Goal: Task Accomplishment & Management: Use online tool/utility

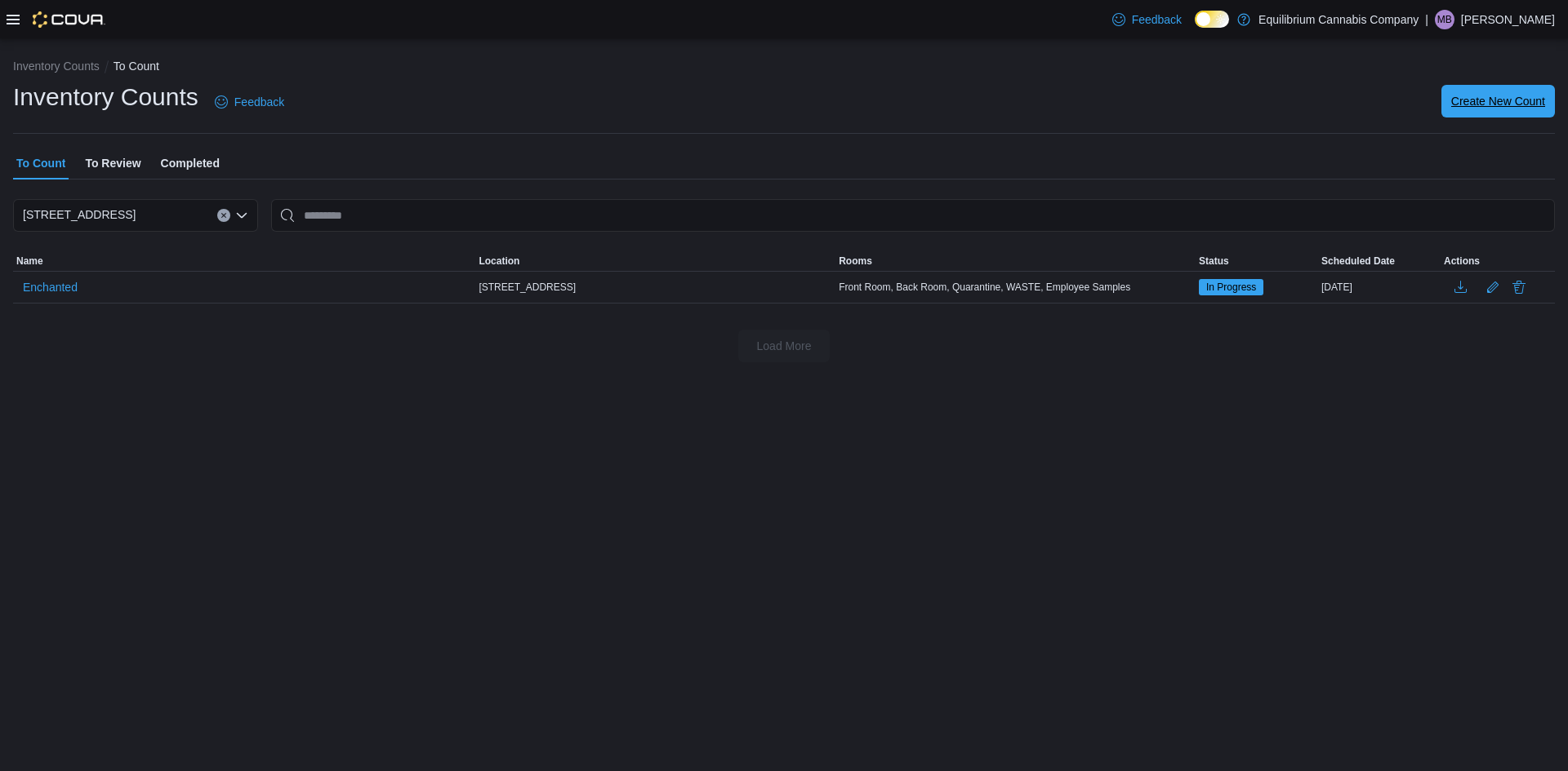
click at [1529, 92] on span "Create New Count" at bounding box center [1498, 101] width 94 height 33
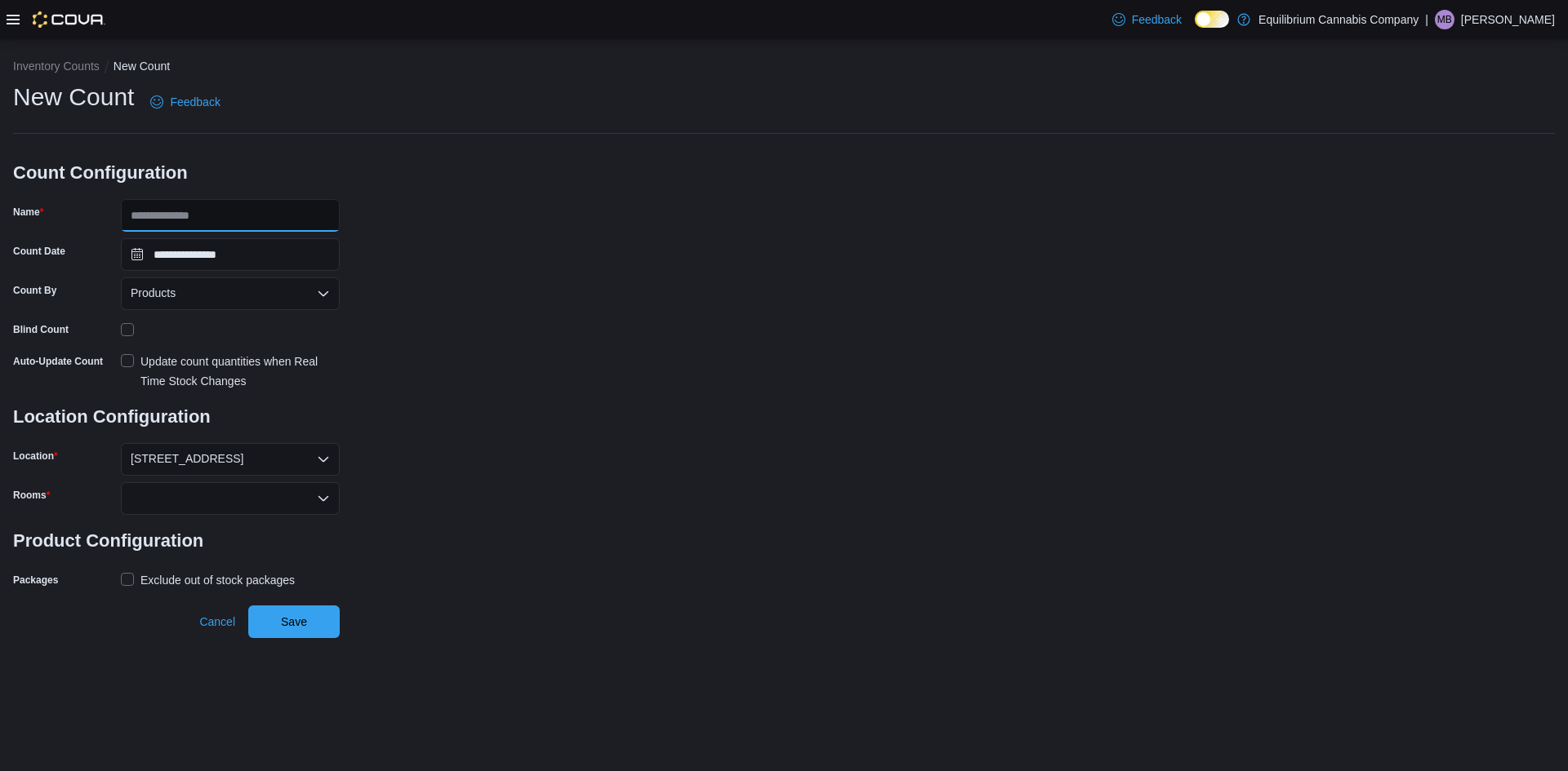
click at [261, 230] on input "Name" at bounding box center [231, 216] width 219 height 33
type input "**********"
click at [218, 364] on div "Update count quantities when Real Time Stock Changes" at bounding box center [240, 371] width 200 height 39
click at [204, 487] on div at bounding box center [231, 499] width 219 height 33
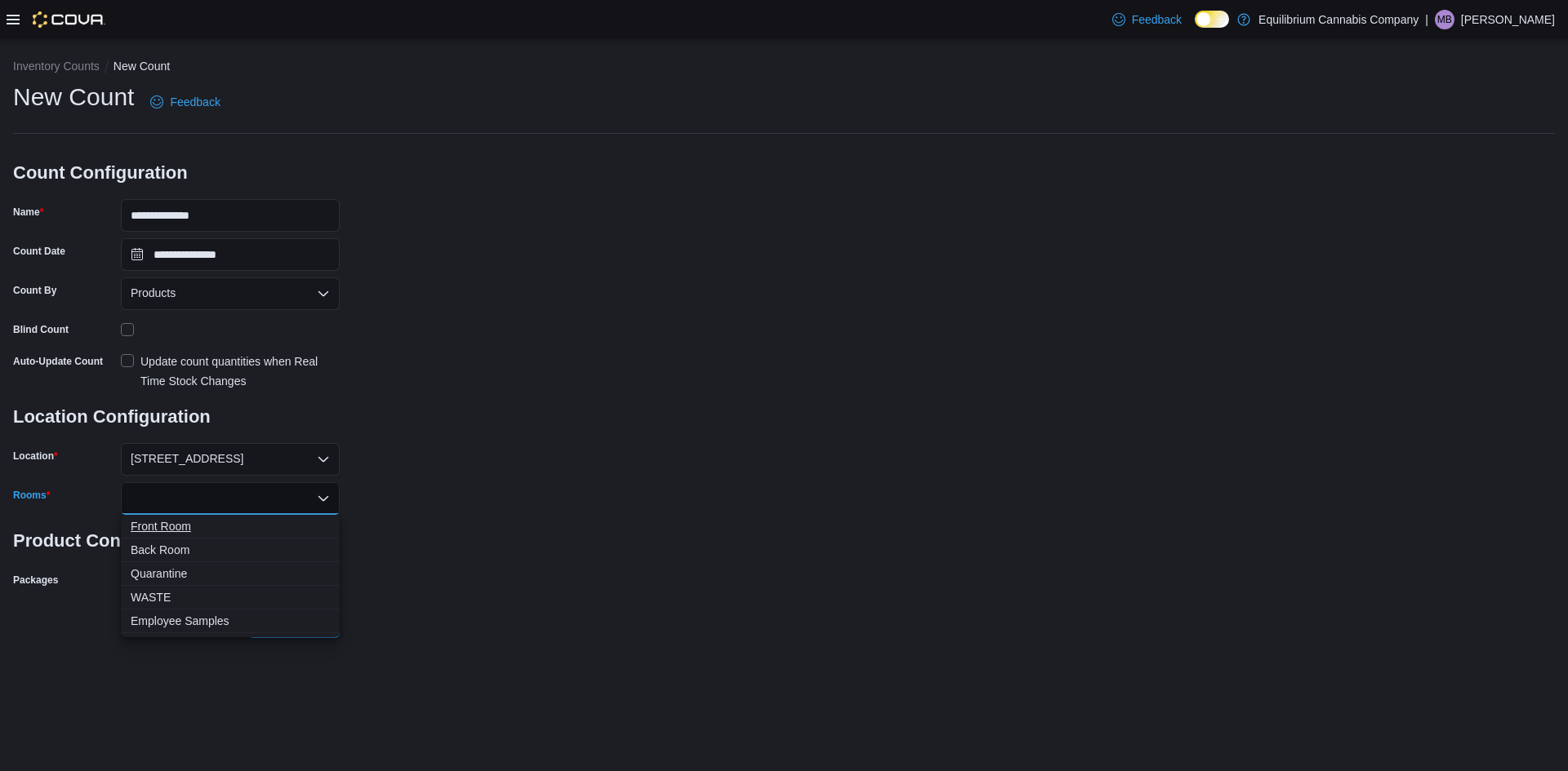
click at [155, 528] on span "Front Room" at bounding box center [231, 527] width 200 height 16
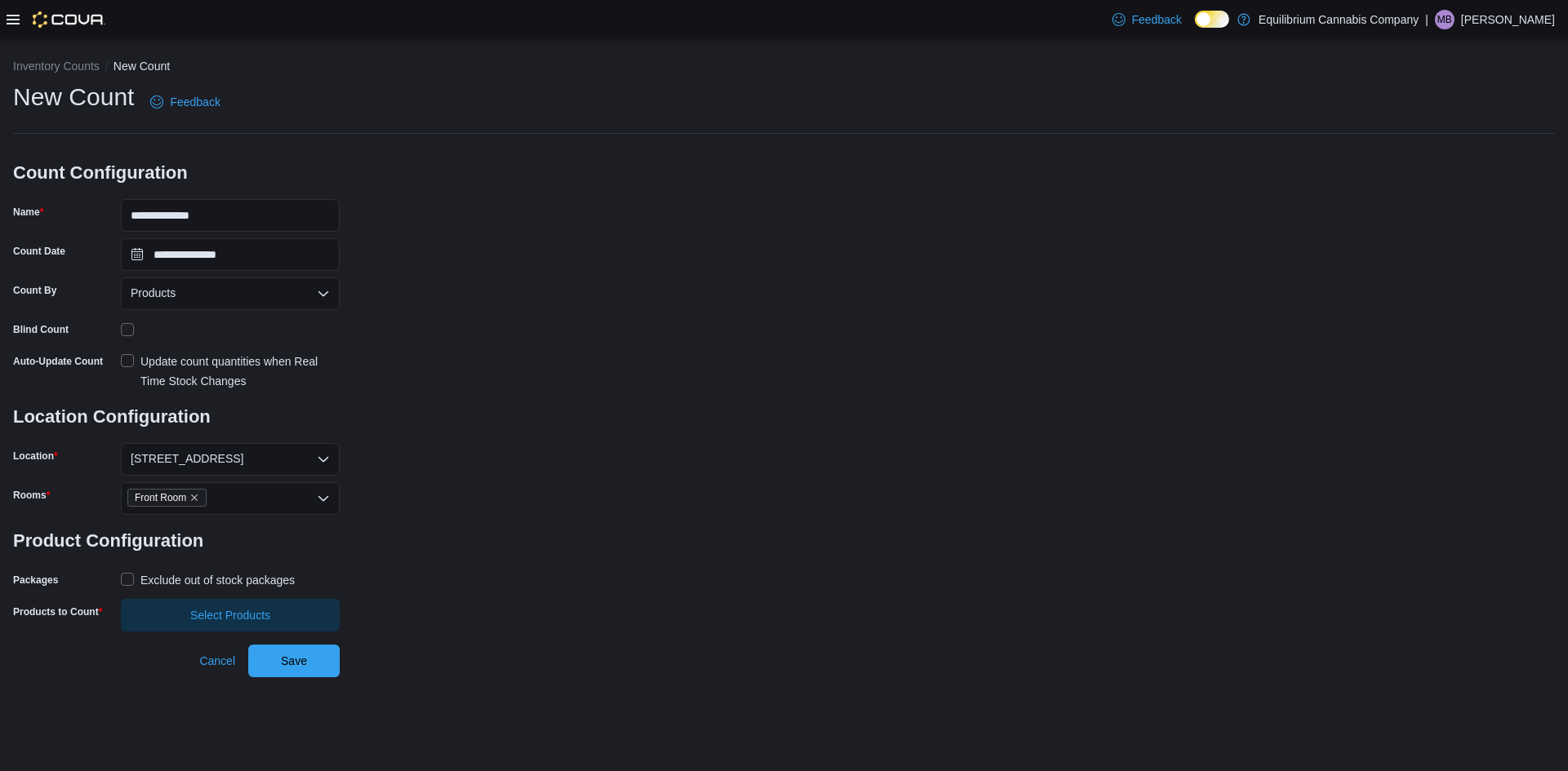
drag, startPoint x: 550, startPoint y: 481, endPoint x: 380, endPoint y: 519, distance: 174.2
click at [546, 481] on div "**********" at bounding box center [784, 356] width 1542 height 551
click at [246, 574] on div "Exclude out of stock packages" at bounding box center [218, 580] width 155 height 20
click at [218, 605] on span "Select Products" at bounding box center [231, 615] width 200 height 33
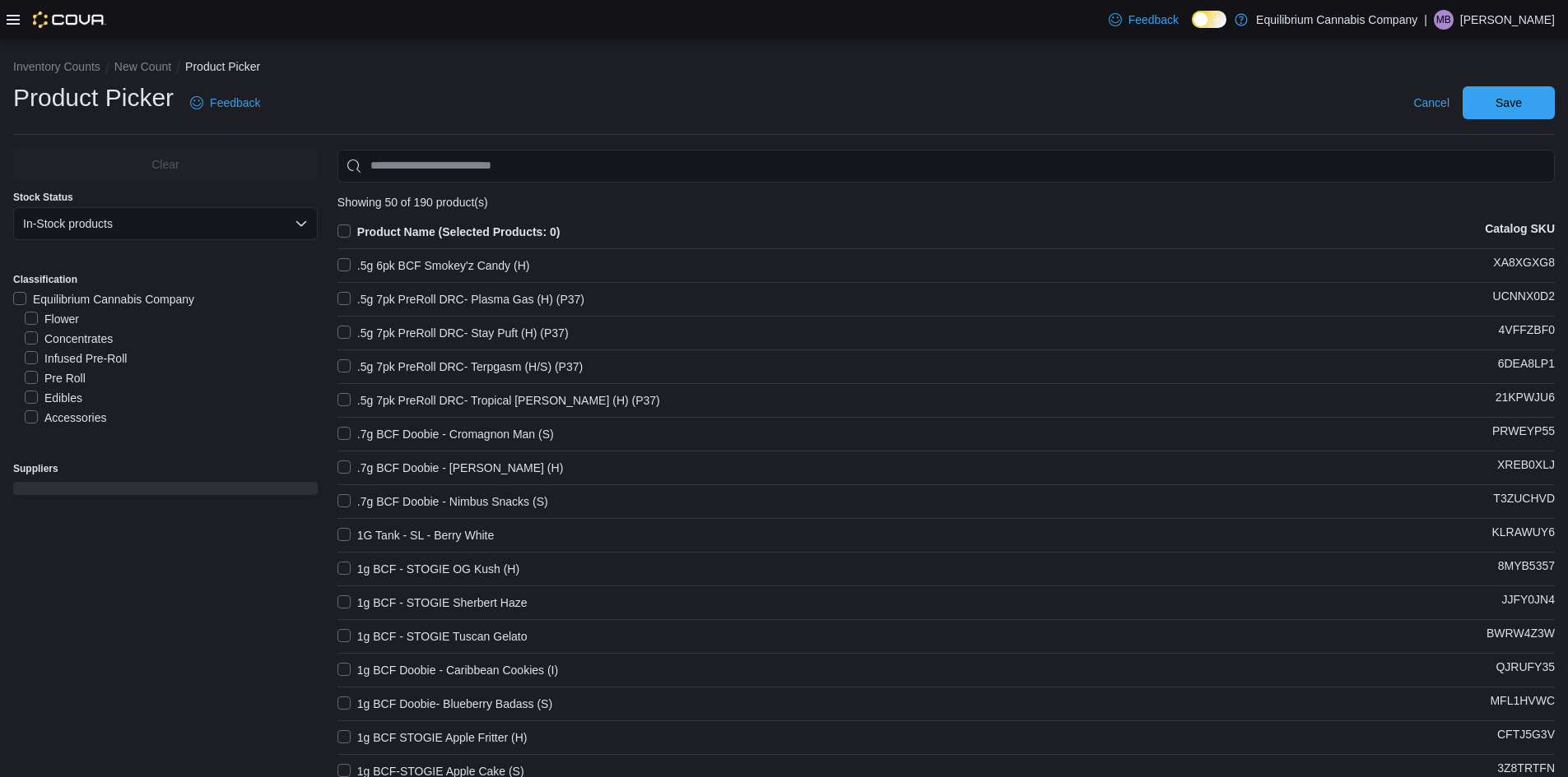
click at [31, 316] on label "Flower" at bounding box center [52, 319] width 54 height 20
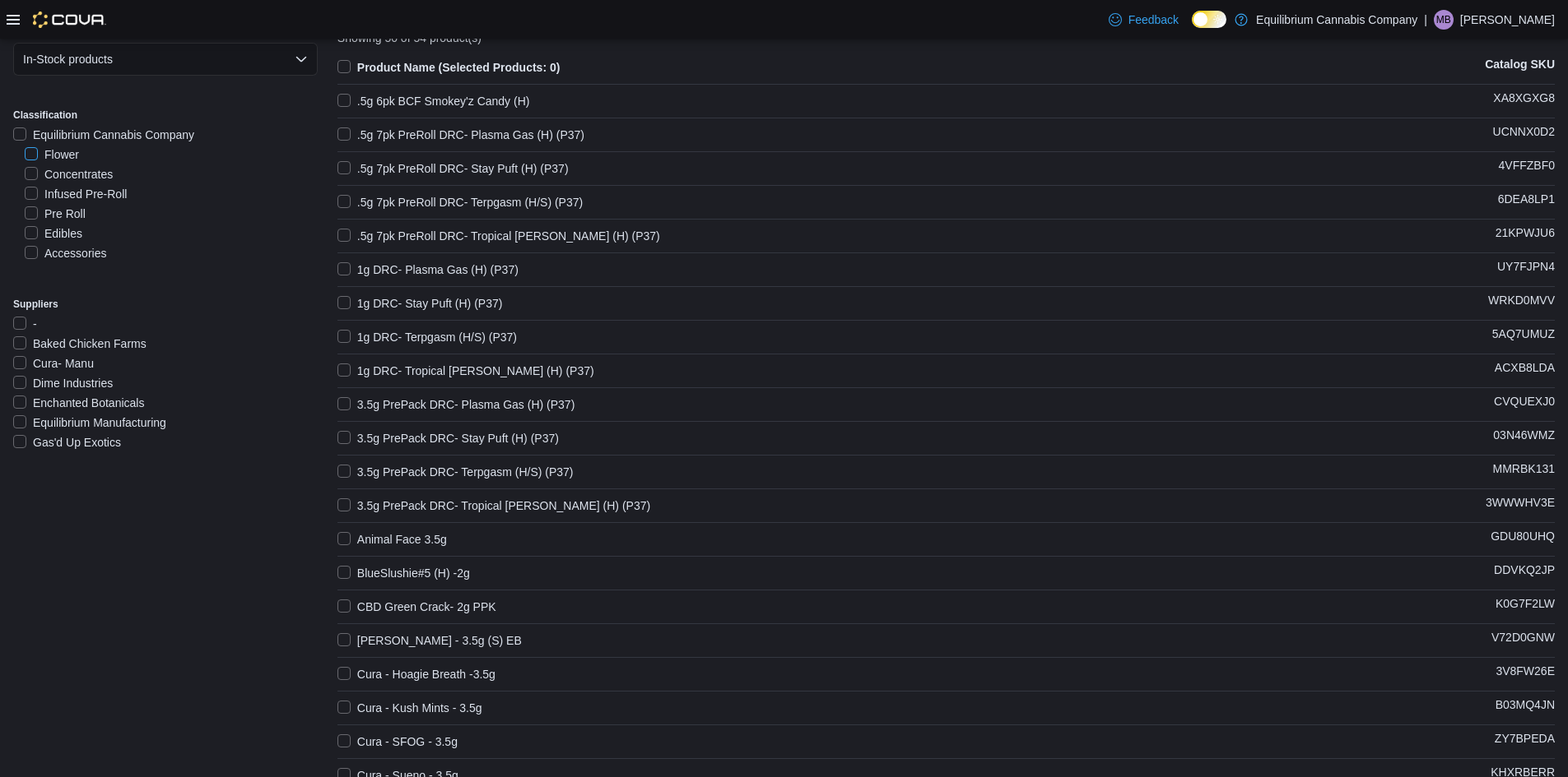
scroll to position [247, 0]
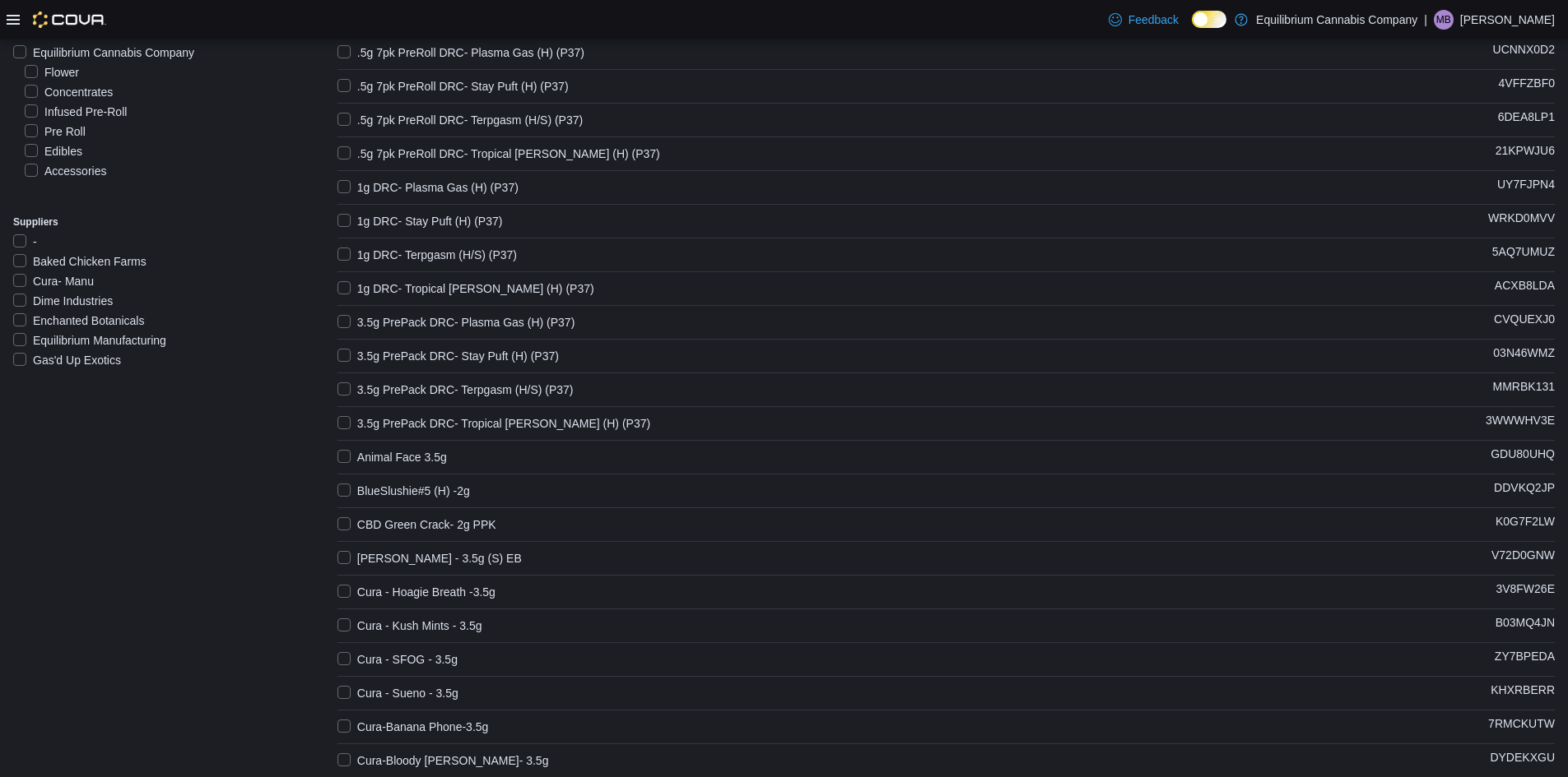
click at [354, 322] on label "3.5g PrePack DRC- Plasma Gas (H) (P37)" at bounding box center [456, 322] width 238 height 20
click at [372, 346] on label "3.5g PrePack DRC- Stay Puft (H) (P37)" at bounding box center [448, 356] width 222 height 20
click at [353, 354] on label "3.5g PrePack DRC- Stay Puft (H) (P37)" at bounding box center [448, 356] width 222 height 20
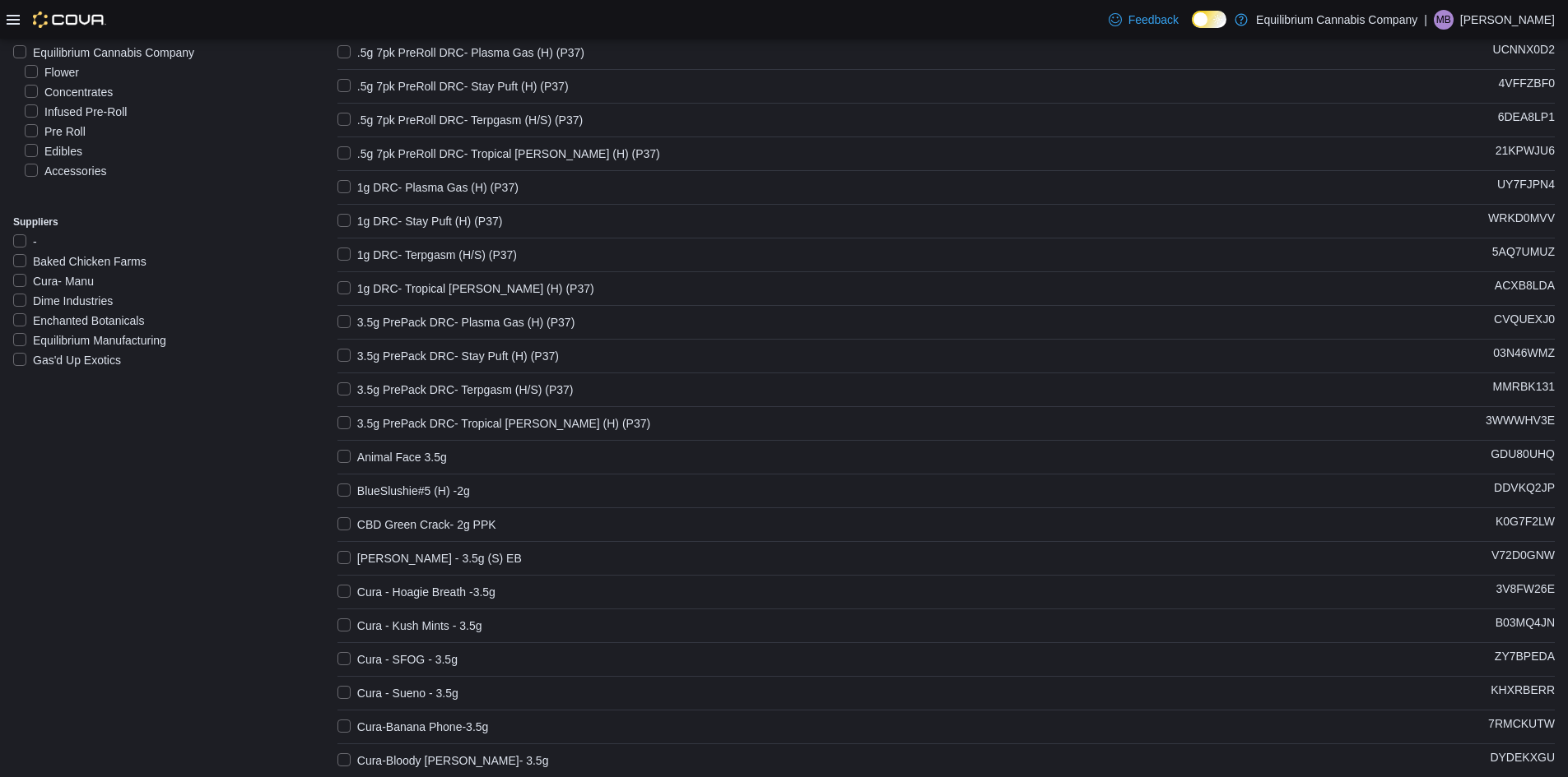
click at [342, 388] on label "3.5g PrePack DRC- Terpgasm (H/S) (P37)" at bounding box center [455, 390] width 237 height 20
click at [340, 424] on label "3.5g PrePack DRC- Tropical [PERSON_NAME] (H) (P37)" at bounding box center [493, 424] width 312 height 20
click at [348, 453] on label "Animal Face 3.5g" at bounding box center [392, 457] width 110 height 20
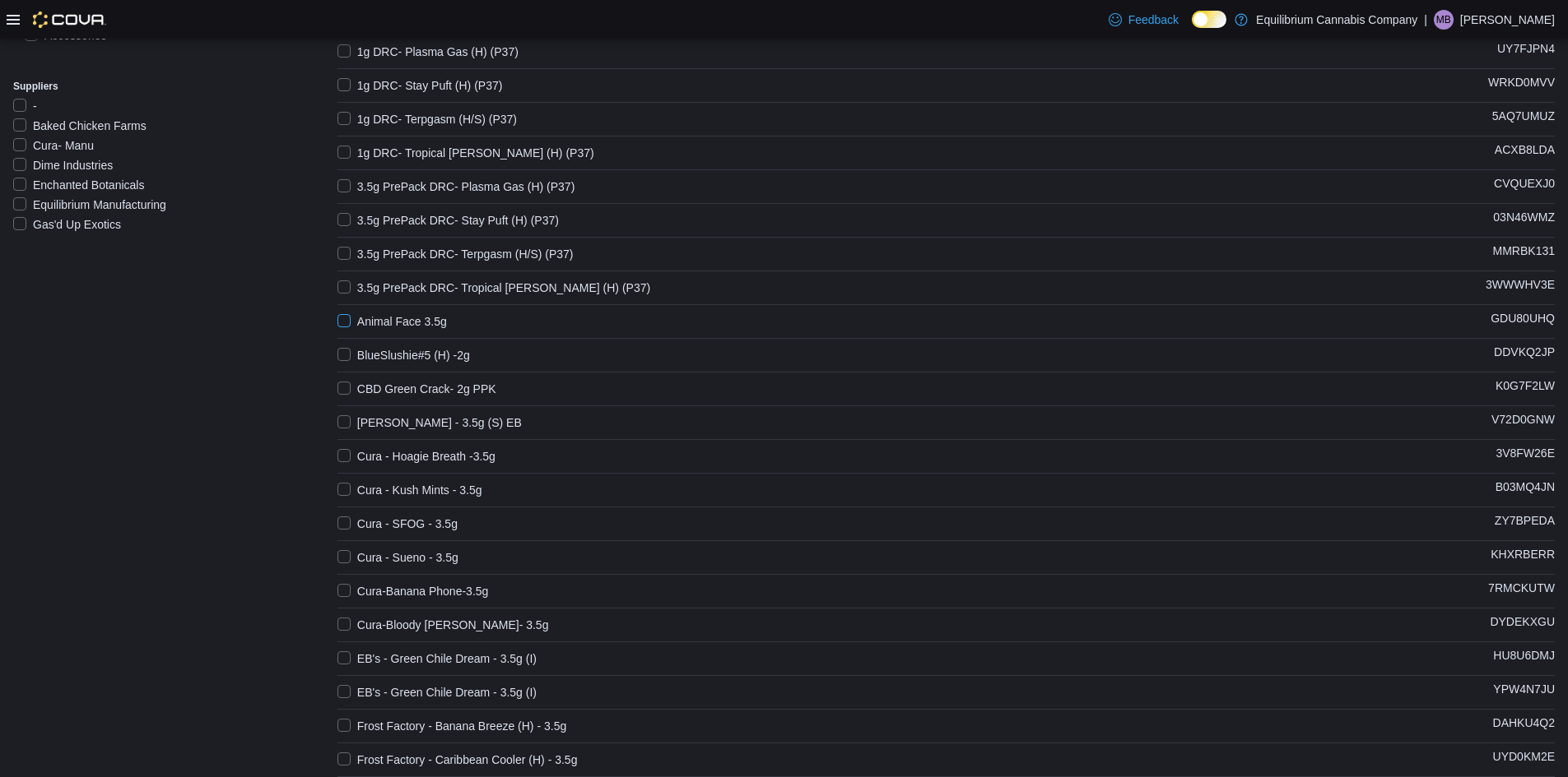
scroll to position [411, 0]
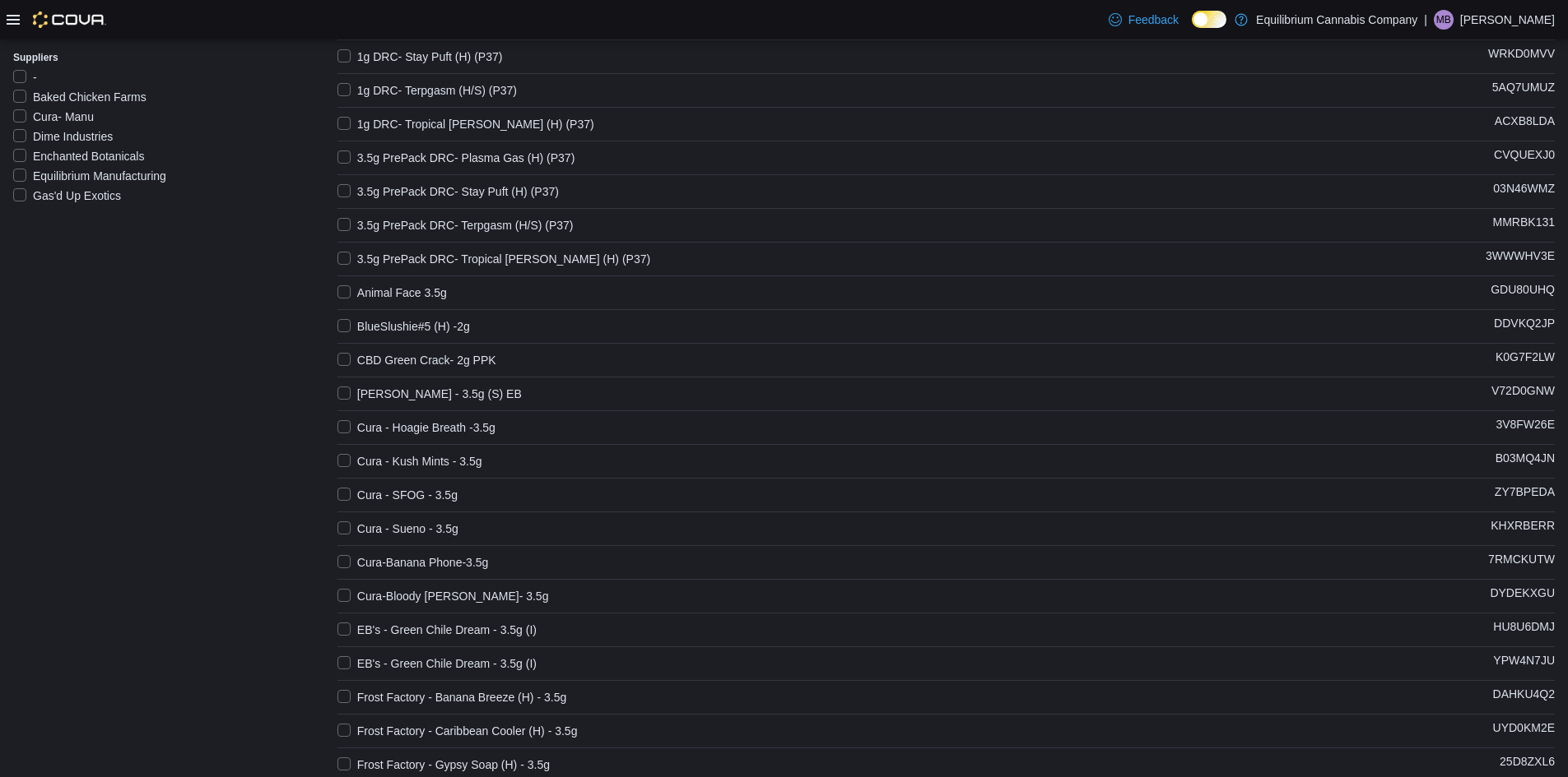
click at [373, 324] on label "BlueSlushie#5 (H) -2g" at bounding box center [403, 326] width 133 height 20
click at [380, 361] on label "CBD Green Crack- 2g PPK" at bounding box center [416, 360] width 159 height 20
click at [390, 395] on label "[PERSON_NAME] - 3.5g (S) EB" at bounding box center [430, 394] width 185 height 20
click at [398, 419] on label "Cura - Hoagie Breath -3.5g" at bounding box center [416, 428] width 158 height 20
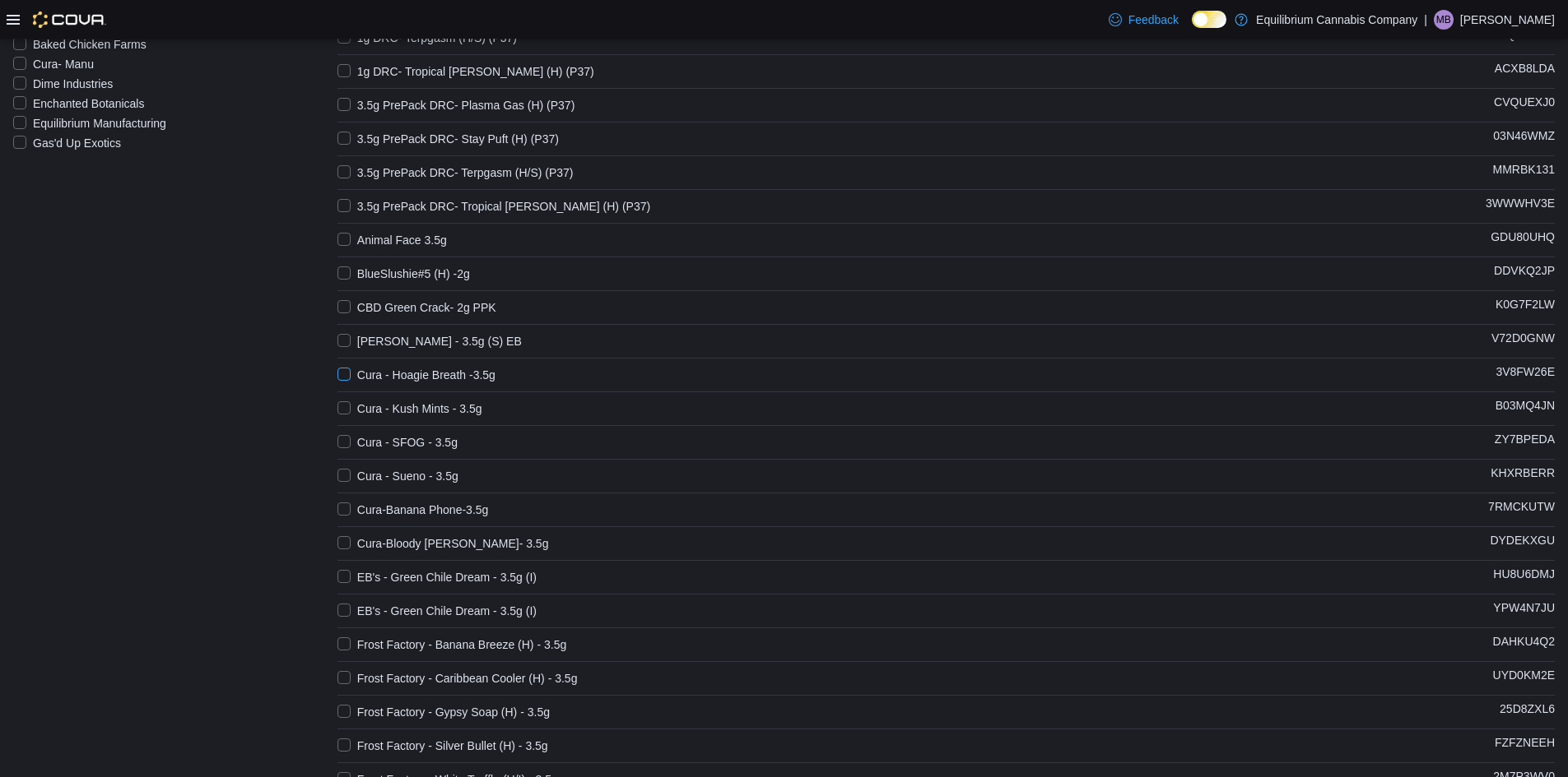
scroll to position [494, 0]
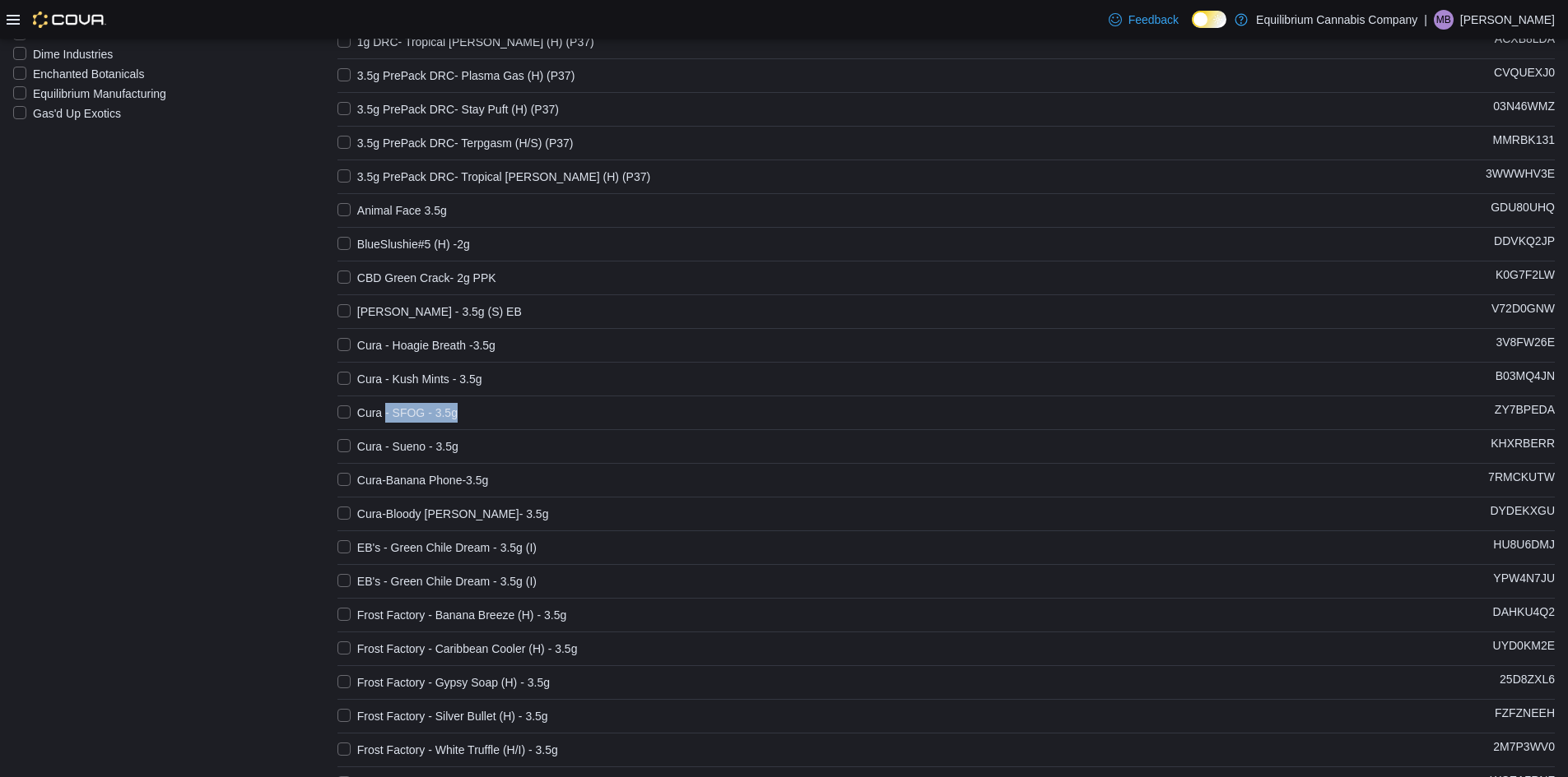
drag, startPoint x: 388, startPoint y: 421, endPoint x: 389, endPoint y: 413, distance: 8.1
click at [389, 415] on div "Product Name (Selected Products: 9) Catalog SKU .5g 6pk BCF Smokey'z Candy (H) …" at bounding box center [946, 589] width 1218 height 1720
click at [386, 383] on label "Cura - Kush Mints - 3.5g" at bounding box center [410, 379] width 145 height 20
click at [389, 398] on div "Product Name (Selected Products: 10) Catalog SKU .5g 6pk BCF Smokey'z Candy (H)…" at bounding box center [946, 589] width 1218 height 1720
click at [394, 404] on label "Cura - SFOG - 3.5g" at bounding box center [397, 413] width 120 height 20
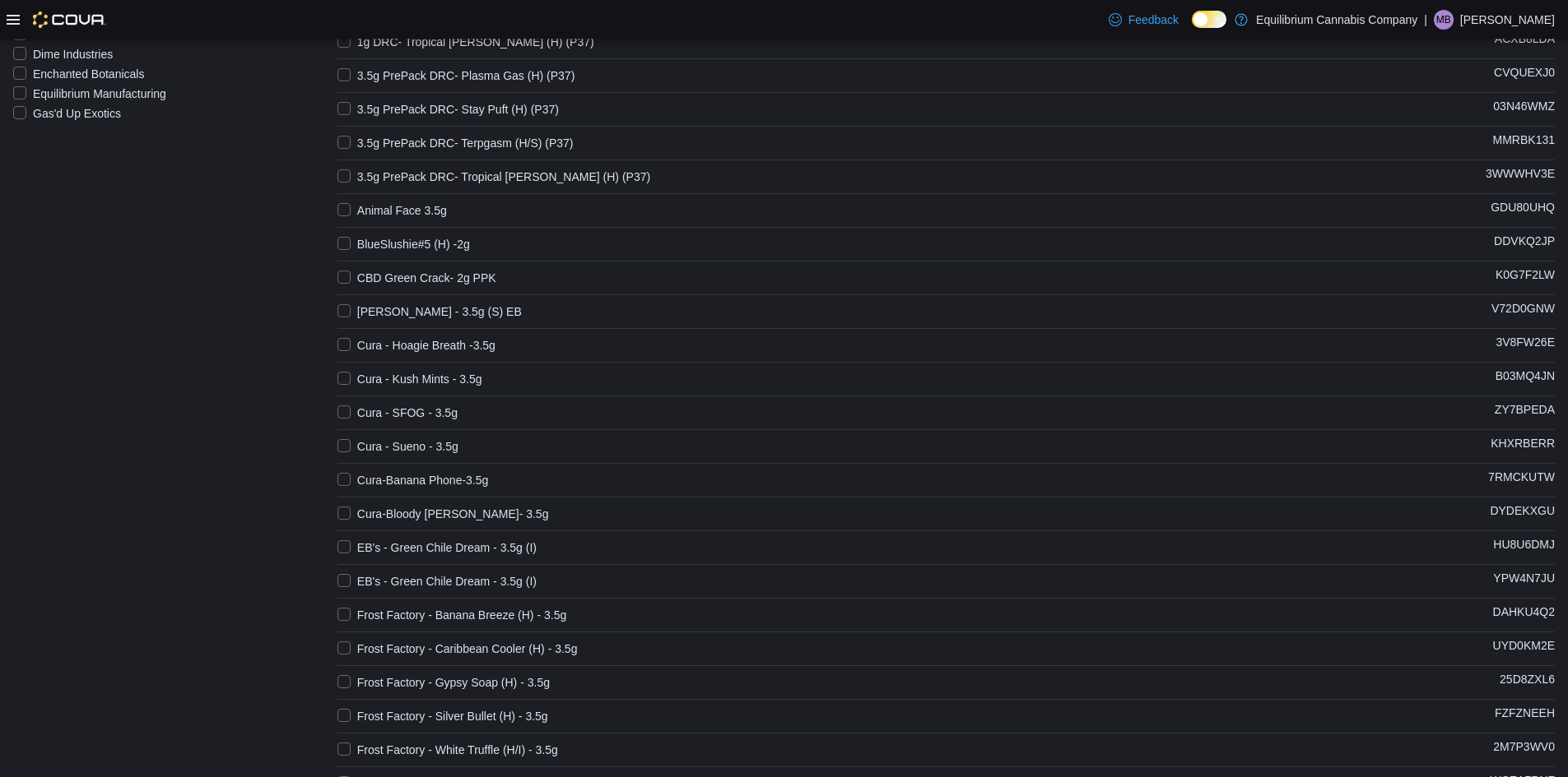
click at [397, 432] on div "Product Name (Selected Products: 10) Catalog SKU .5g 6pk BCF Smokey'z Candy (H)…" at bounding box center [946, 589] width 1218 height 1720
click at [390, 411] on label "Cura - SFOG - 3.5g" at bounding box center [397, 413] width 120 height 20
click at [383, 441] on label "Cura - Sueno - 3.5g" at bounding box center [397, 447] width 121 height 20
click at [379, 465] on div "Product Name (Selected Products: 12) Catalog SKU .5g 6pk BCF Smokey'z Candy (H)…" at bounding box center [946, 589] width 1218 height 1720
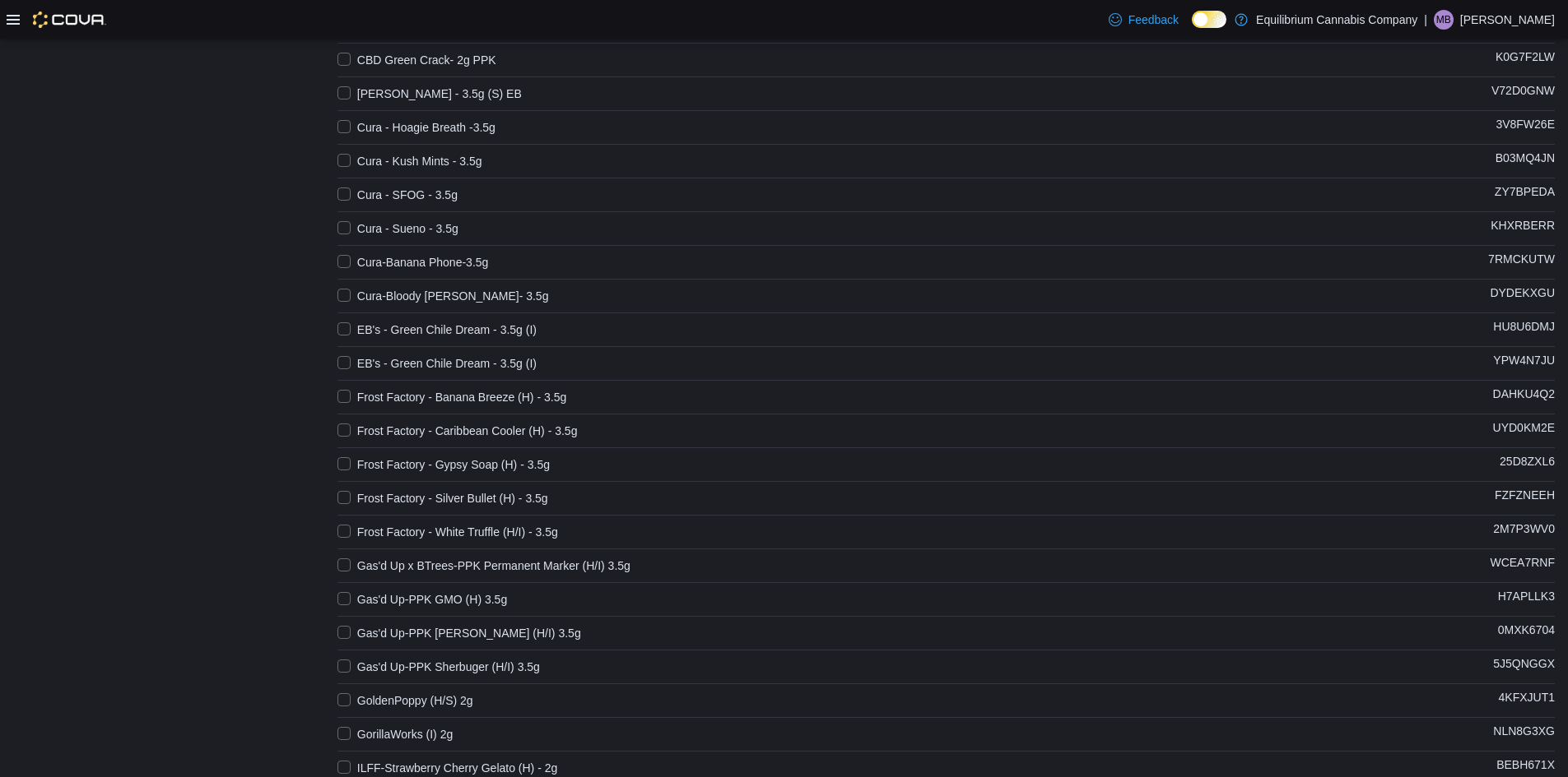
scroll to position [741, 0]
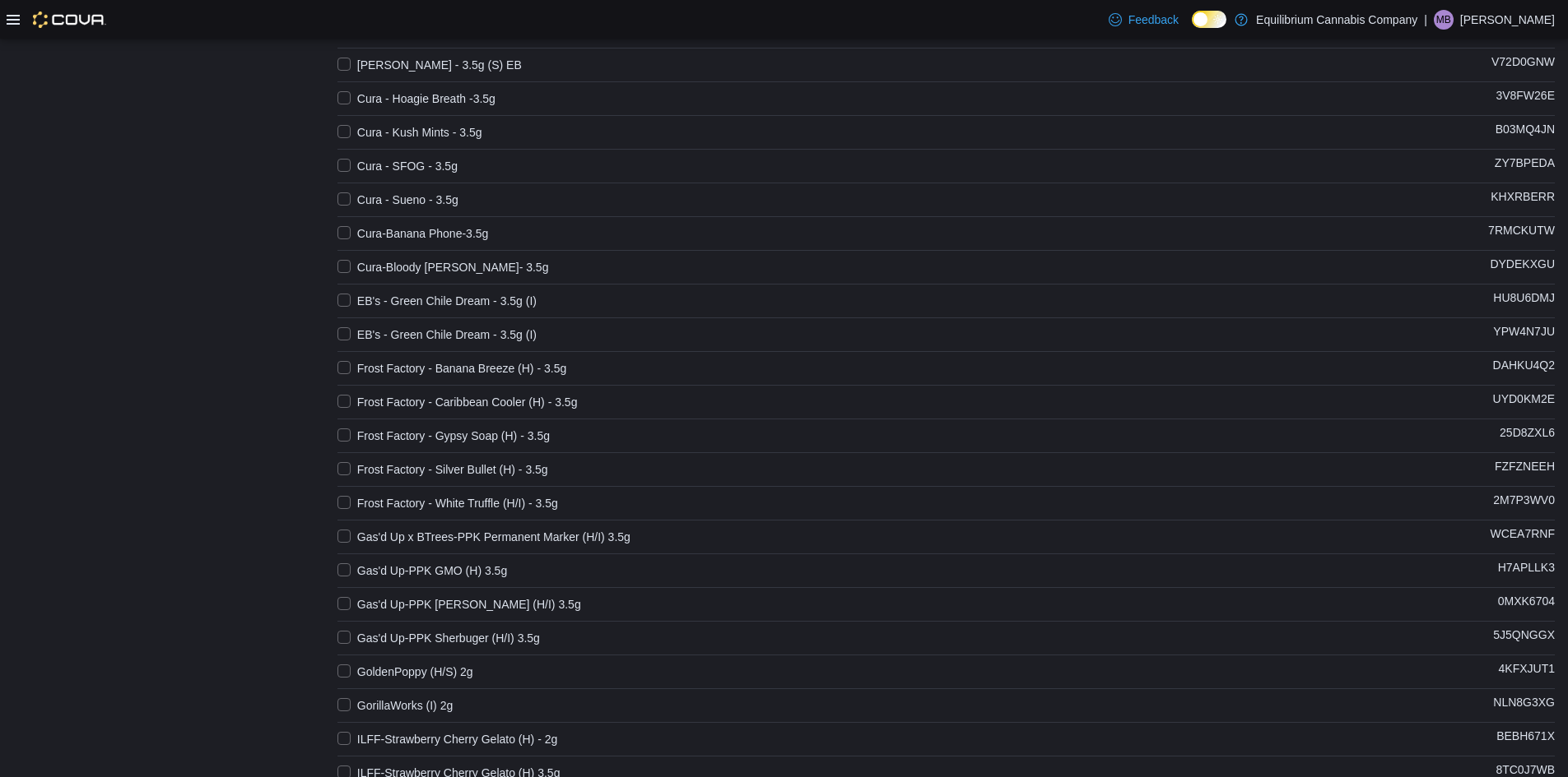
click at [373, 227] on label "Cura-Banana Phone-3.5g" at bounding box center [413, 234] width 152 height 20
click at [382, 258] on label "Cura-Bloody [PERSON_NAME]- 3.5g" at bounding box center [443, 267] width 212 height 20
click at [361, 306] on label "EB's - Green Chile Dream - 3.5g (I)" at bounding box center [437, 301] width 200 height 20
click at [359, 344] on div "Product Name (Selected Products: 15) Catalog SKU .5g 6pk BCF Smokey'z Candy (H)…" at bounding box center [946, 342] width 1218 height 1720
drag, startPoint x: 366, startPoint y: 368, endPoint x: 357, endPoint y: 358, distance: 13.5
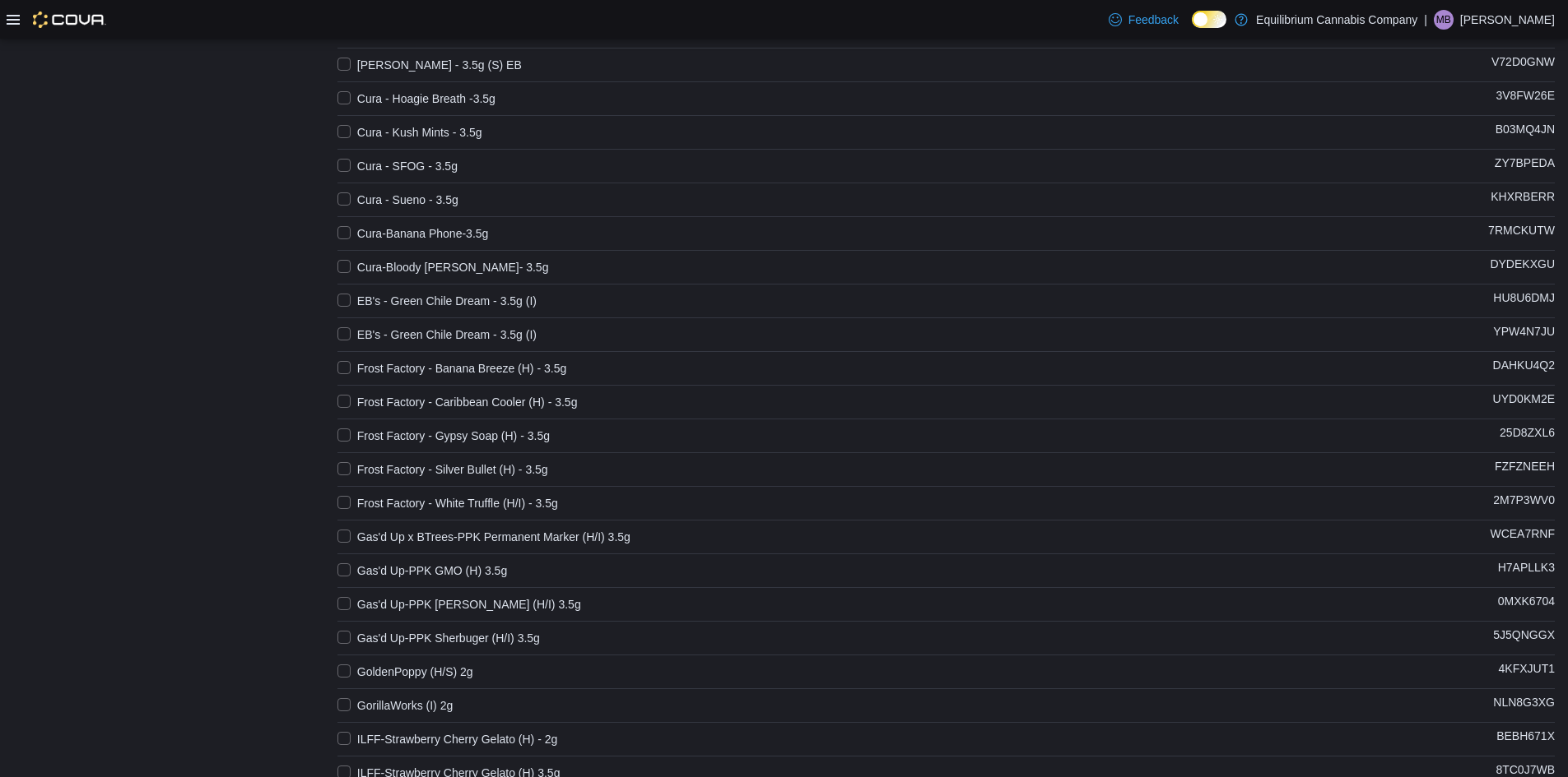
click at [365, 369] on label "Frost Factory - Banana Breeze (H) - 3.5g" at bounding box center [452, 368] width 229 height 20
click at [348, 336] on label "EB's - Green Chile Dream - 3.5g (I)" at bounding box center [437, 335] width 200 height 20
click at [350, 391] on div "Product Name (Selected Products: 17) Catalog SKU .5g 6pk BCF Smokey'z Candy (H)…" at bounding box center [946, 342] width 1218 height 1720
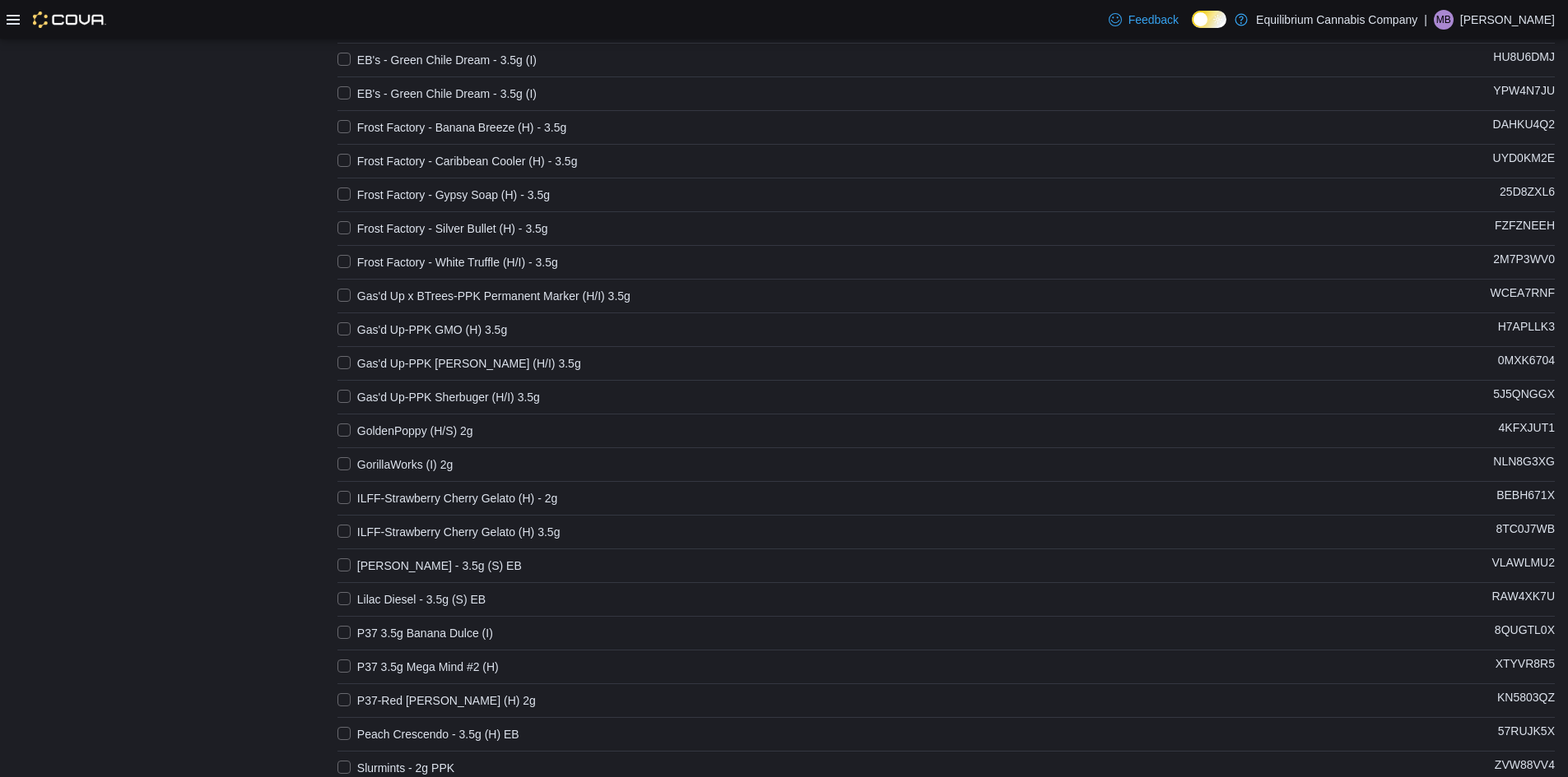
scroll to position [987, 0]
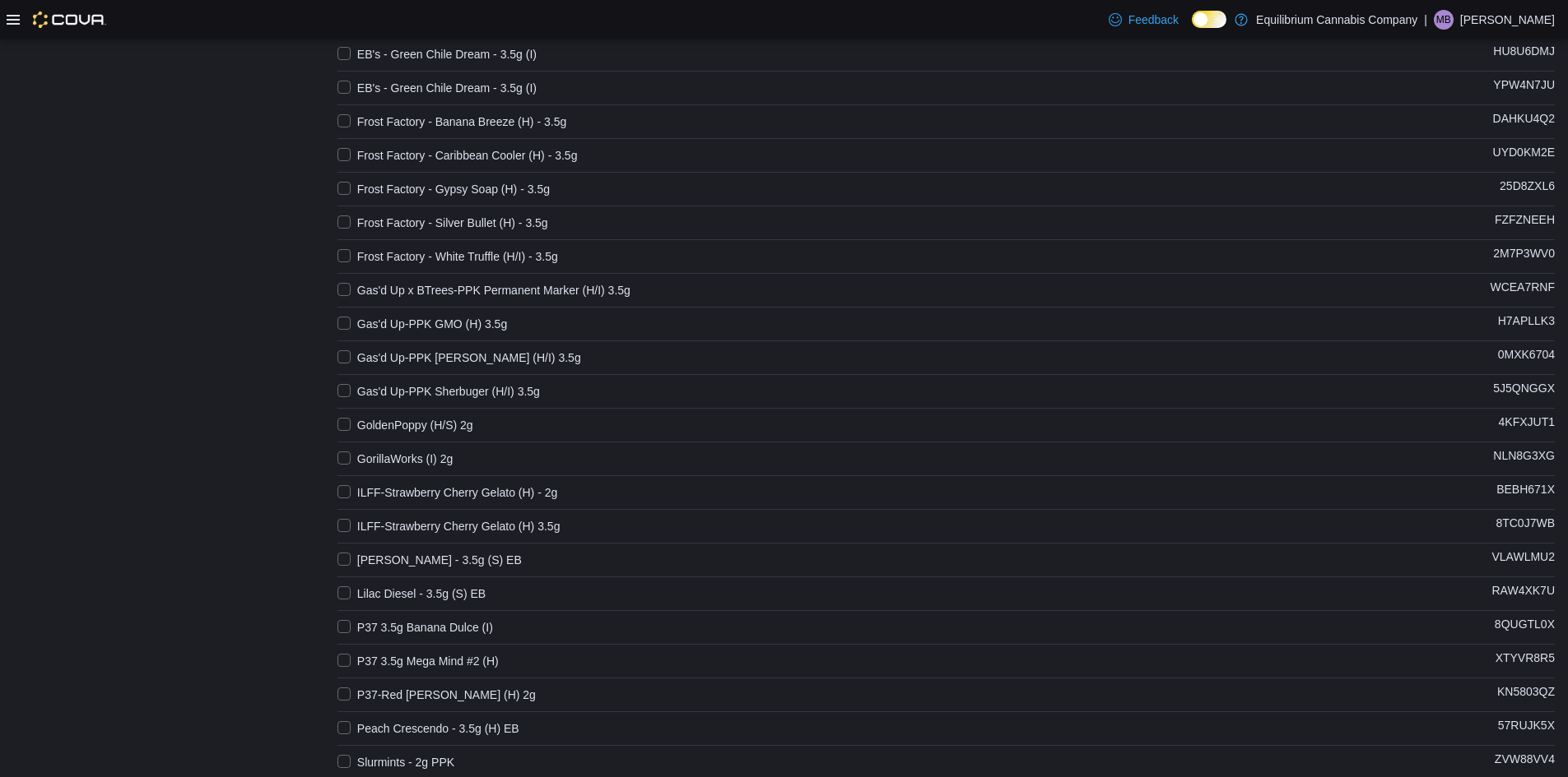
click at [405, 159] on label "Frost Factory - Caribbean Cooler (H) - 3.5g" at bounding box center [458, 156] width 241 height 20
click at [405, 190] on label "Frost Factory - Gypsy Soap (H) - 3.5g" at bounding box center [444, 190] width 213 height 20
click at [399, 216] on label "Frost Factory - Silver Bullet (H) - 3.5g" at bounding box center [443, 223] width 211 height 20
click at [396, 257] on label "Frost Factory - White Truffle (H/I) - 3.5g" at bounding box center [448, 257] width 221 height 20
click at [339, 286] on label "Gas'd Up x BTrees-PPK Permanent Marker (H/I) 3.5g" at bounding box center [483, 290] width 293 height 20
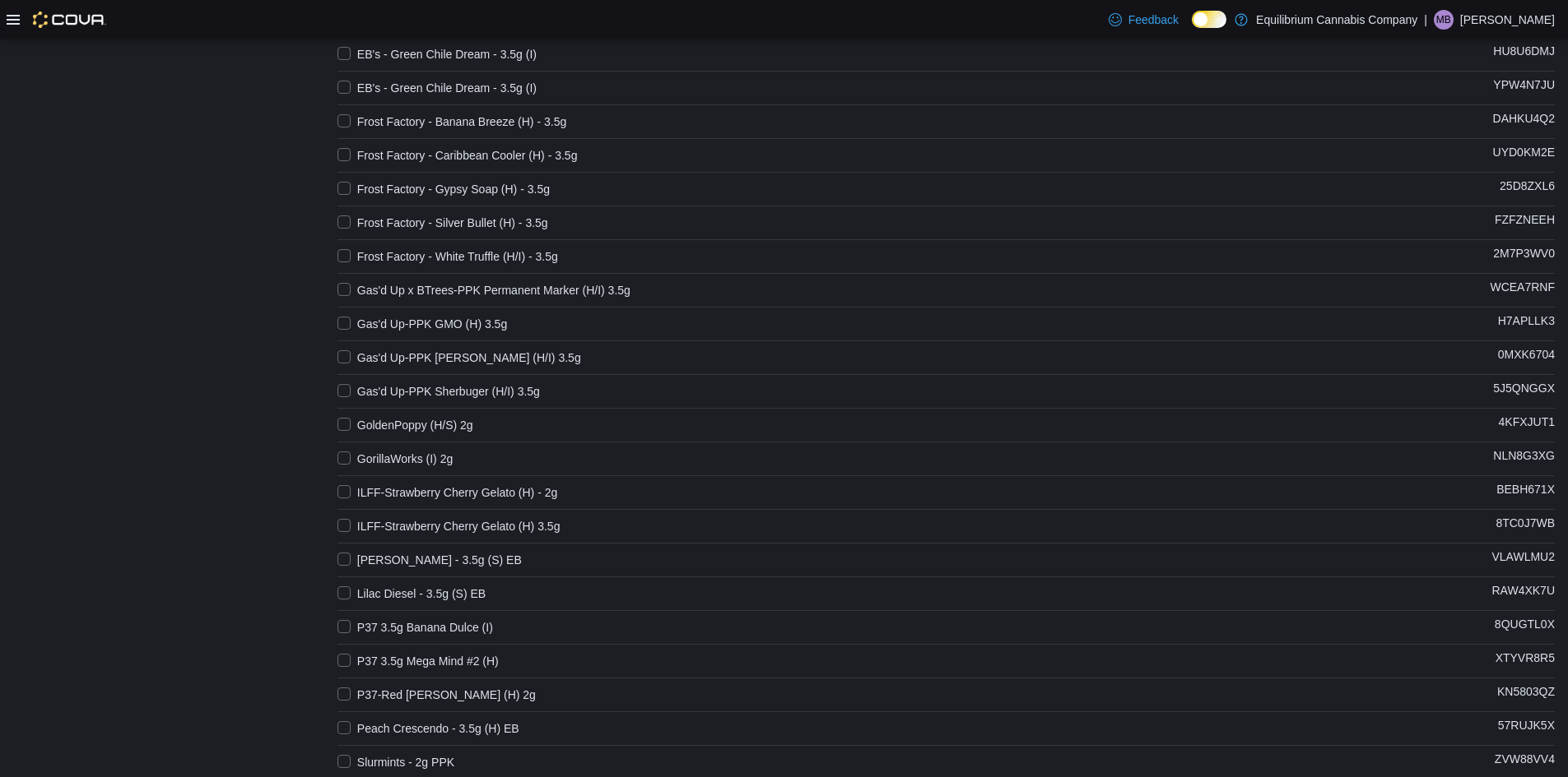
click at [344, 319] on label "Gas'd Up-PPK GMO (H) 3.5g" at bounding box center [422, 324] width 170 height 20
click at [350, 355] on label "Gas'd Up-PPK [PERSON_NAME] (H/I) 3.5g" at bounding box center [459, 358] width 244 height 20
click at [350, 388] on label "Gas'd Up-PPK Sherbuger (H/I) 3.5g" at bounding box center [439, 391] width 203 height 20
click at [345, 425] on label "GoldenPoppy (H/S) 2g" at bounding box center [405, 425] width 136 height 20
click at [348, 456] on label "GorillaWorks (I) 2g" at bounding box center [395, 459] width 115 height 20
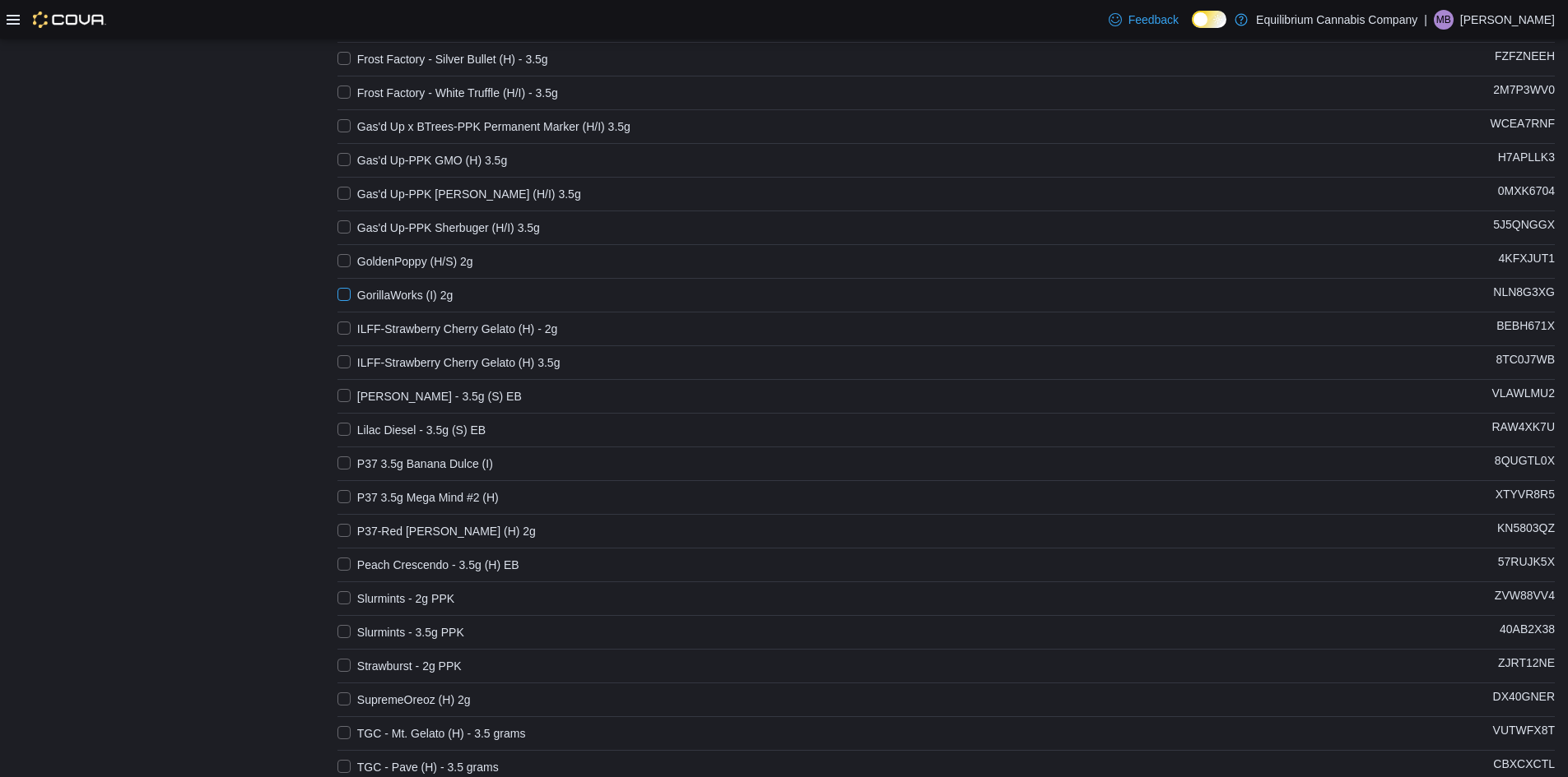
scroll to position [1234, 0]
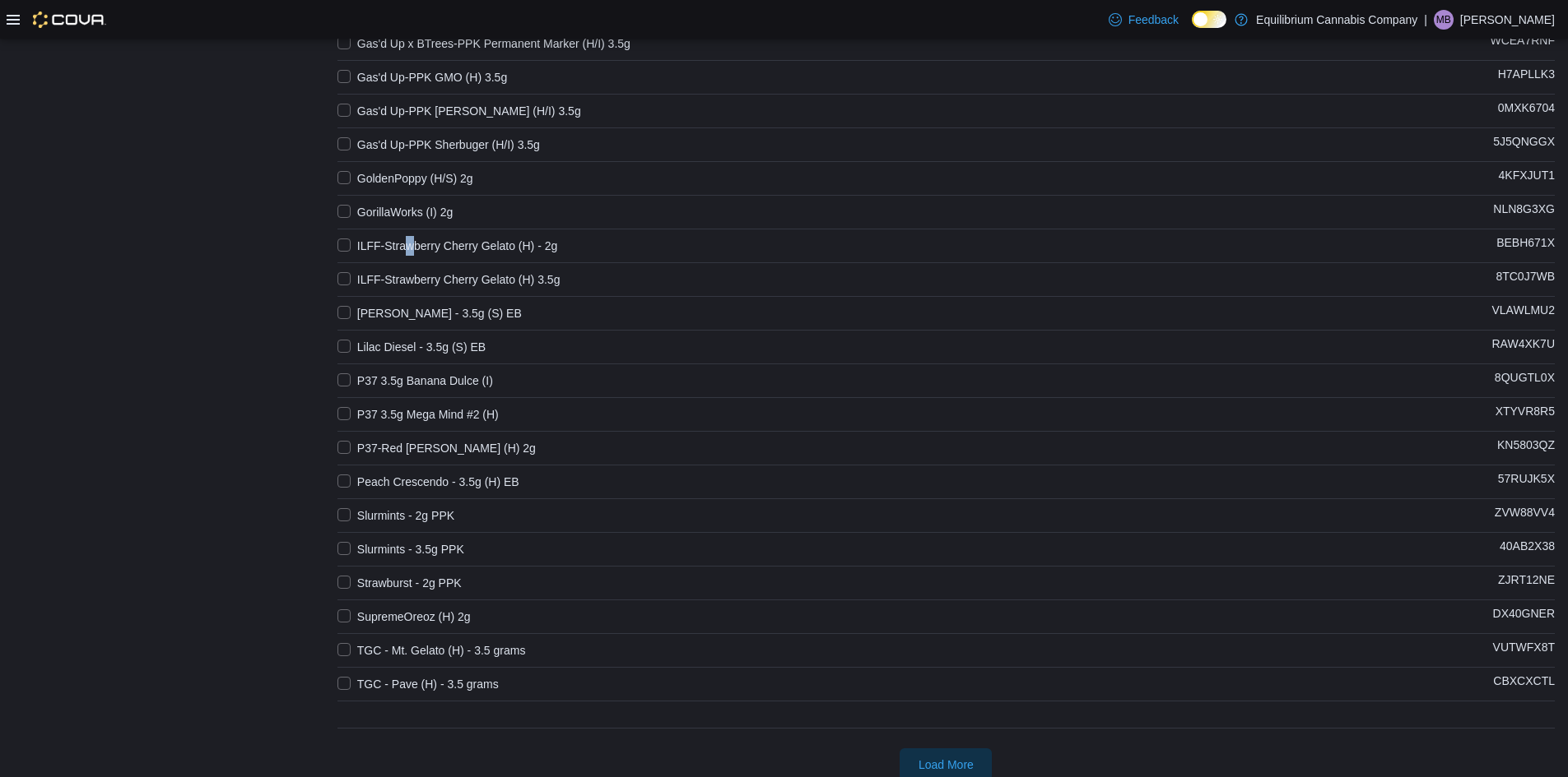
click at [413, 237] on label "ILFF-Strawberry Cherry Gelato (H) - 2g" at bounding box center [448, 246] width 221 height 20
click at [411, 275] on label "ILFF-Strawberry Cherry Gelato (H) 3.5g" at bounding box center [448, 279] width 223 height 20
click at [415, 252] on label "ILFF-Strawberry Cherry Gelato (H) - 2g" at bounding box center [448, 246] width 221 height 20
click at [406, 321] on label "[PERSON_NAME] - 3.5g (S) EB" at bounding box center [430, 313] width 185 height 20
click at [412, 345] on label "Lilac Diesel - 3.5g (S) EB" at bounding box center [411, 347] width 148 height 20
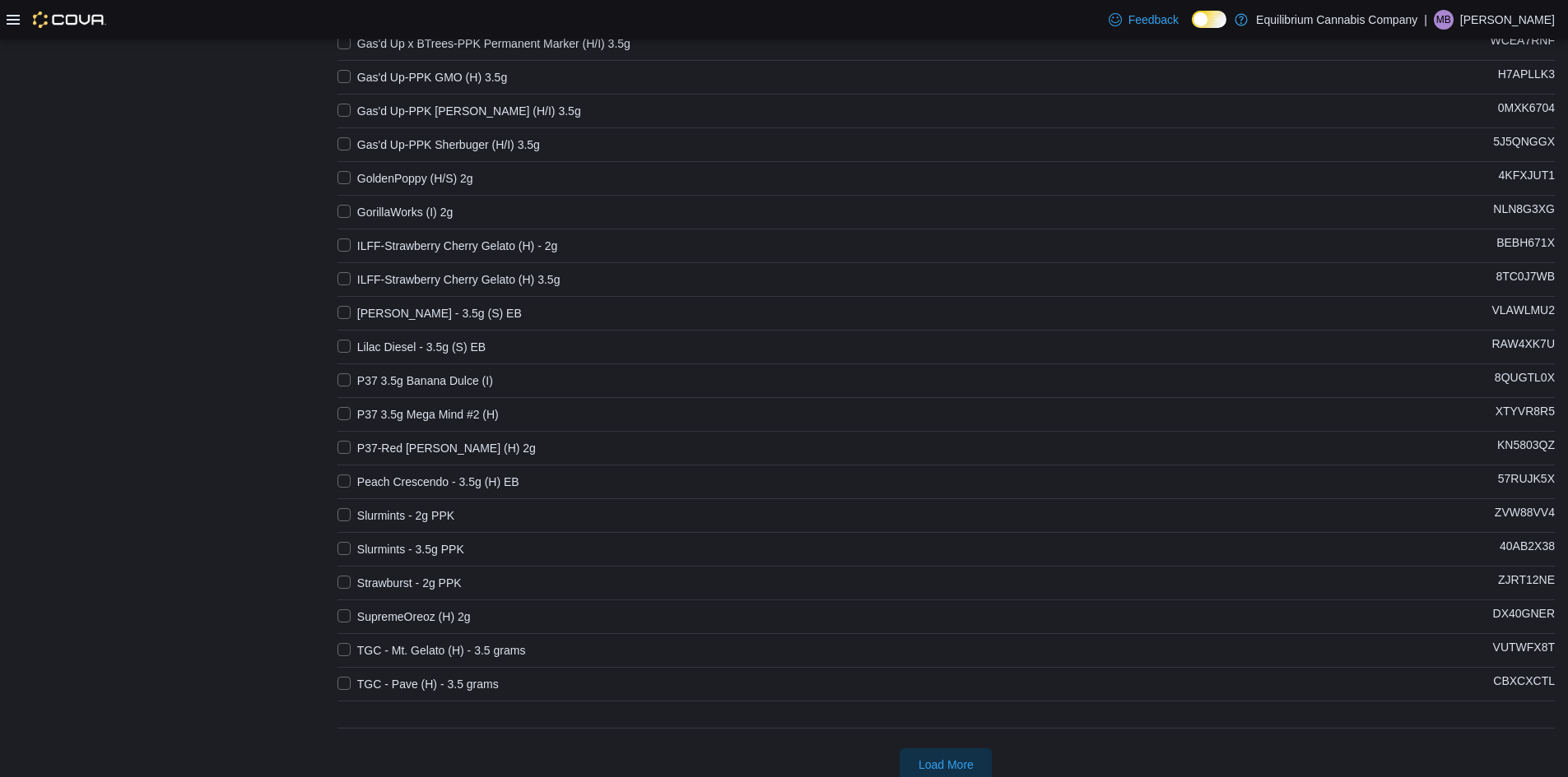
click at [341, 383] on label "P37 3.5g Banana Dulce (I)" at bounding box center [415, 381] width 156 height 20
drag, startPoint x: 343, startPoint y: 411, endPoint x: 354, endPoint y: 437, distance: 28.2
click at [341, 412] on label "P37 3.5g Mega Mind #2 (H)" at bounding box center [418, 414] width 162 height 20
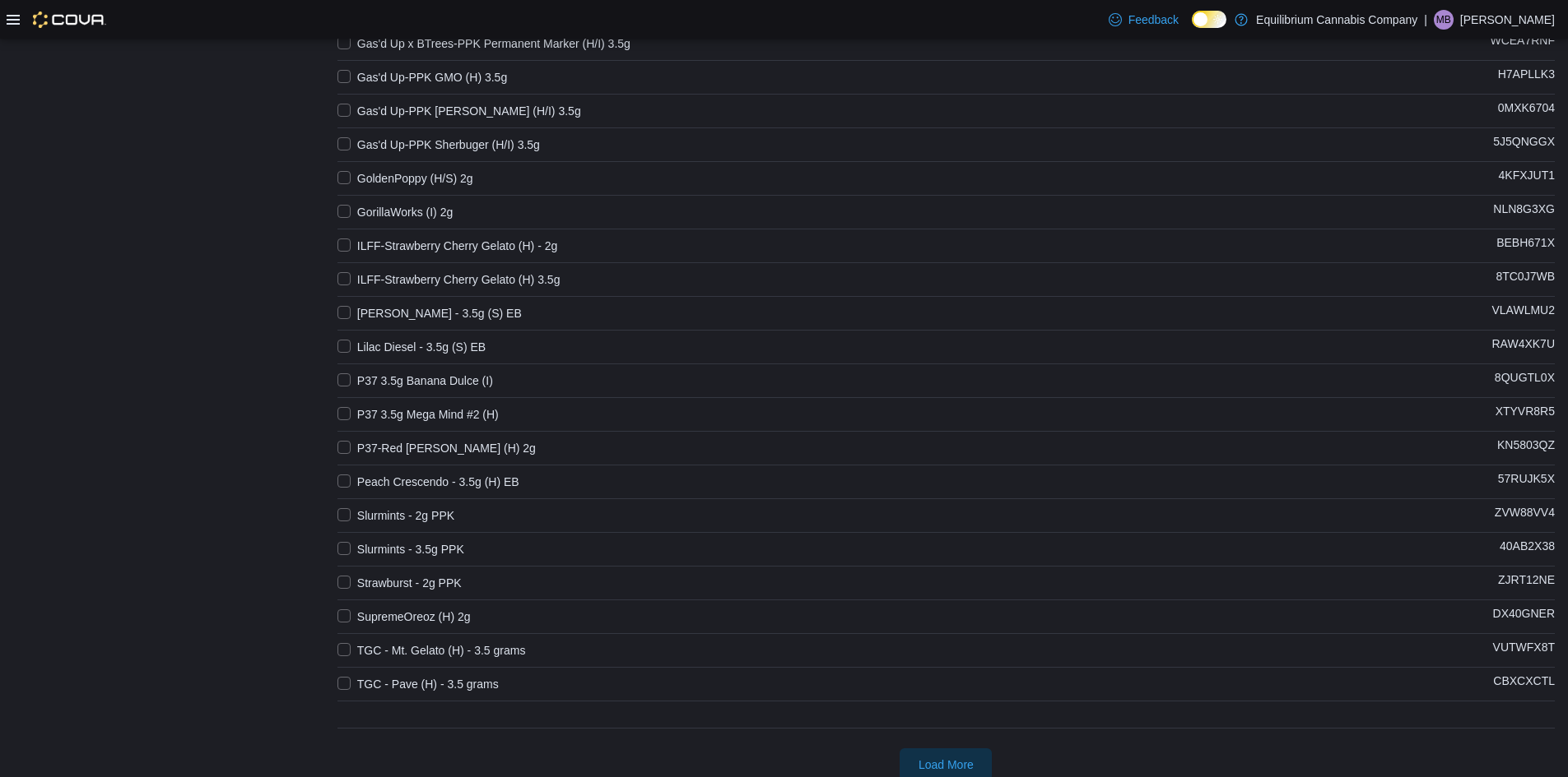
drag, startPoint x: 355, startPoint y: 443, endPoint x: 344, endPoint y: 449, distance: 12.5
click at [352, 445] on label "P37-Red [PERSON_NAME] (H) 2g" at bounding box center [436, 448] width 199 height 20
click at [343, 476] on label "Peach Crescendo - 3.5g (H) EB" at bounding box center [428, 482] width 182 height 20
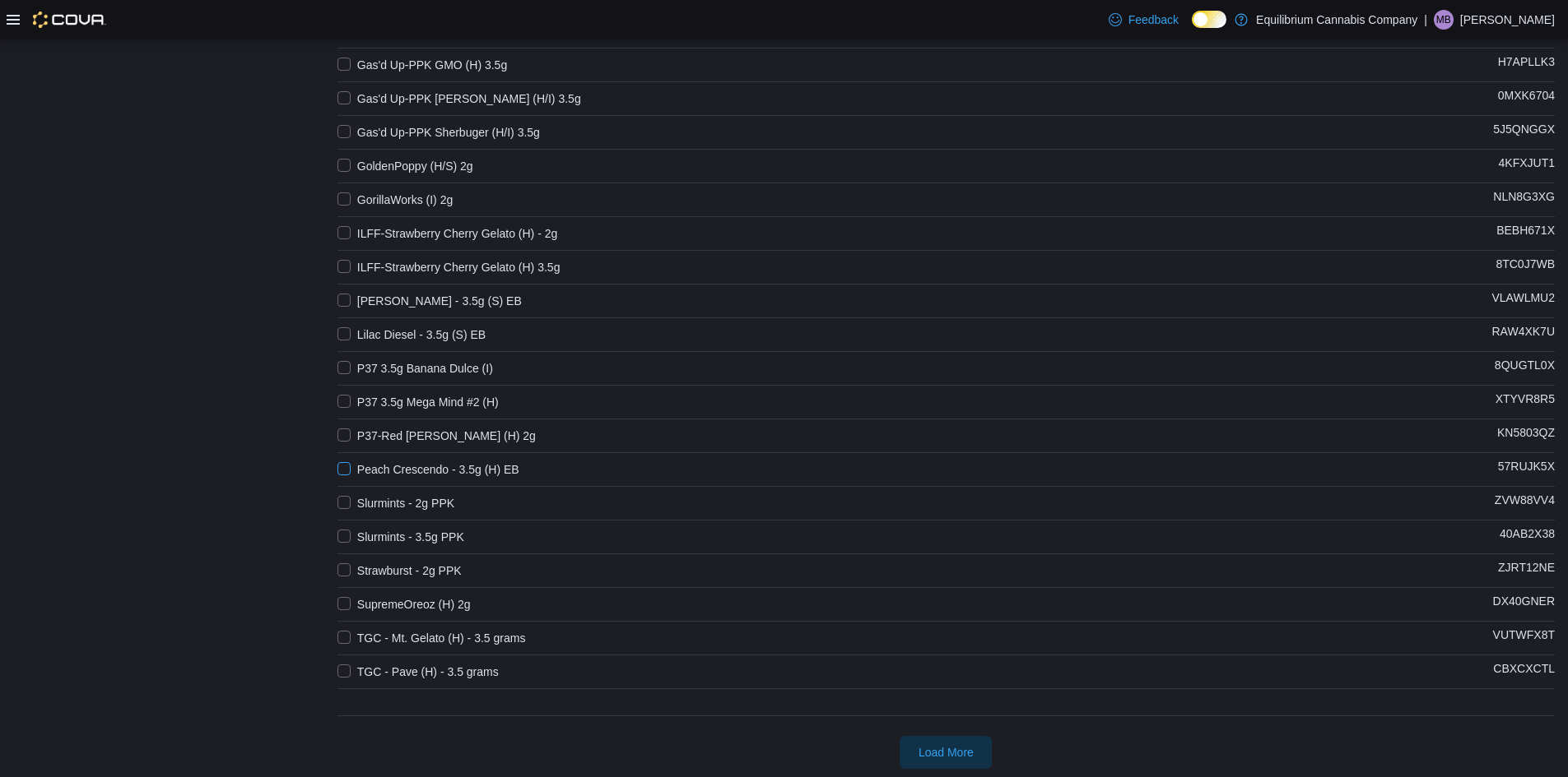
scroll to position [1250, 0]
click at [349, 466] on label "Peach Crescendo - 3.5g (H) EB" at bounding box center [428, 466] width 182 height 20
click at [345, 492] on label "Slurmints - 2g PPK" at bounding box center [396, 500] width 117 height 20
click at [340, 529] on label "Slurmints - 3.5g PPK" at bounding box center [401, 534] width 127 height 20
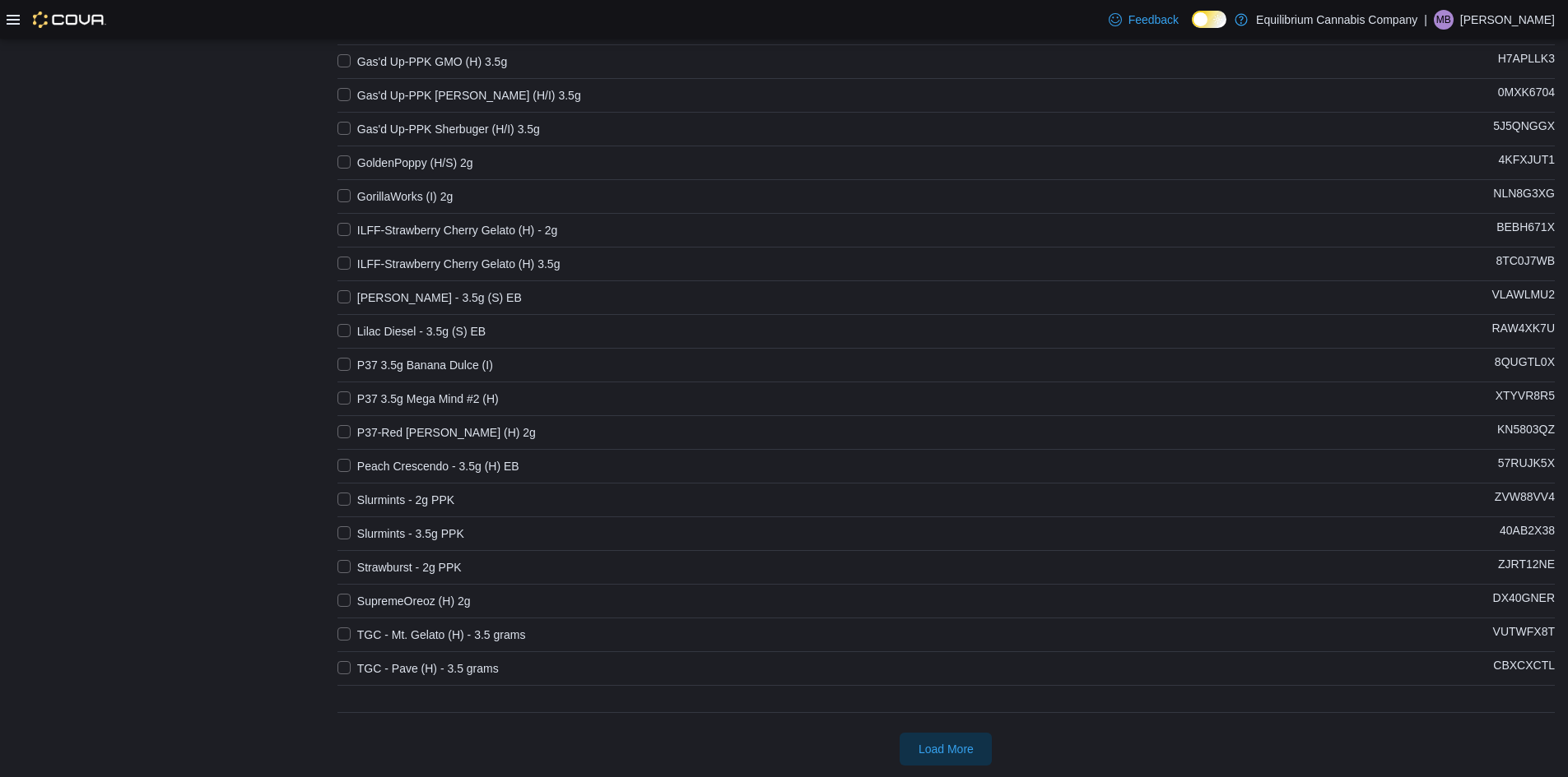
click at [420, 560] on label "Strawburst - 2g PPK" at bounding box center [399, 568] width 124 height 20
click at [406, 594] on label "SupremeOreoz (H) 2g" at bounding box center [404, 601] width 134 height 20
click at [412, 627] on label "TGC - Mt. Gelato (H) - 3.5 grams" at bounding box center [431, 635] width 189 height 20
click at [494, 671] on label "TGC - Pave (H) - 3.5 grams" at bounding box center [418, 669] width 162 height 20
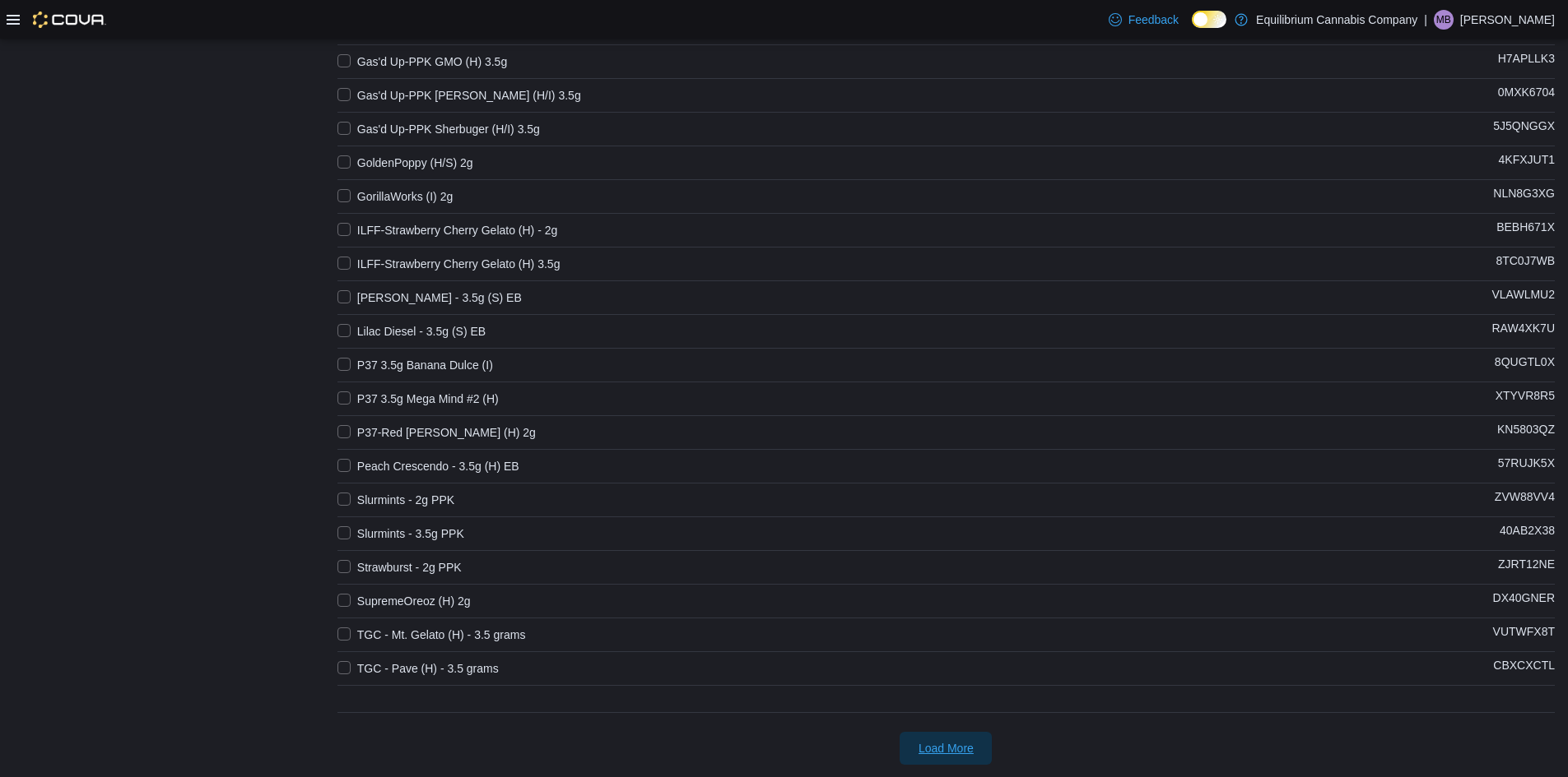
click at [909, 743] on button "Load More" at bounding box center [946, 749] width 92 height 33
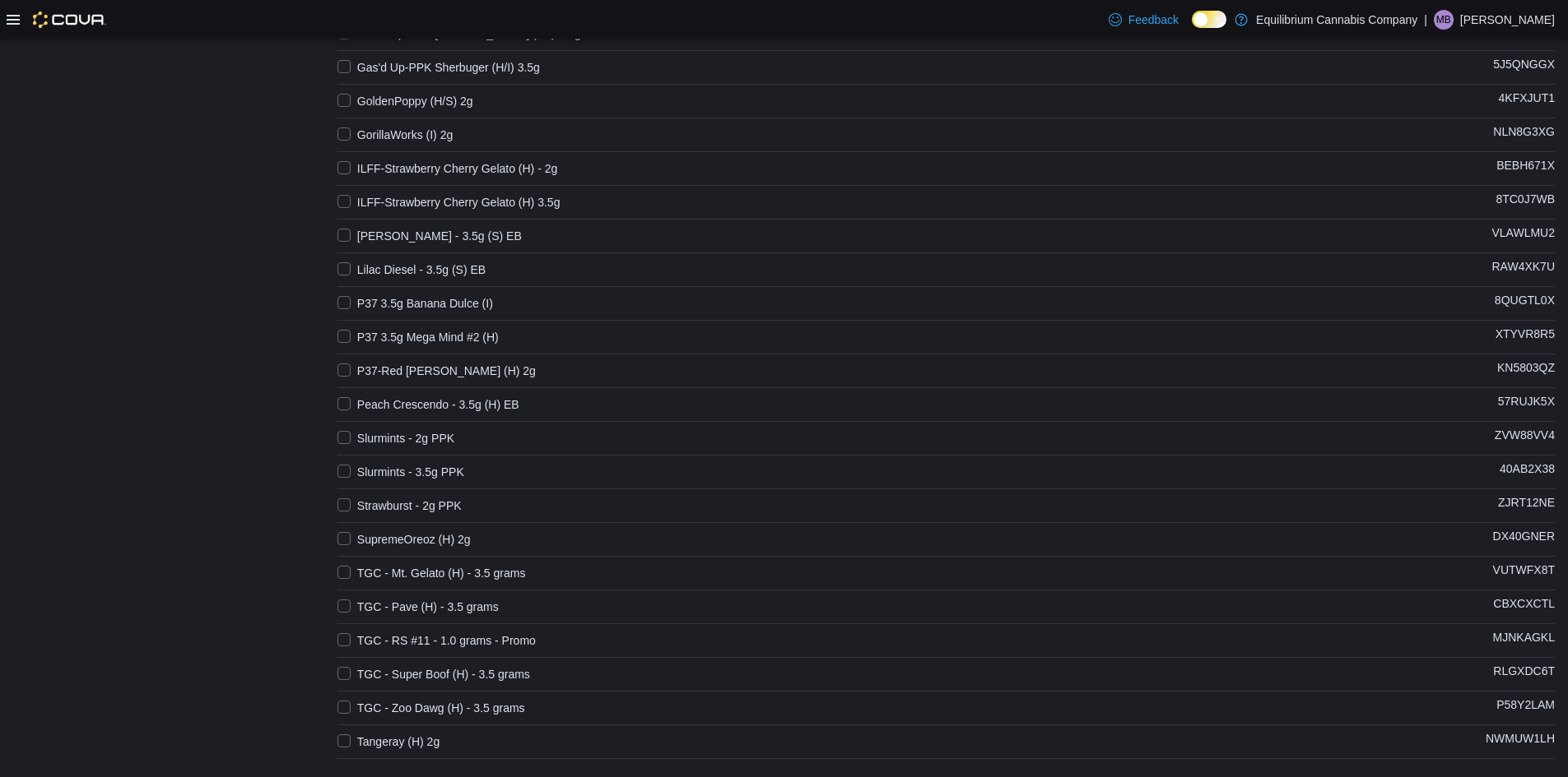
scroll to position [1384, 0]
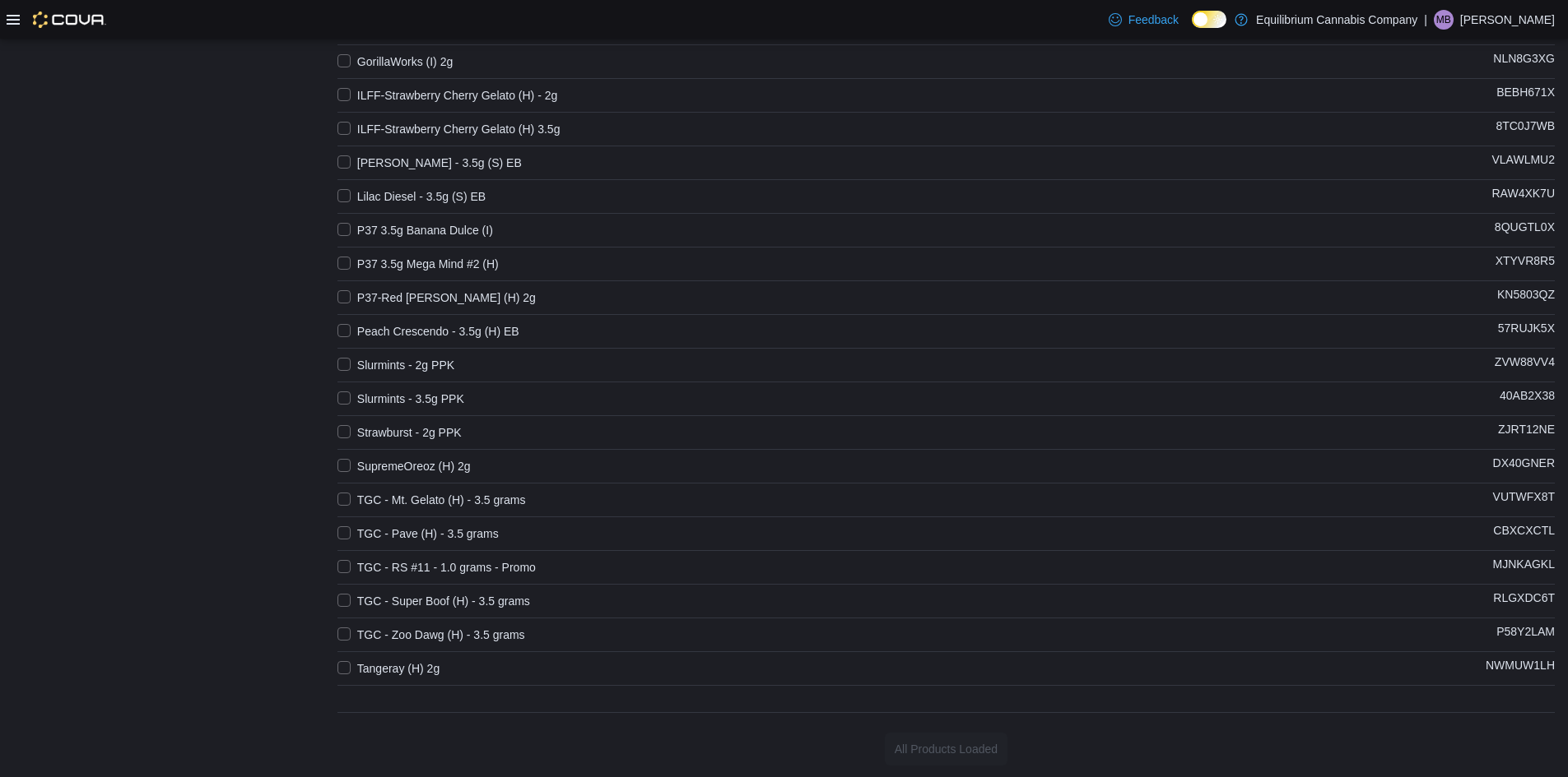
click at [469, 561] on label "TGC - RS #11 - 1.0 grams - Promo" at bounding box center [436, 568] width 199 height 20
drag, startPoint x: 427, startPoint y: 593, endPoint x: 406, endPoint y: 641, distance: 52.4
click at [426, 593] on label "TGC - Super Boof (H) - 3.5 grams" at bounding box center [434, 601] width 193 height 20
click at [399, 643] on label "TGC - Zoo Dawg (H) - 3.5 grams" at bounding box center [431, 635] width 188 height 20
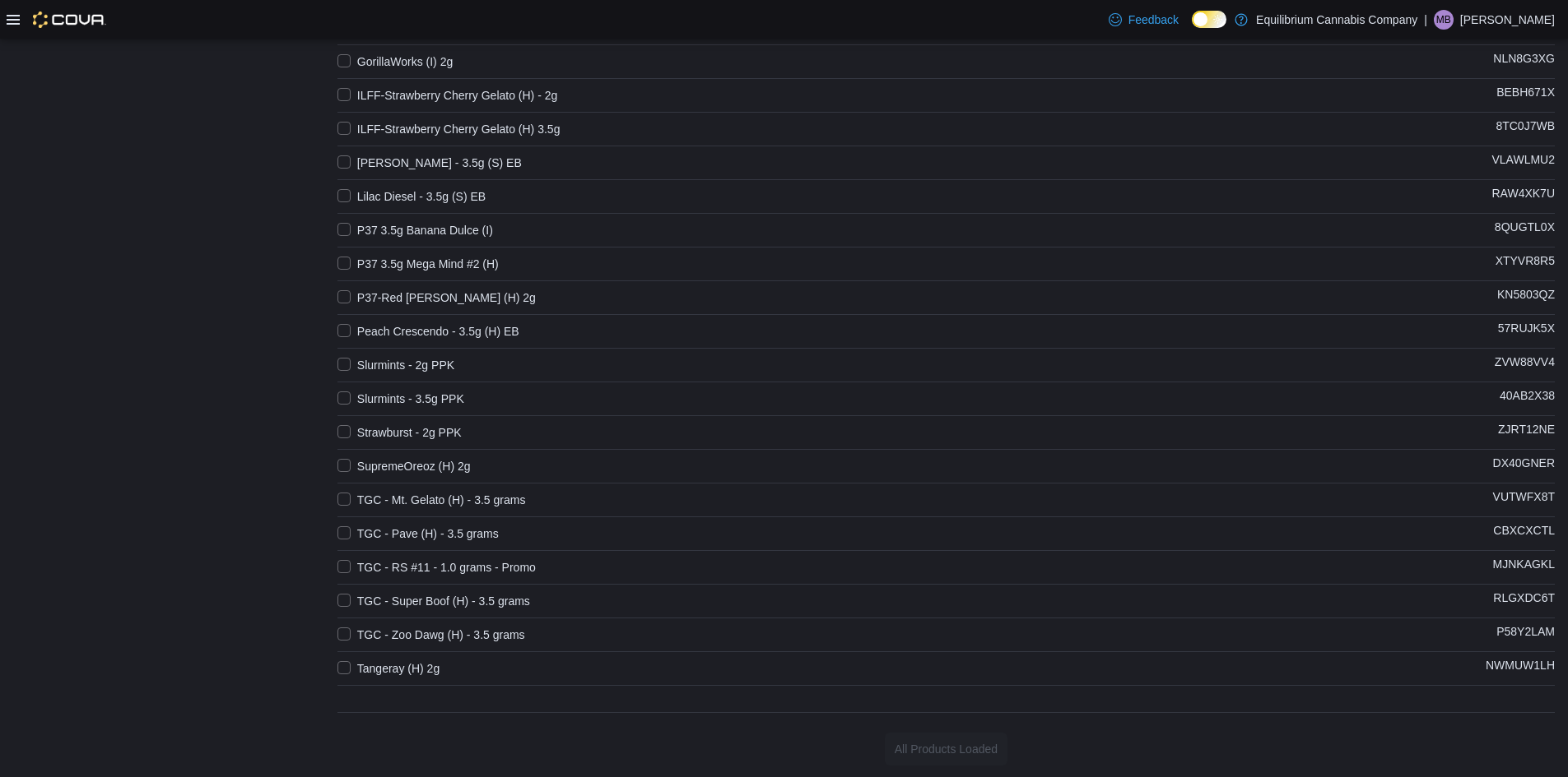
drag, startPoint x: 347, startPoint y: 589, endPoint x: 339, endPoint y: 594, distance: 9.4
click at [339, 594] on label "TGC - Super Boof (H) - 3.5 grams" at bounding box center [434, 601] width 193 height 20
click at [346, 664] on label "Tangeray (H) 2g" at bounding box center [388, 669] width 102 height 20
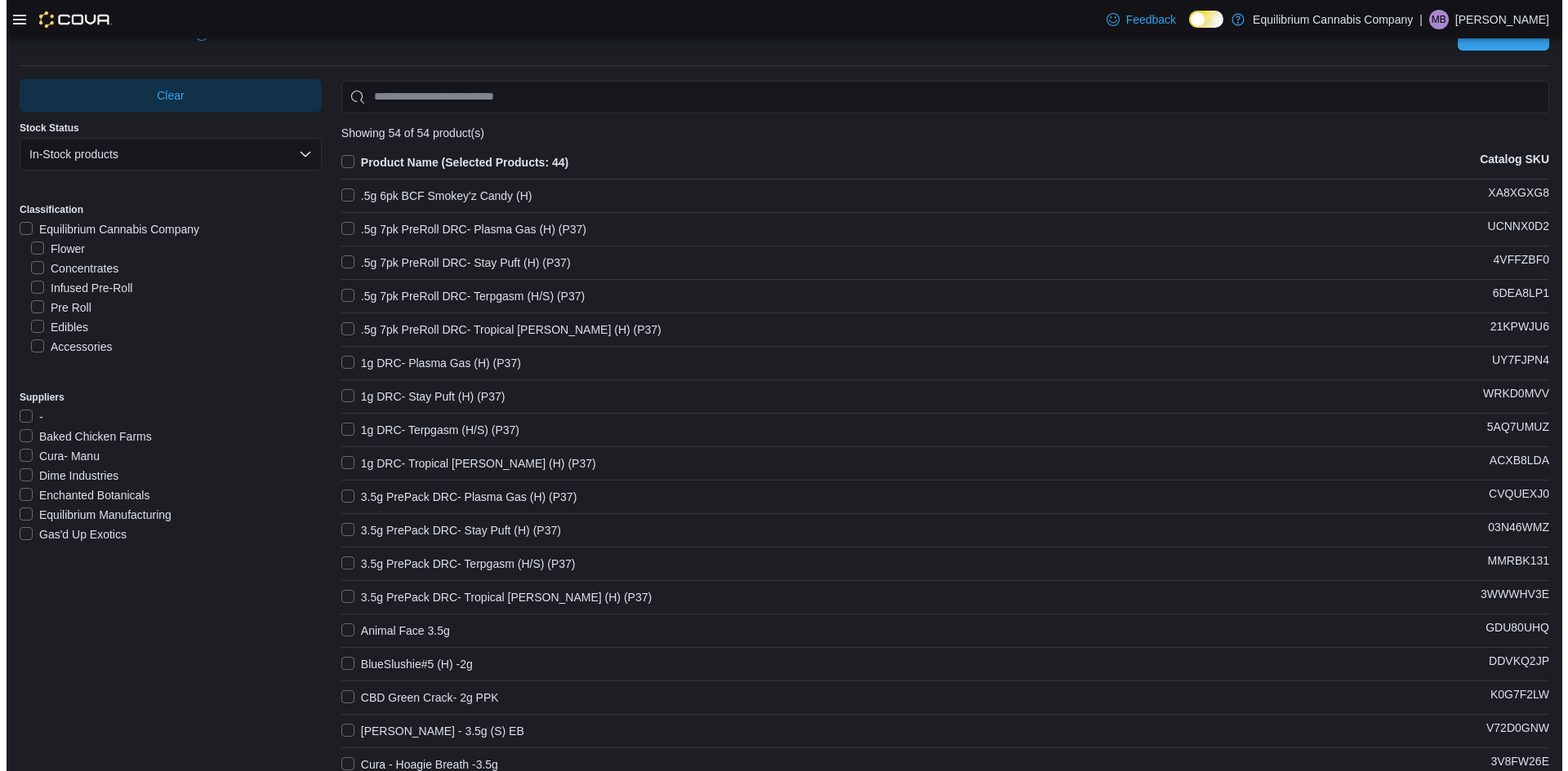
scroll to position [0, 0]
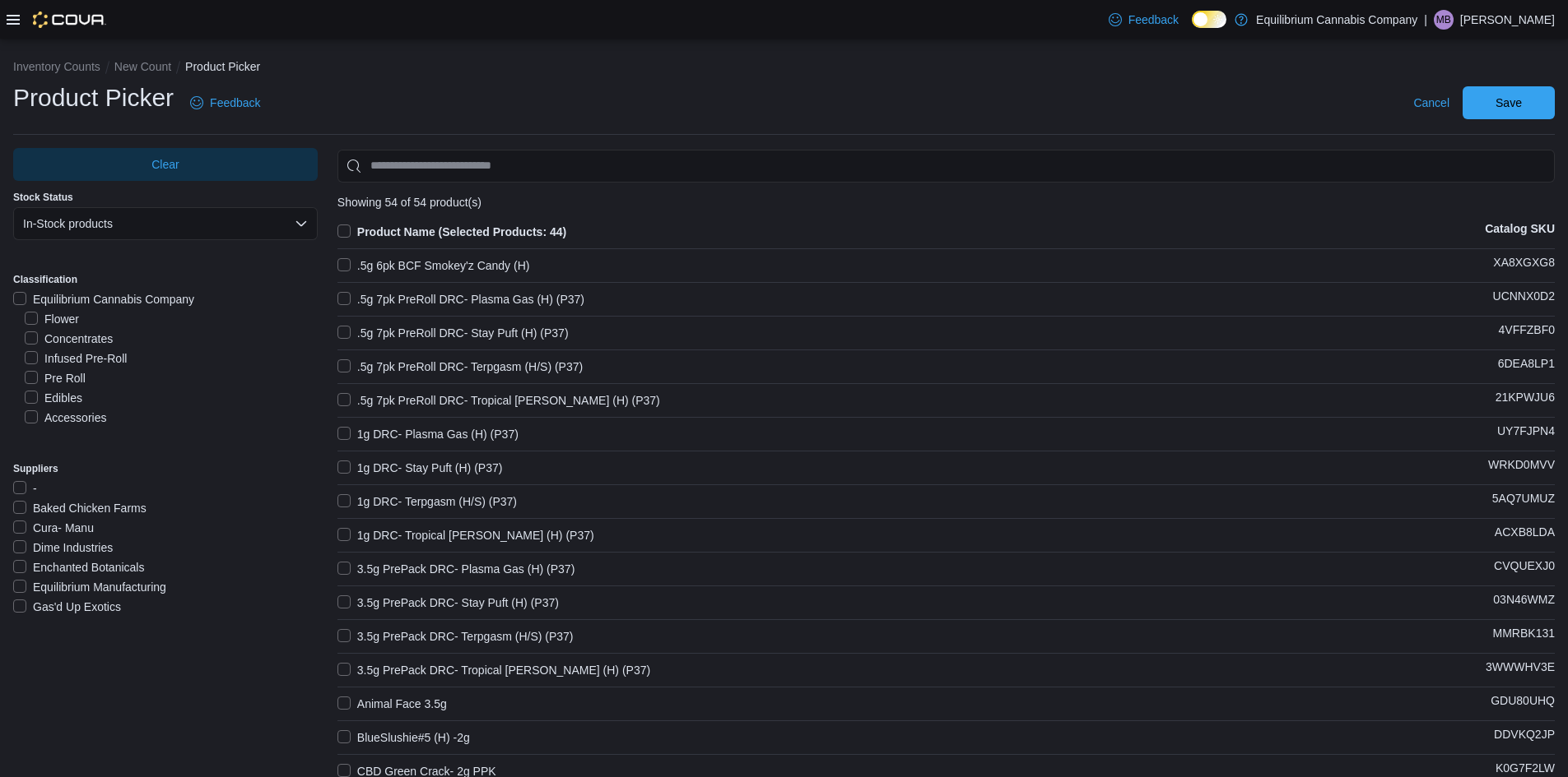
click at [59, 377] on label "Pre Roll" at bounding box center [55, 378] width 61 height 20
click at [41, 551] on label "Dime Industries" at bounding box center [63, 548] width 100 height 20
click at [19, 530] on label "Cura- Manu" at bounding box center [54, 528] width 81 height 20
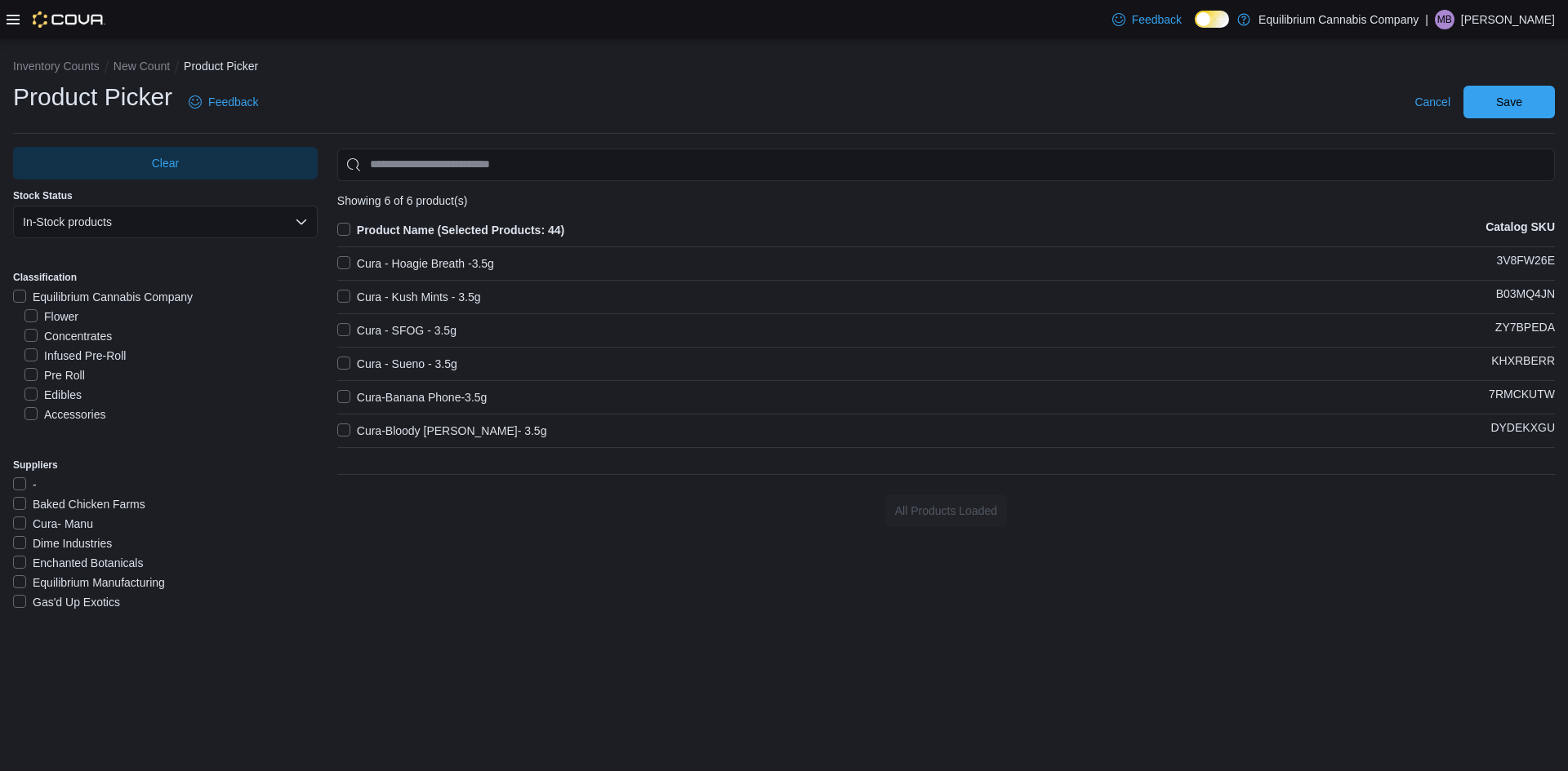
click at [16, 531] on label "Cura- Manu" at bounding box center [53, 524] width 80 height 20
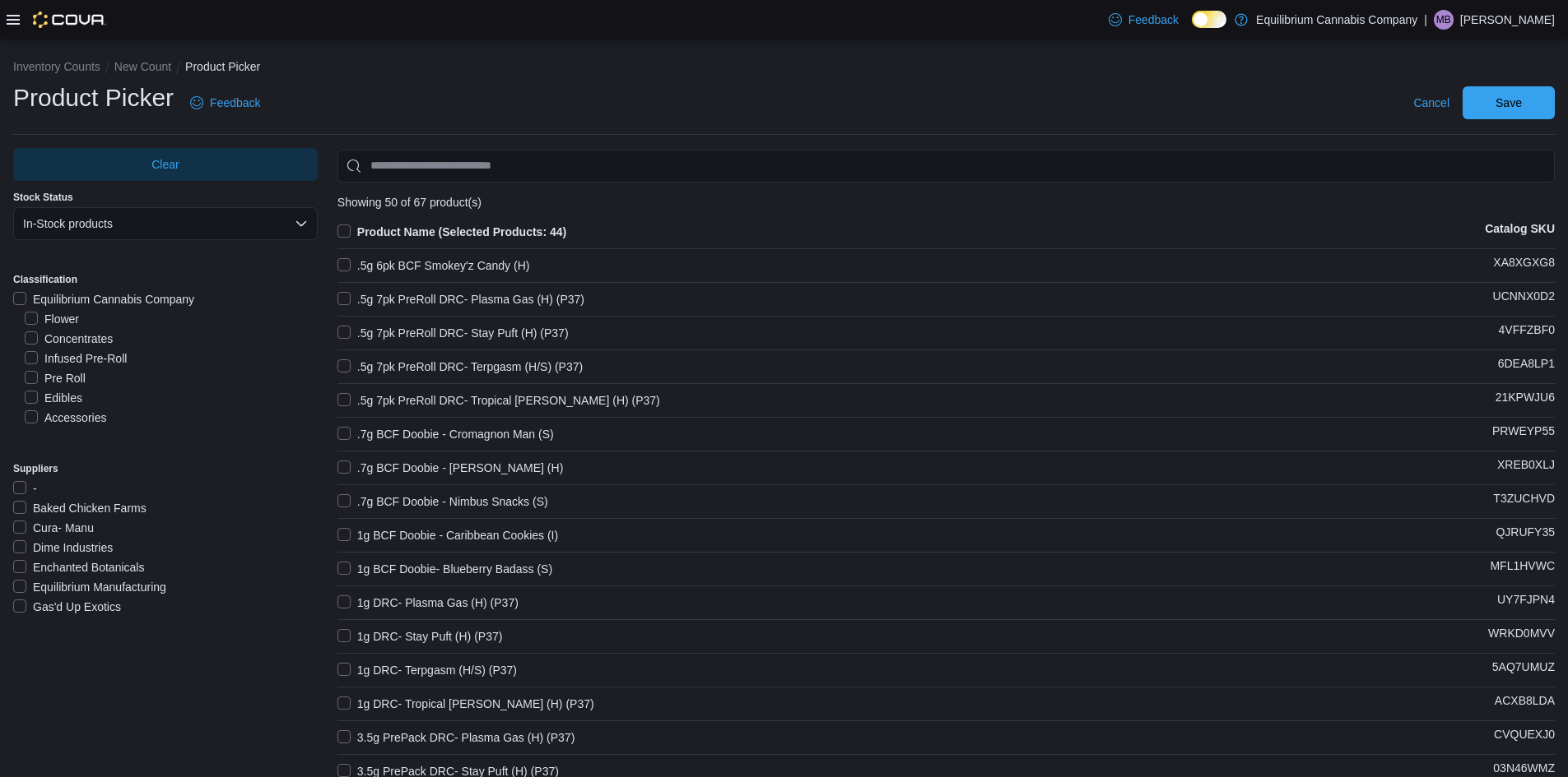
click at [28, 605] on label "Gas'd Up Exotics" at bounding box center [67, 607] width 108 height 20
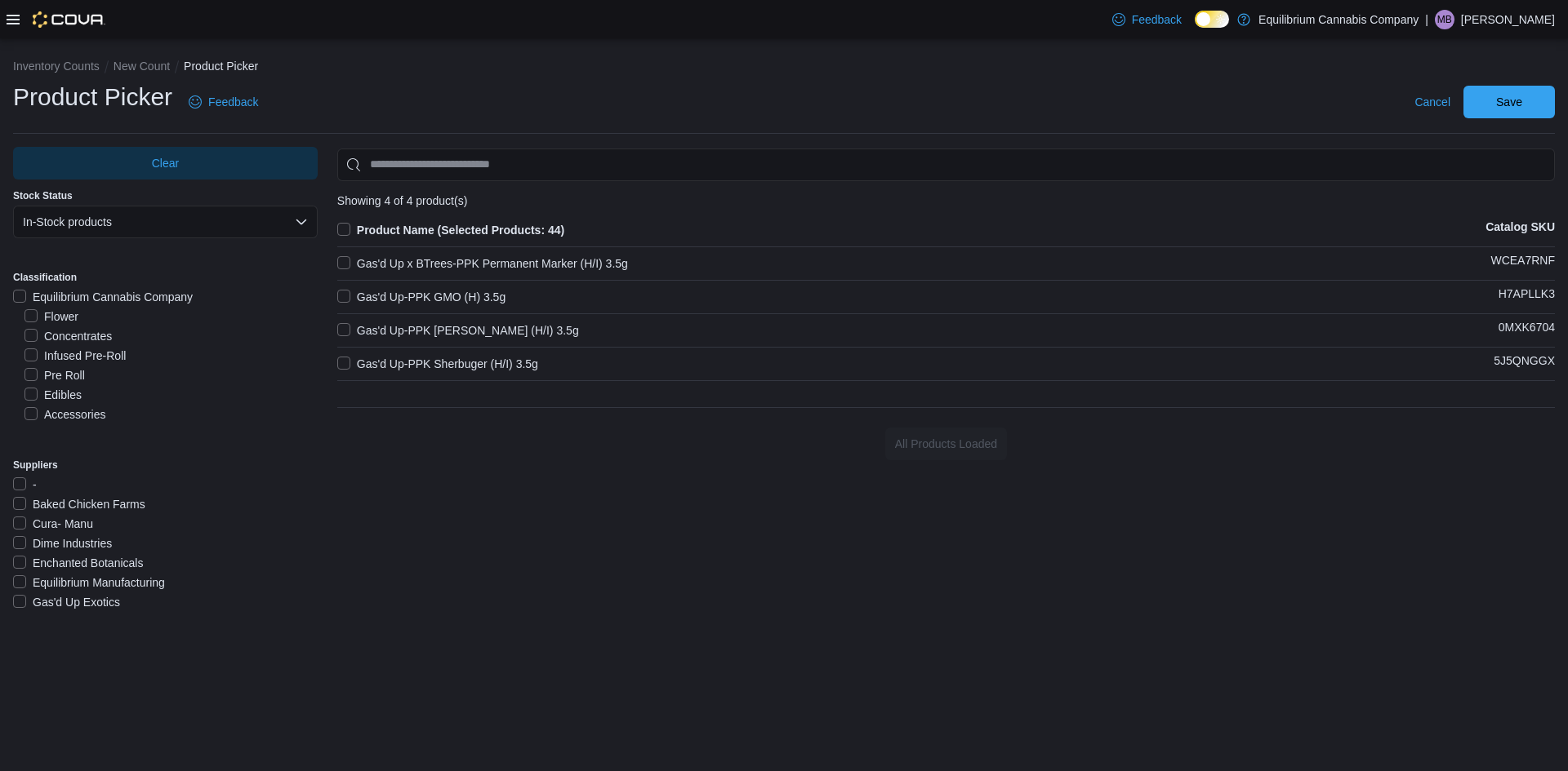
click at [27, 600] on label "Gas'd Up Exotics" at bounding box center [66, 603] width 107 height 20
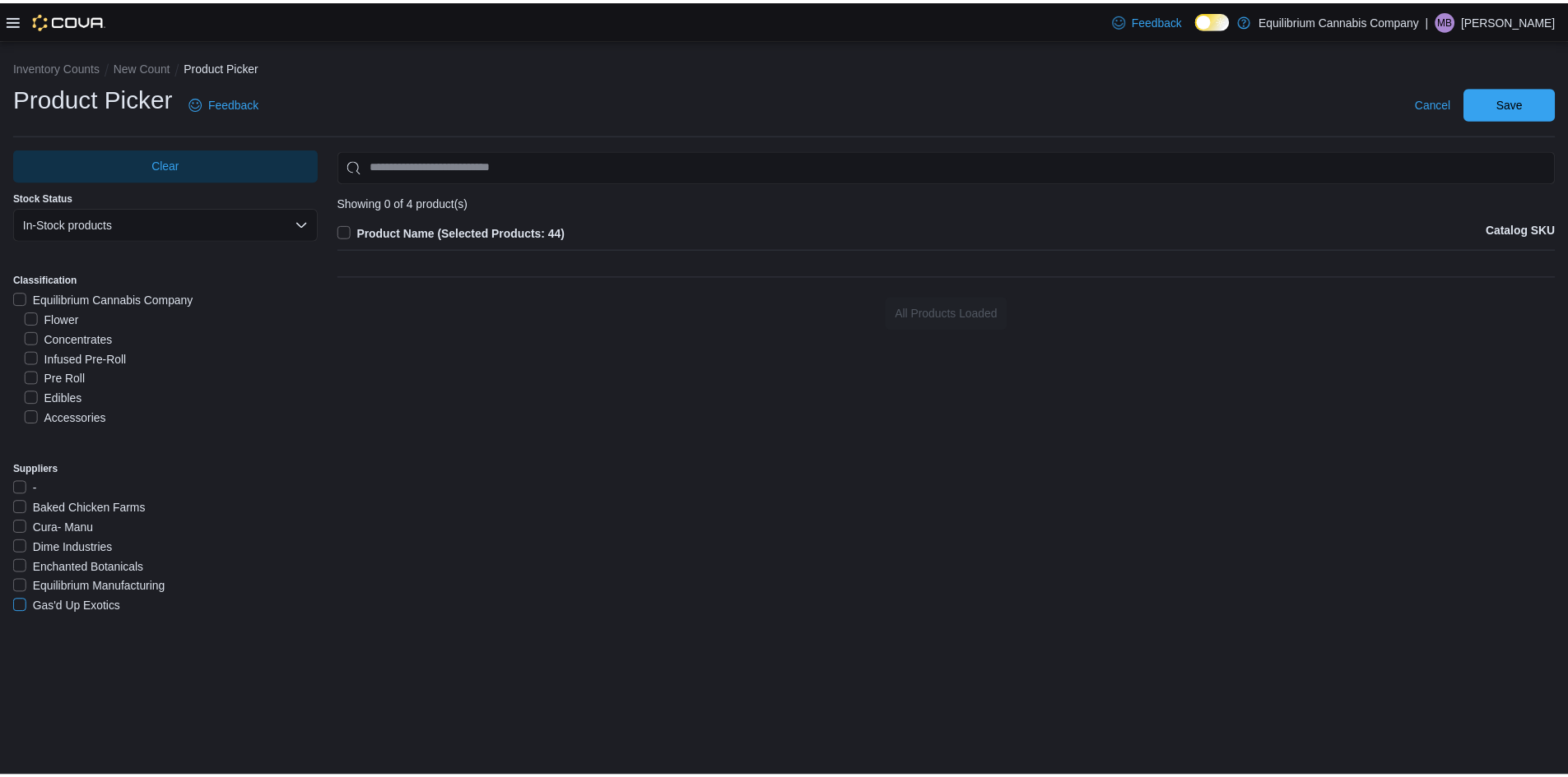
scroll to position [82, 0]
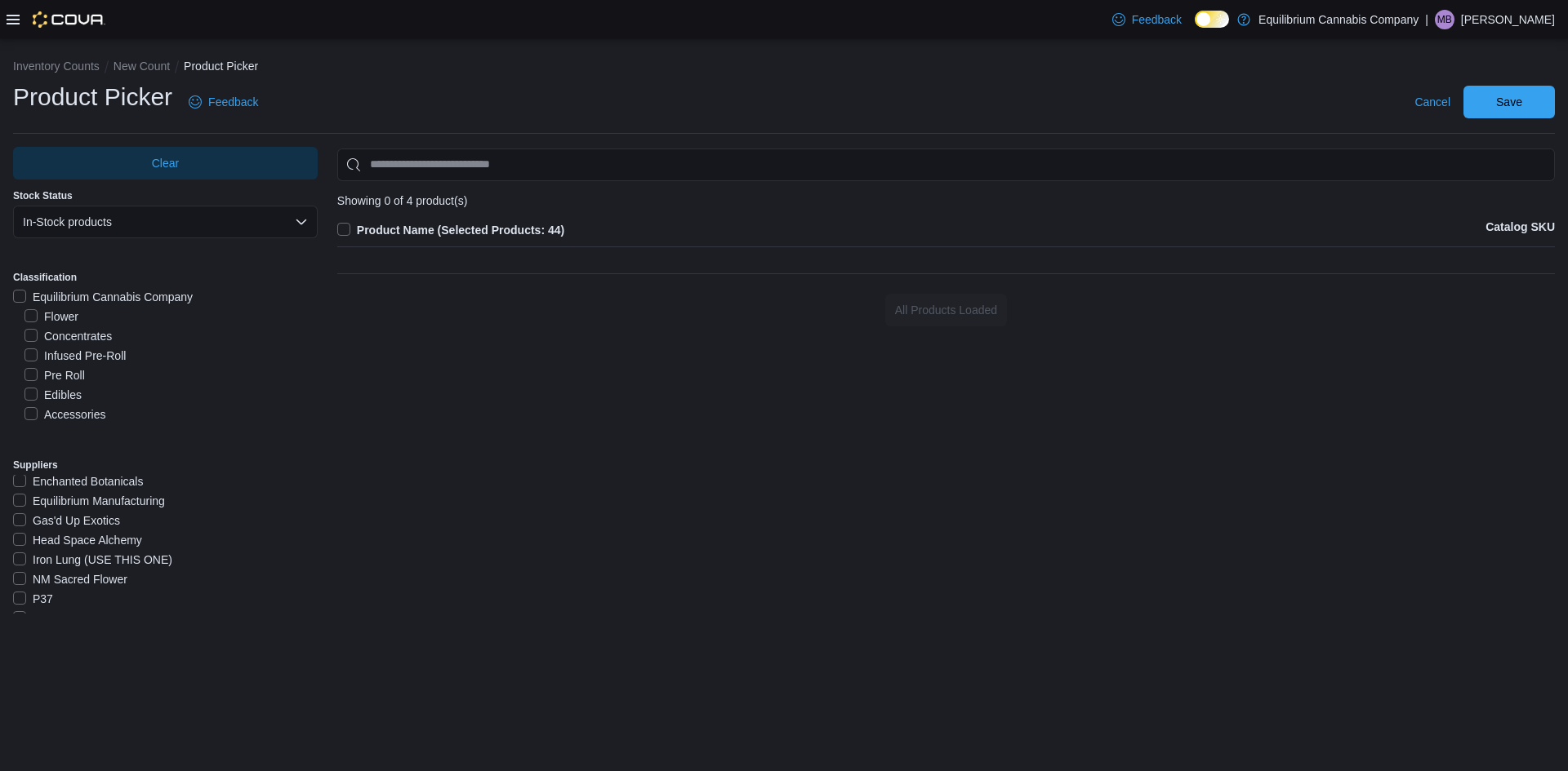
click at [25, 555] on label "Iron Lung (USE THIS ONE)" at bounding box center [92, 560] width 159 height 20
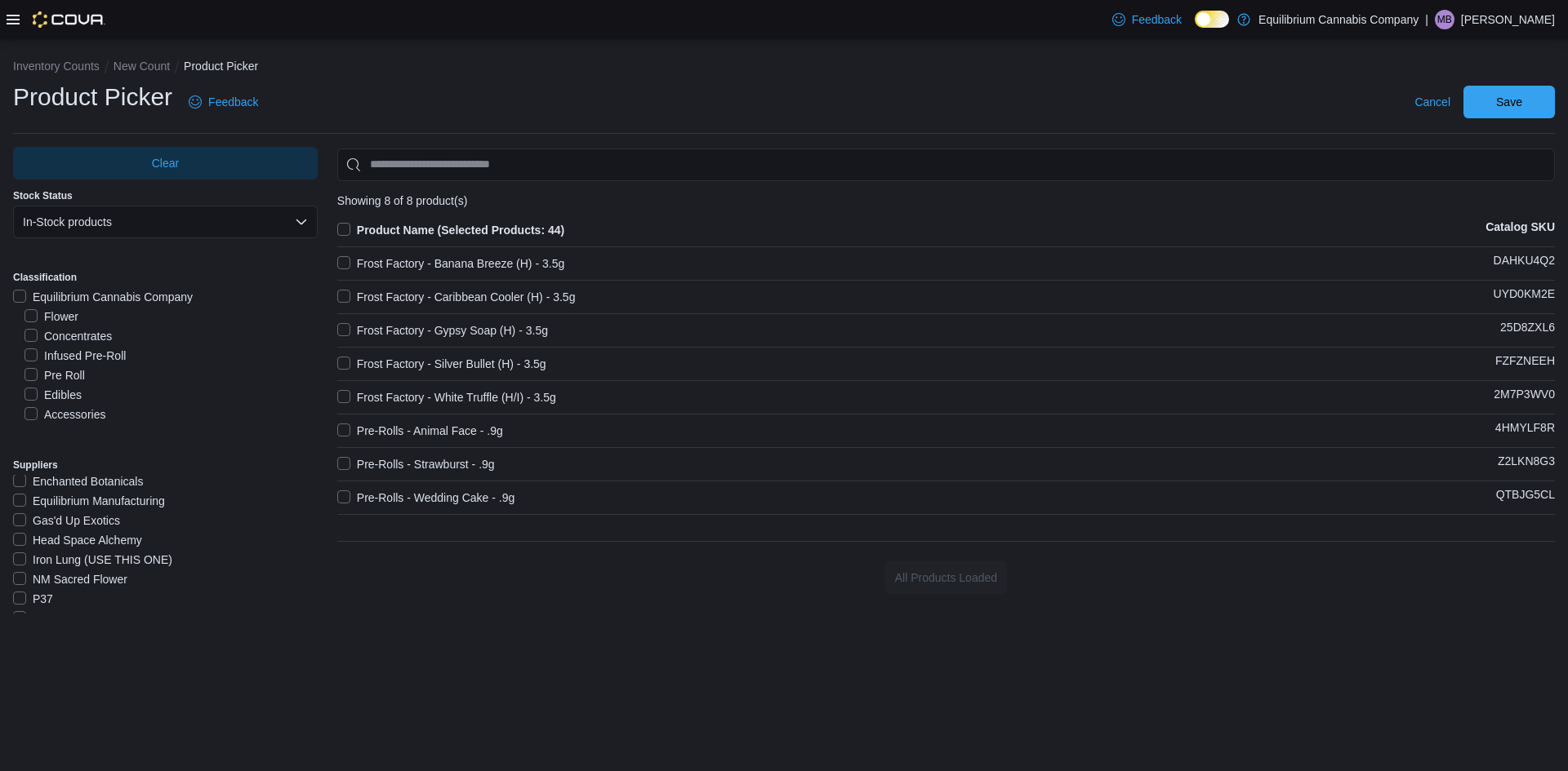
click at [25, 555] on label "Iron Lung (USE THIS ONE)" at bounding box center [92, 560] width 159 height 20
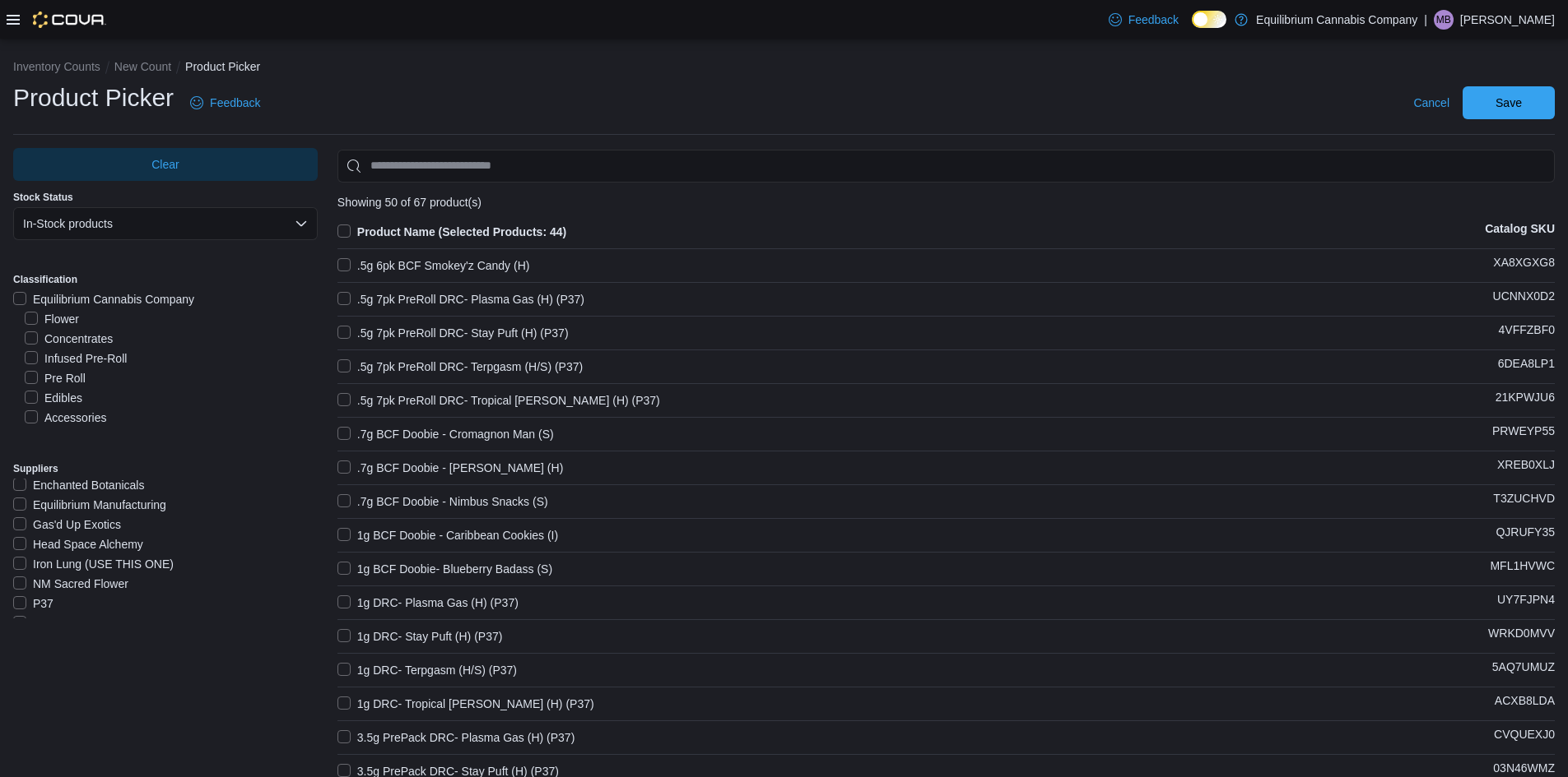
click at [26, 586] on label "NM Sacred Flower" at bounding box center [71, 584] width 115 height 20
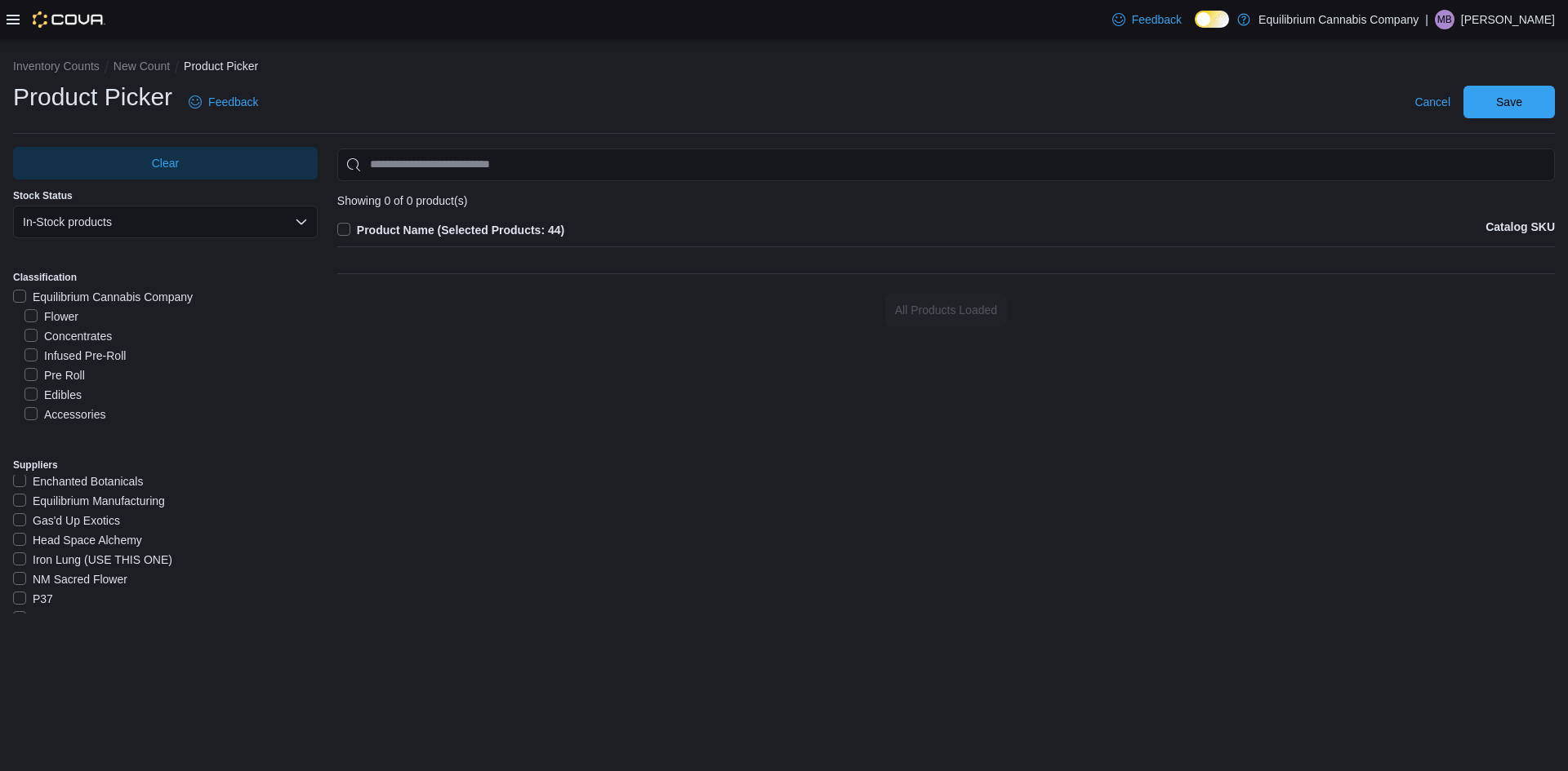
click at [26, 579] on label "NM Sacred Flower" at bounding box center [70, 580] width 115 height 20
click at [22, 594] on label "P37" at bounding box center [33, 599] width 40 height 20
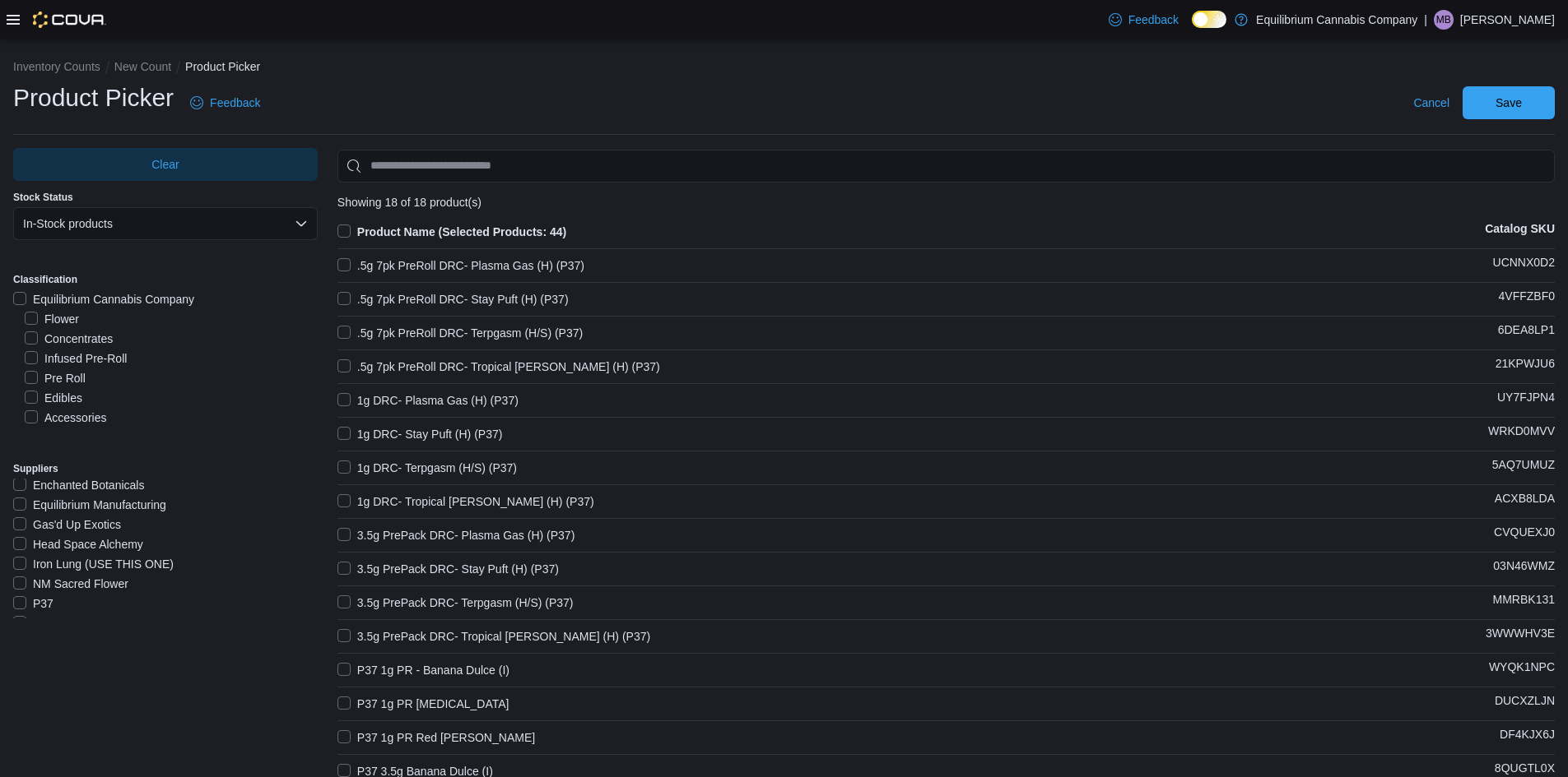
click at [21, 597] on label "P37" at bounding box center [33, 604] width 40 height 20
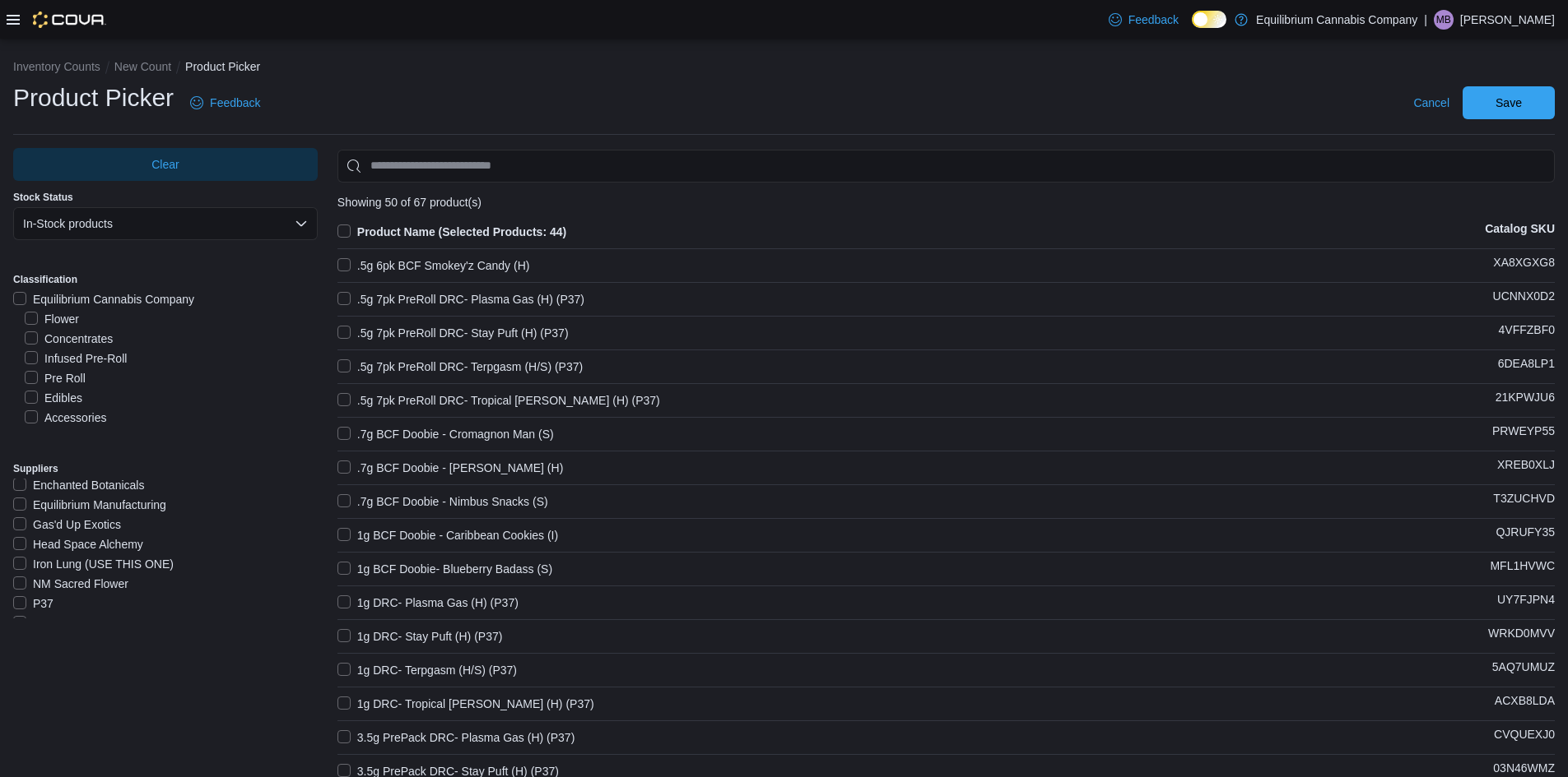
click at [41, 503] on label "Equilibrium Manufacturing" at bounding box center [90, 505] width 153 height 20
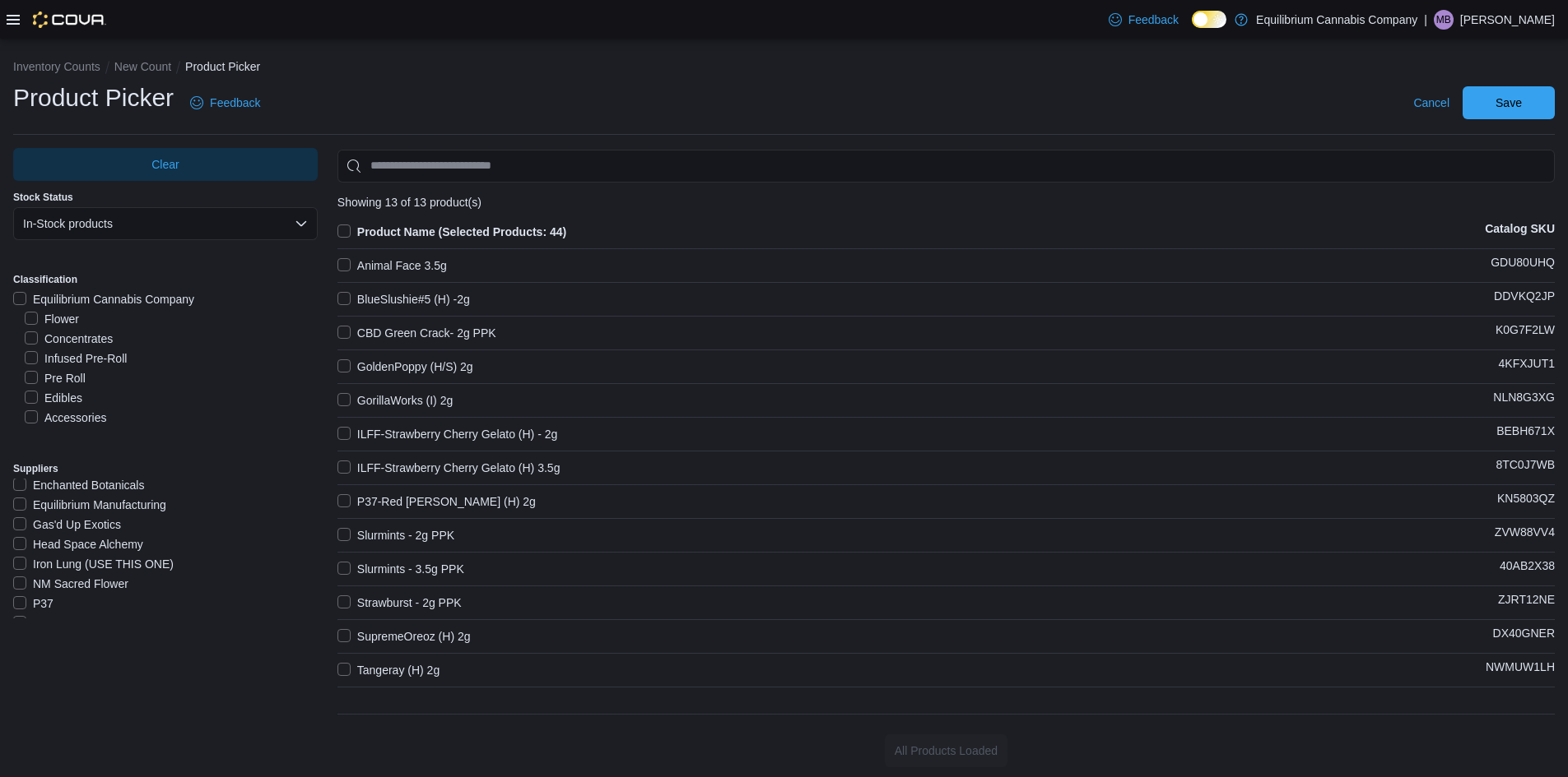
click at [40, 503] on label "Equilibrium Manufacturing" at bounding box center [90, 505] width 153 height 20
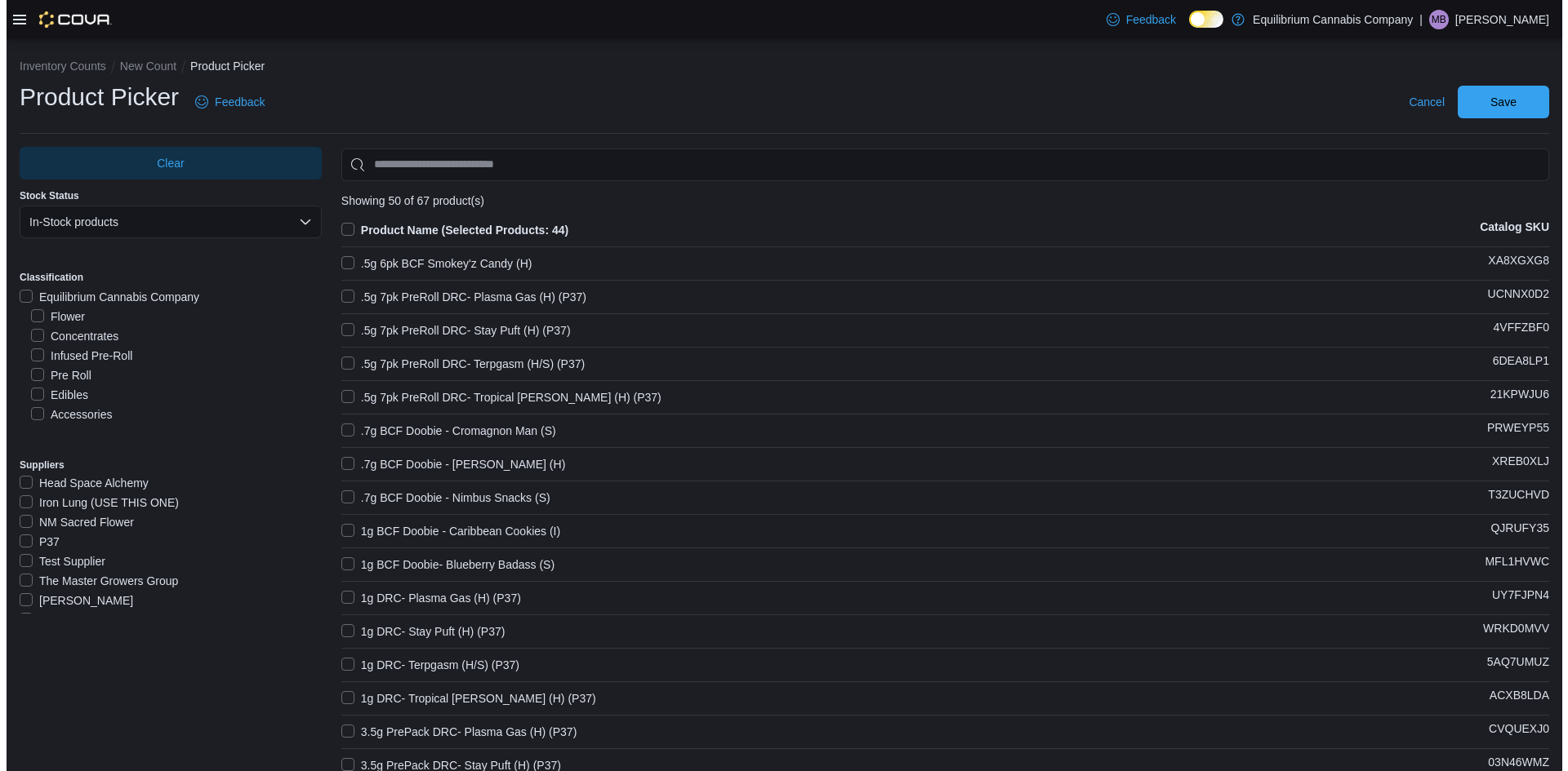
scroll to position [164, 0]
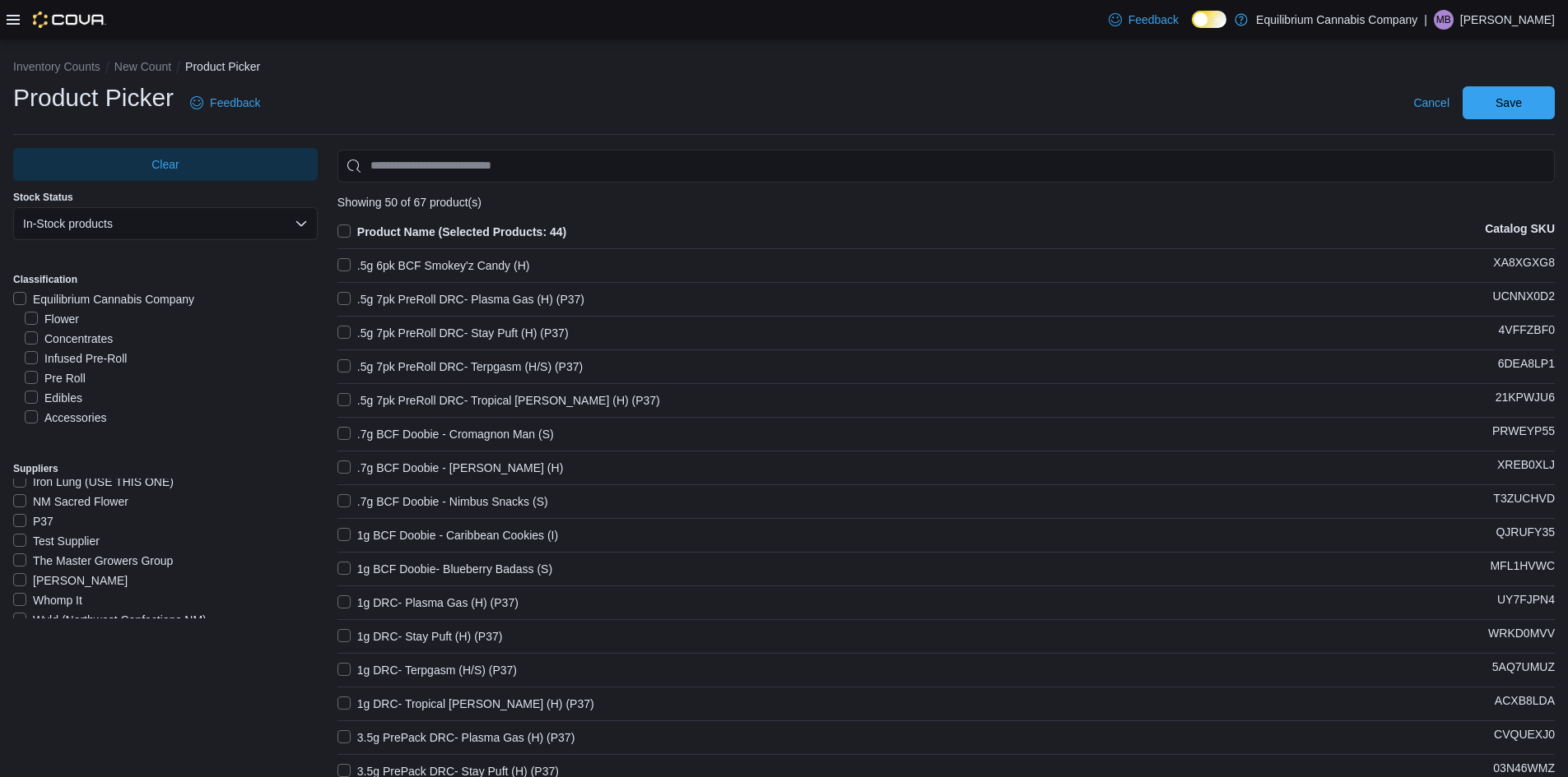
click at [49, 559] on label "The Master Growers Group" at bounding box center [93, 561] width 160 height 20
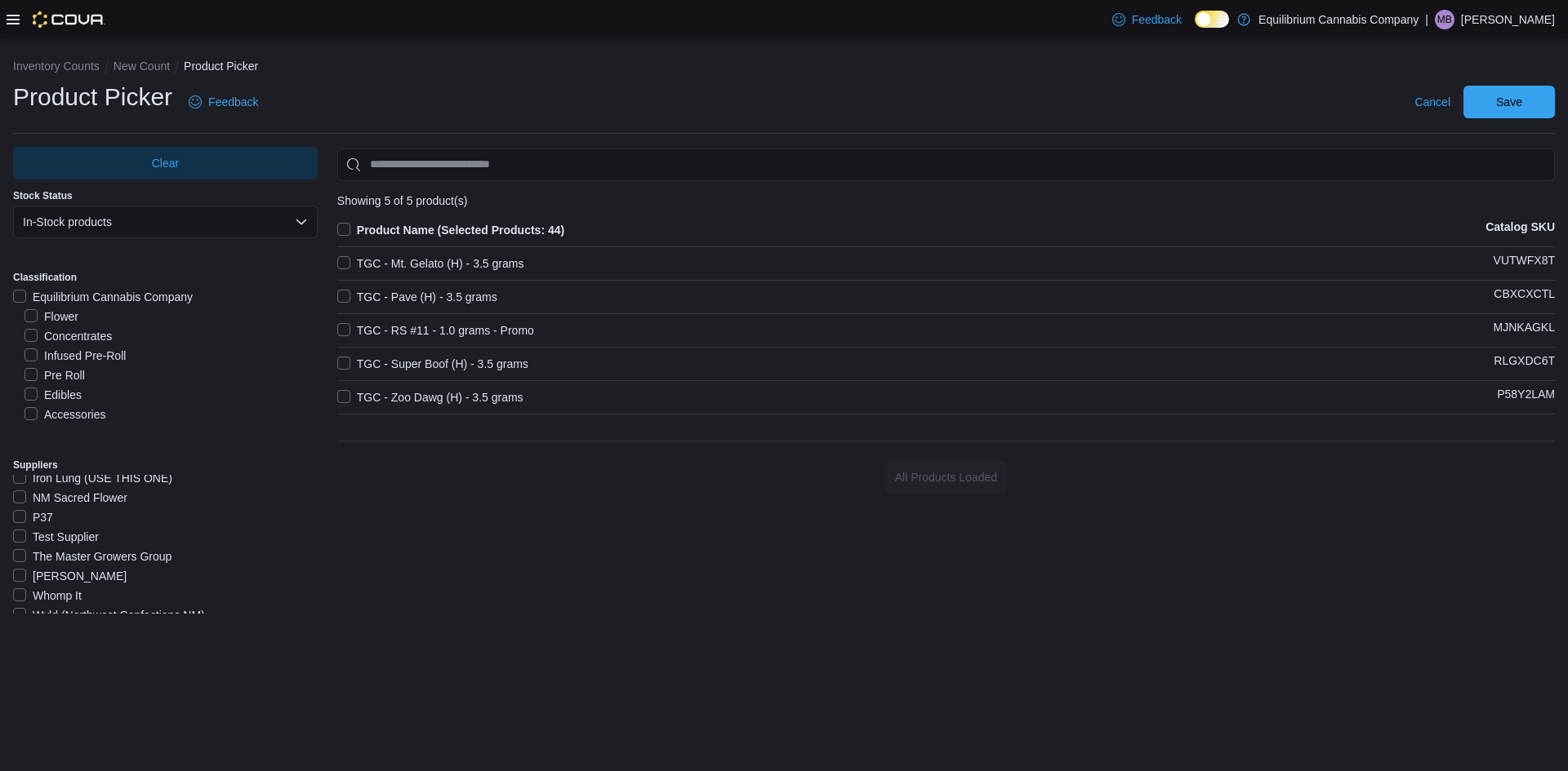
click at [48, 552] on label "The Master Growers Group" at bounding box center [92, 557] width 159 height 20
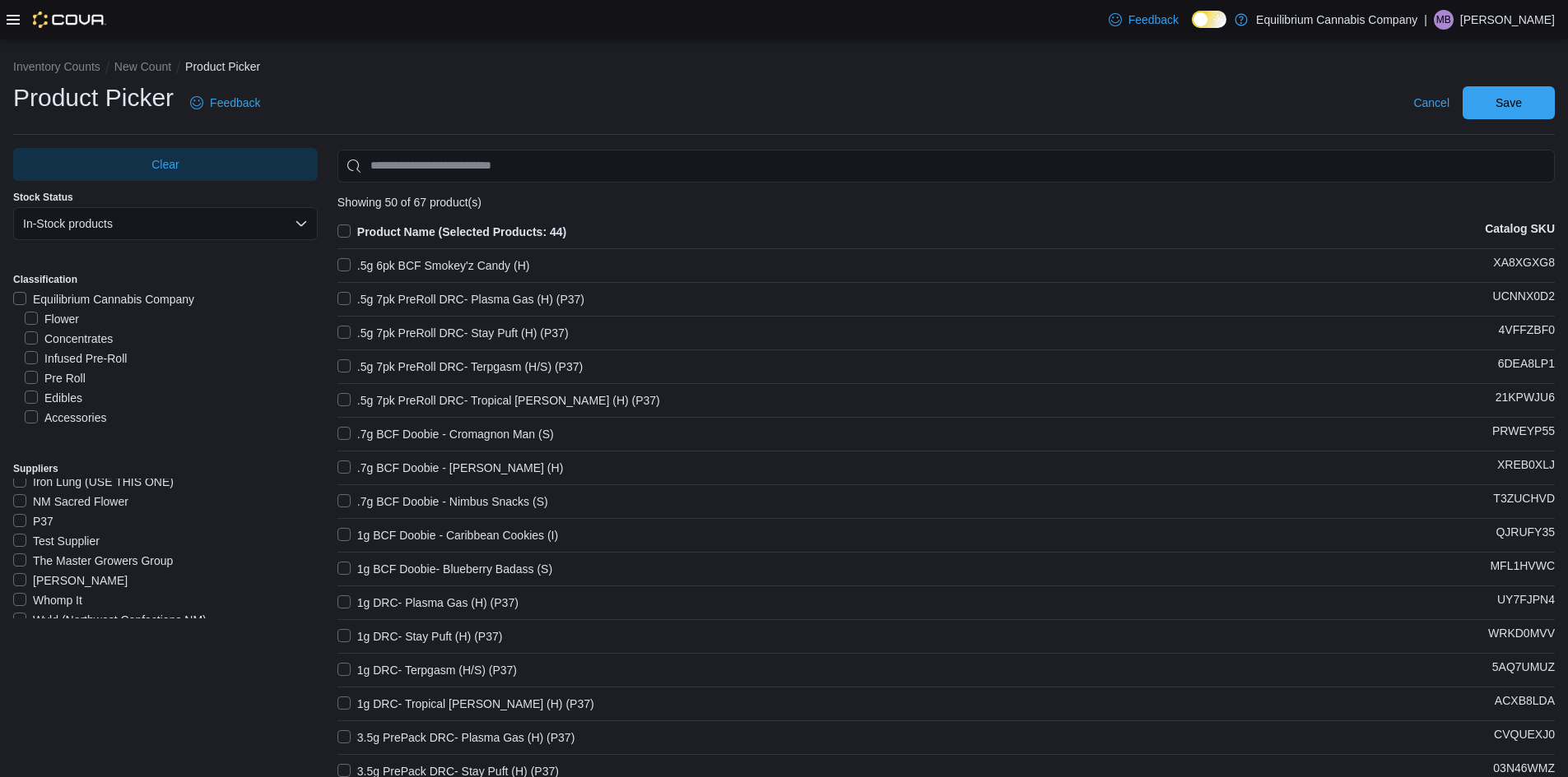
click at [49, 556] on label "The Master Growers Group" at bounding box center [93, 561] width 160 height 20
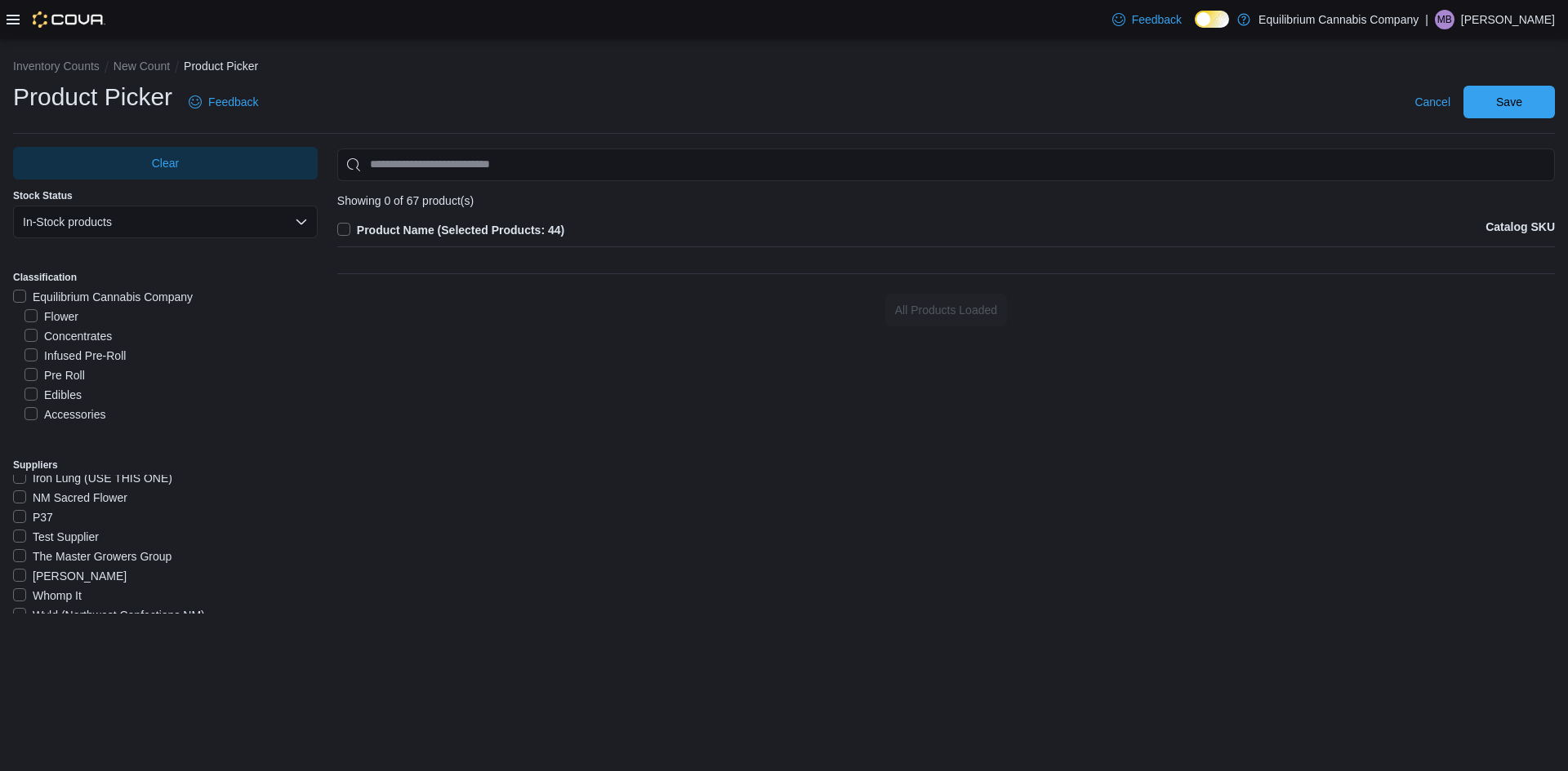
click at [48, 552] on label "The Master Growers Group" at bounding box center [92, 557] width 159 height 20
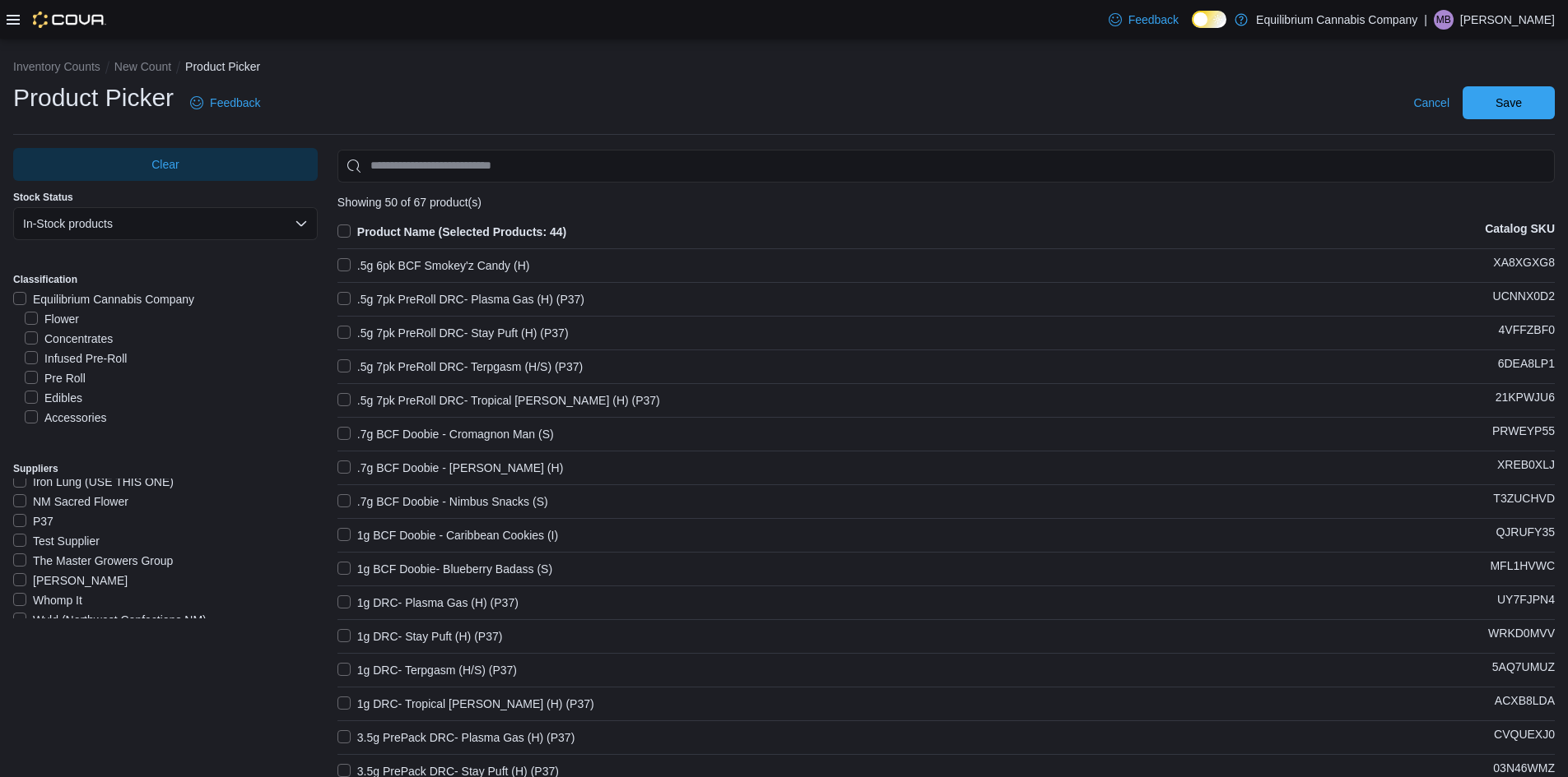
click at [20, 556] on label "The Master Growers Group" at bounding box center [93, 561] width 160 height 20
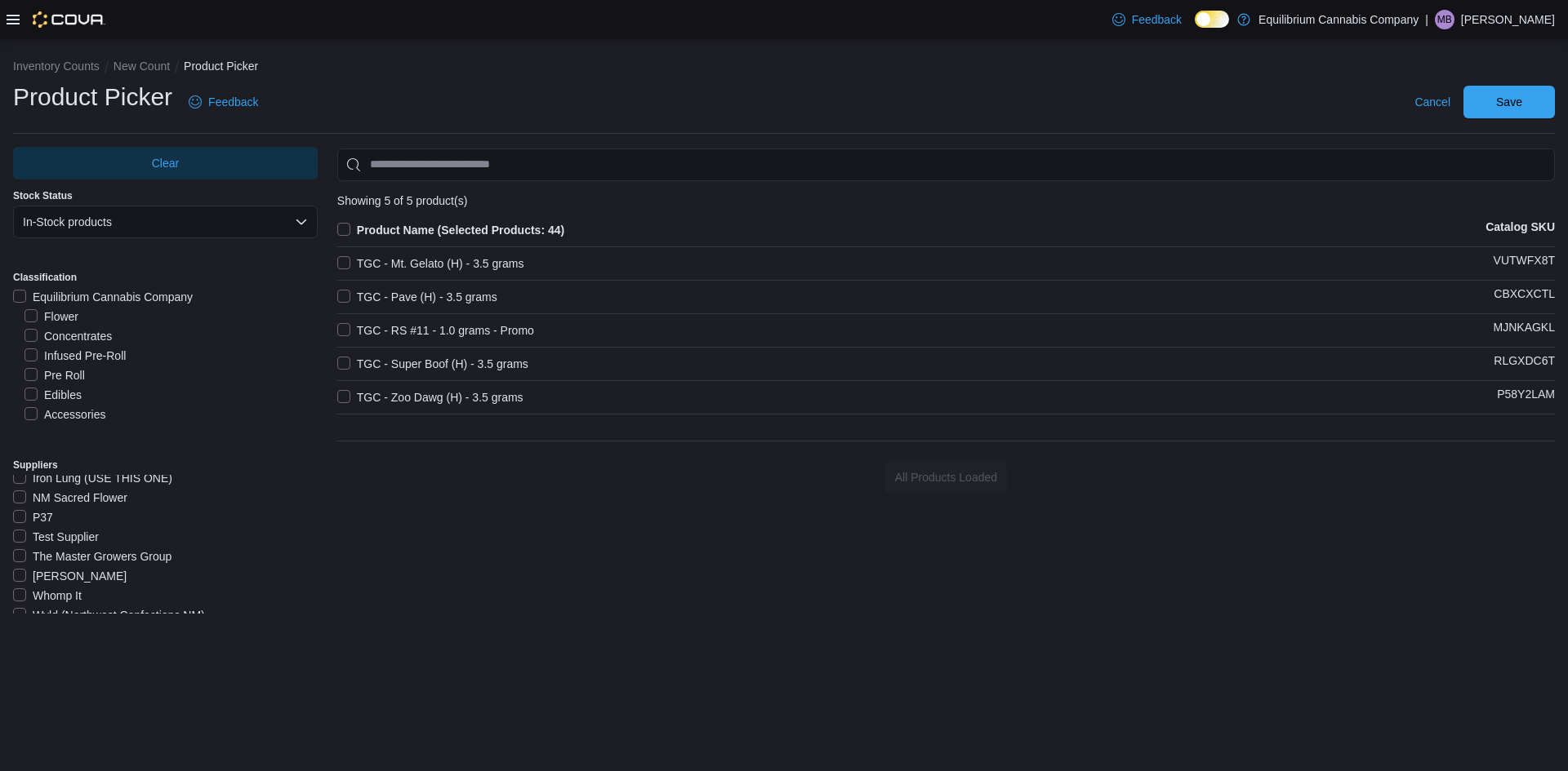
click at [344, 389] on label "TGC - Zoo Dawg (H) - 3.5 grams" at bounding box center [430, 397] width 186 height 20
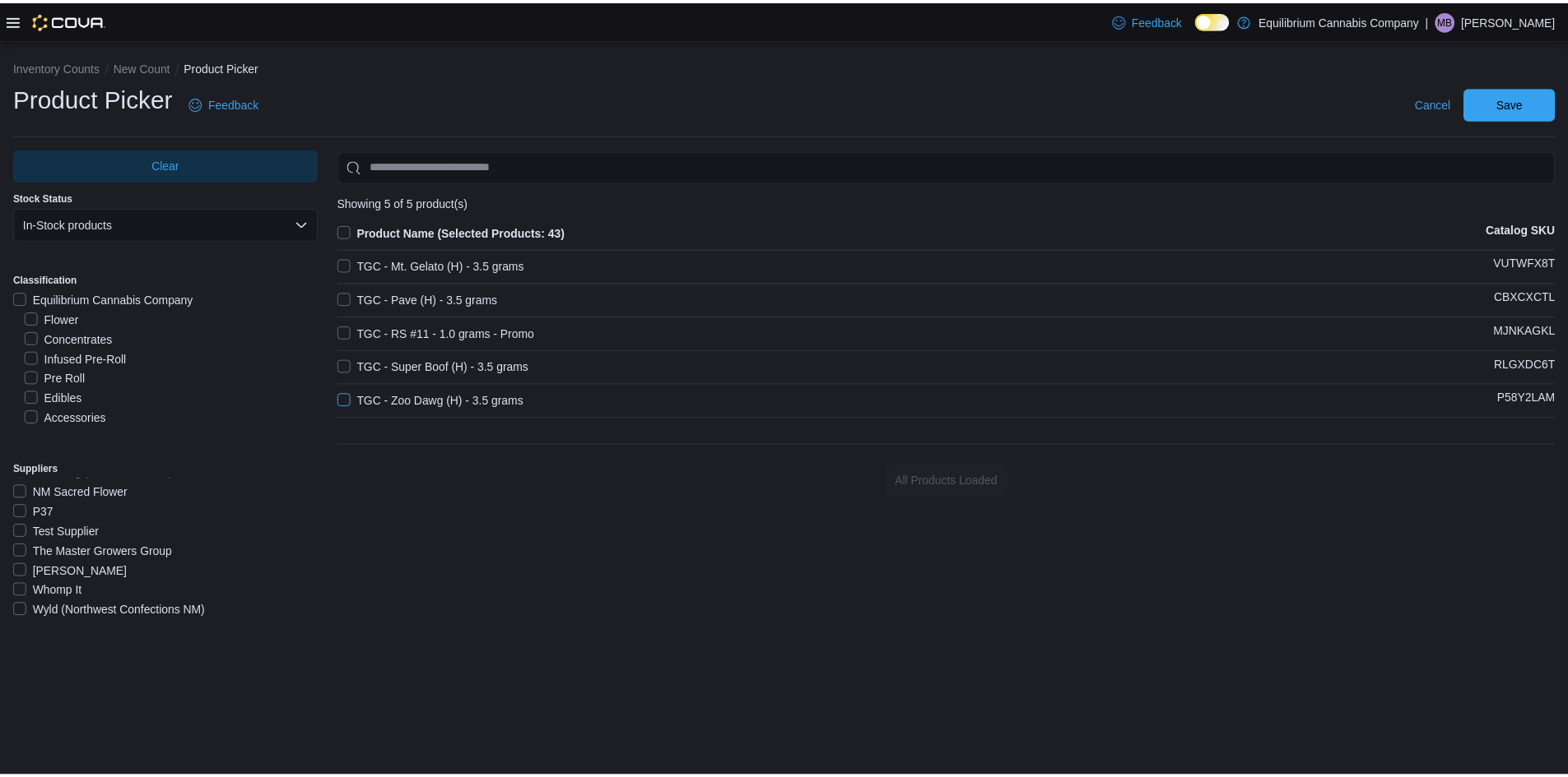
scroll to position [176, 0]
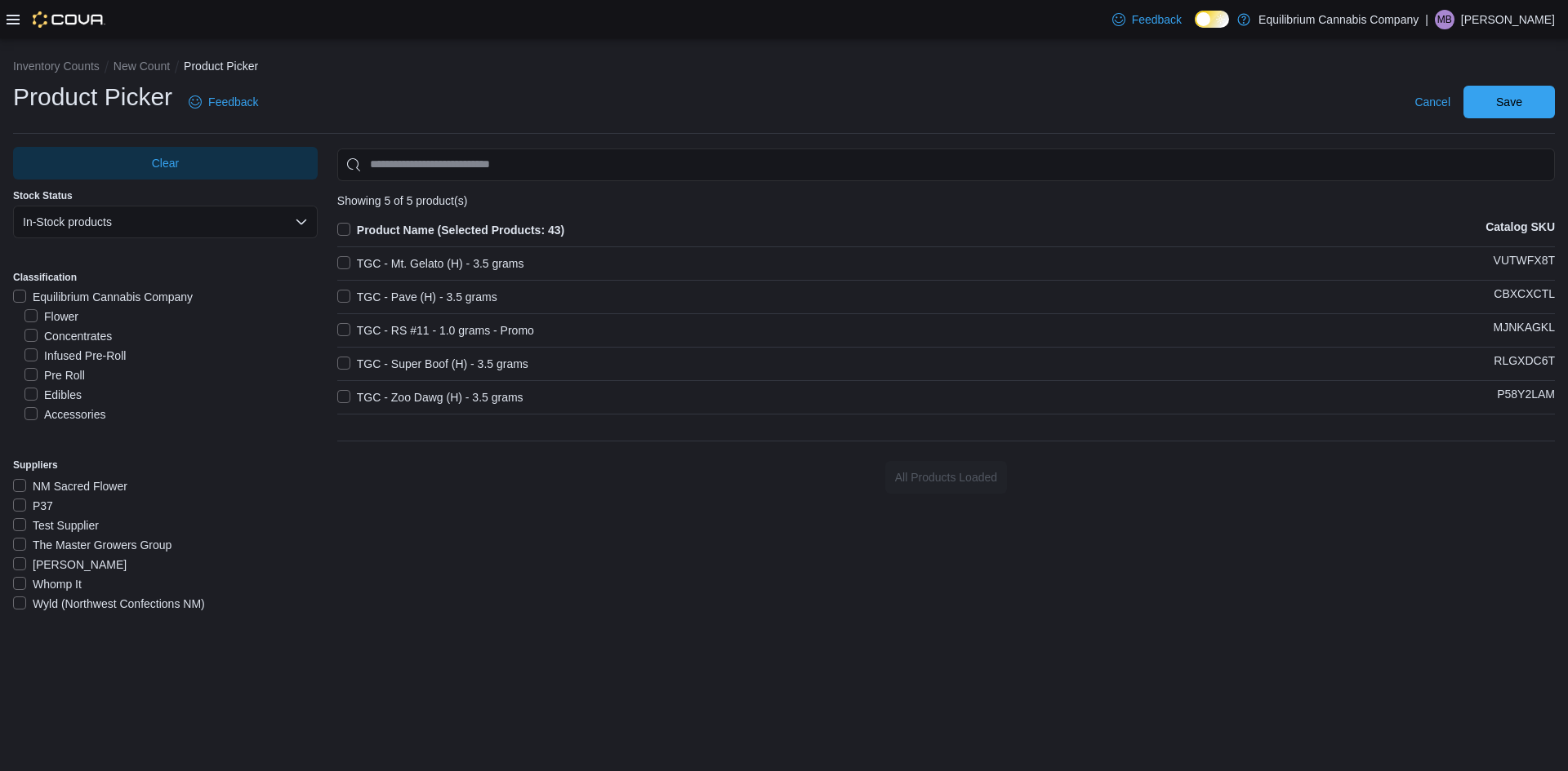
click at [86, 600] on label "Wyld (Northwest Confections NM)" at bounding box center [109, 604] width 192 height 20
click at [93, 597] on label "Wyld (Northwest Confections NM)" at bounding box center [109, 604] width 192 height 20
click at [1484, 111] on span "Save" at bounding box center [1509, 101] width 72 height 33
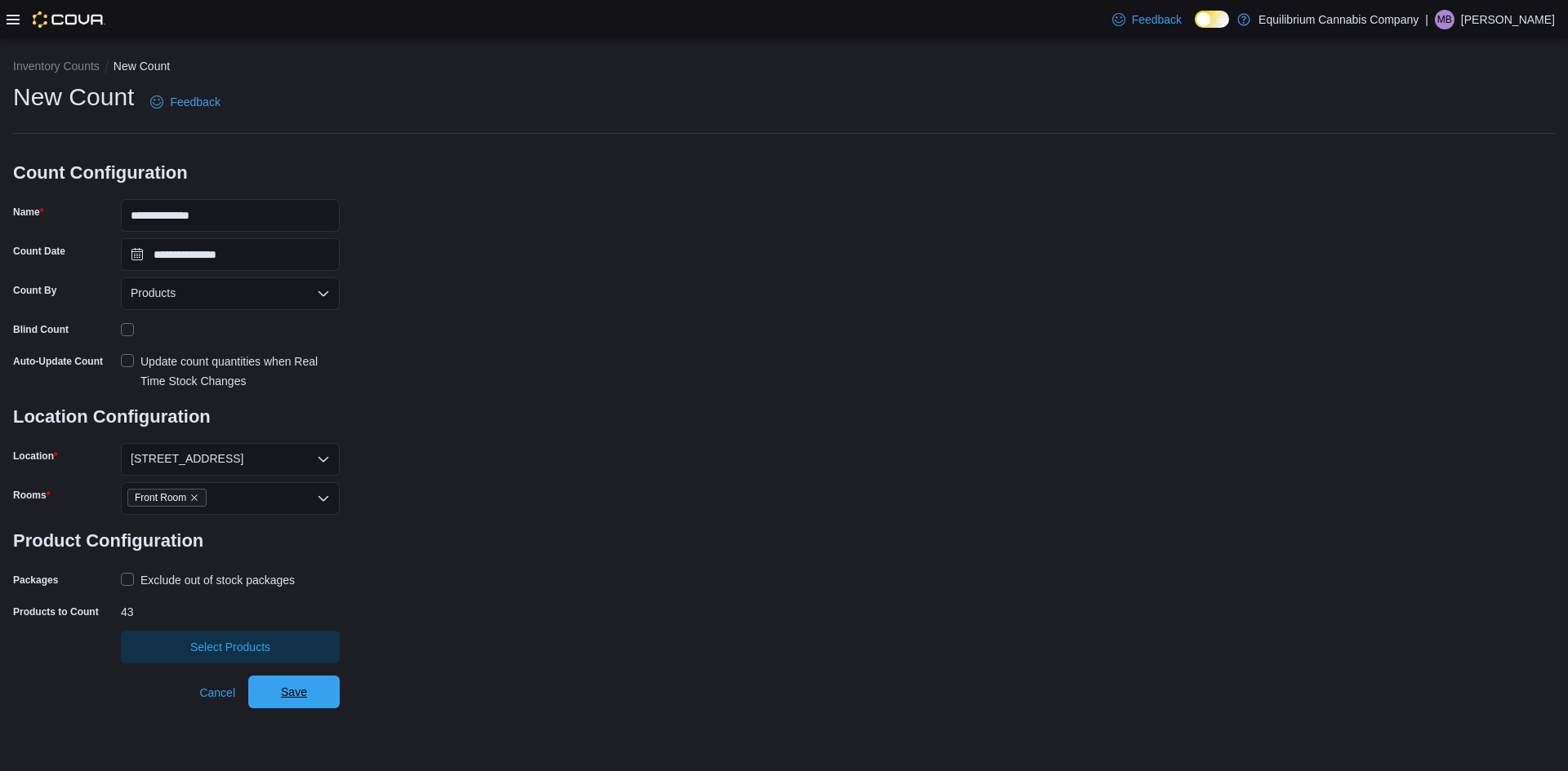
click at [303, 688] on span "Save" at bounding box center [294, 693] width 26 height 16
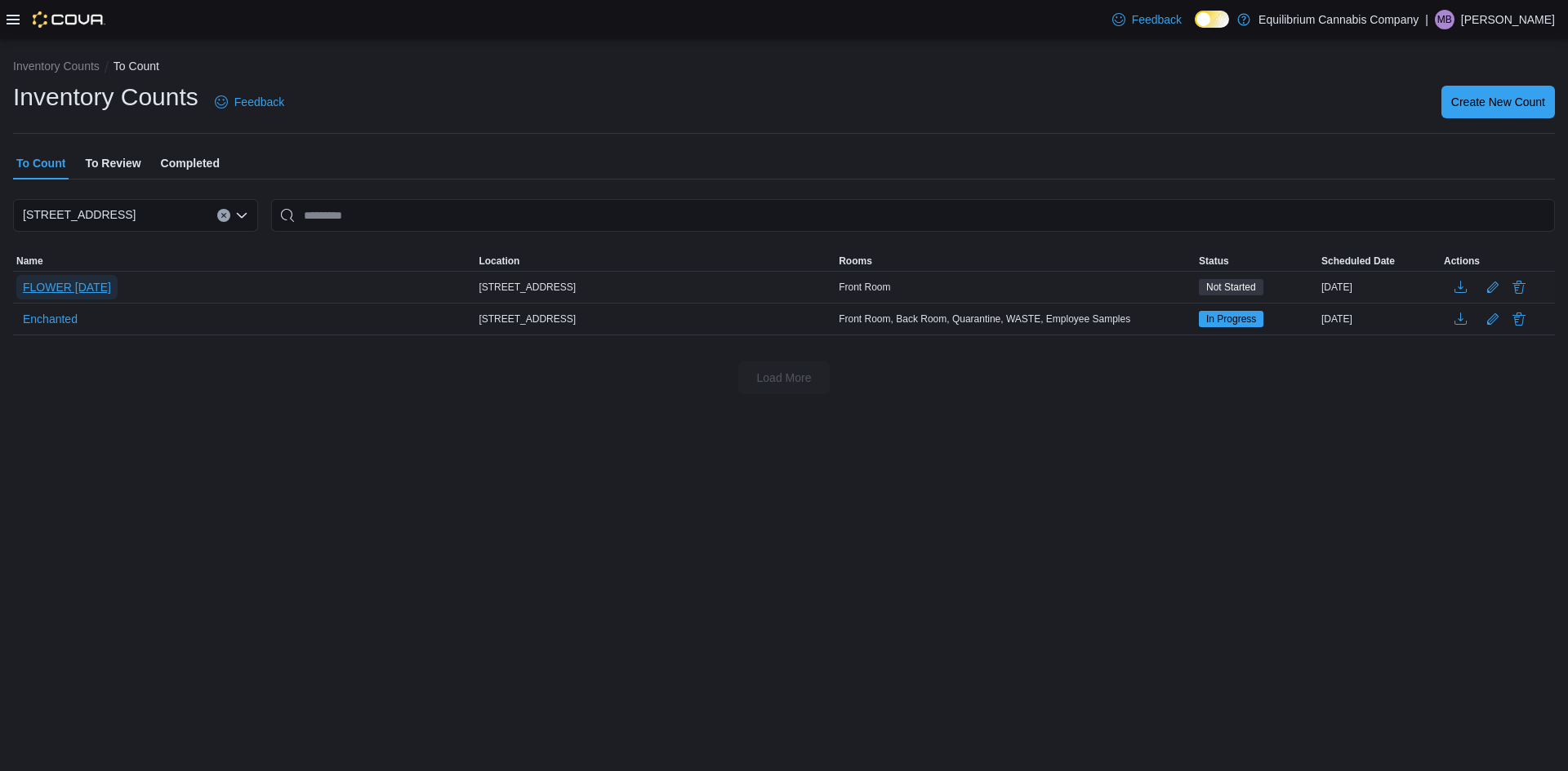
click at [95, 280] on span "FLOWER [DATE]" at bounding box center [67, 287] width 88 height 25
click at [95, 280] on span "FLOWER [DATE]" at bounding box center [67, 287] width 88 height 16
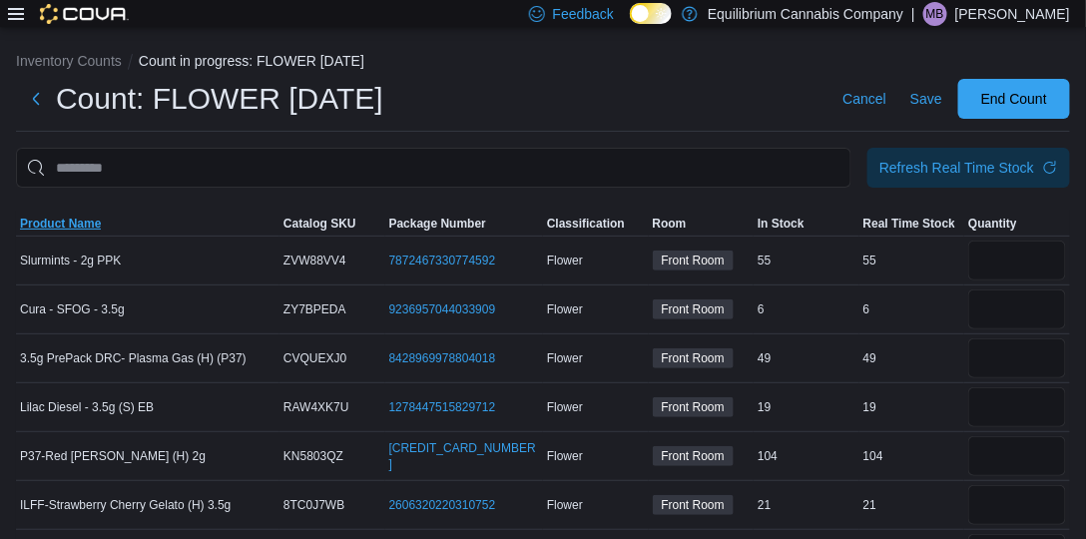
click at [99, 221] on span "Product Name" at bounding box center [60, 224] width 81 height 16
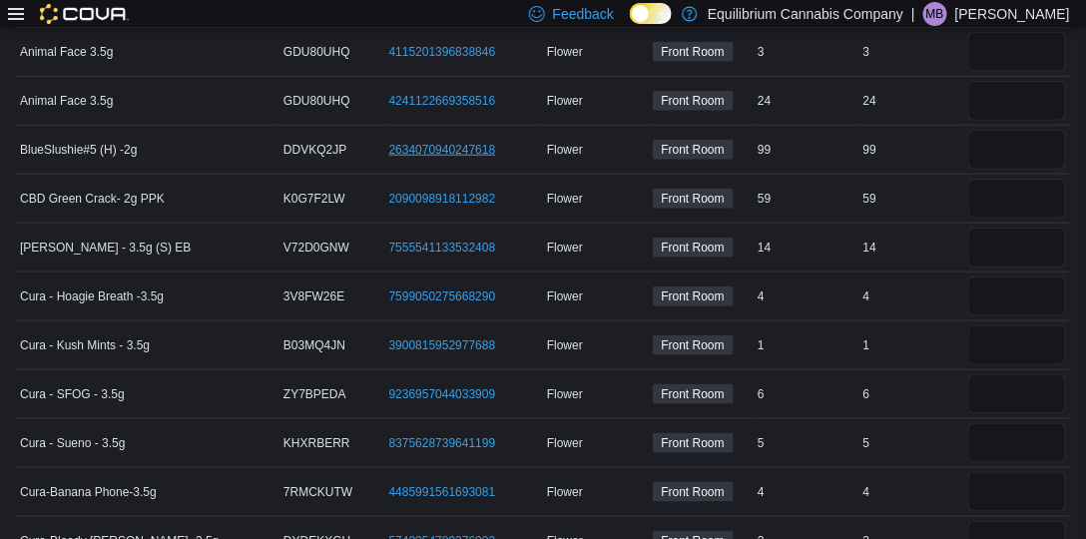
scroll to position [456, 0]
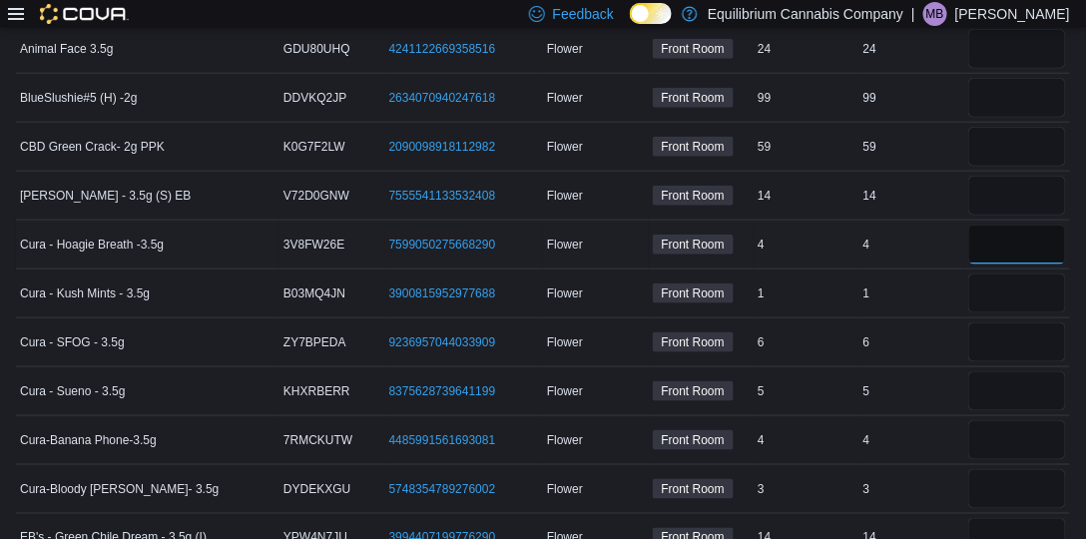
click at [1035, 243] on input "number" at bounding box center [1017, 245] width 98 height 40
type input "*"
click at [1004, 448] on input "number" at bounding box center [1017, 440] width 98 height 40
type input "*"
click at [1012, 486] on input "number" at bounding box center [1017, 489] width 98 height 40
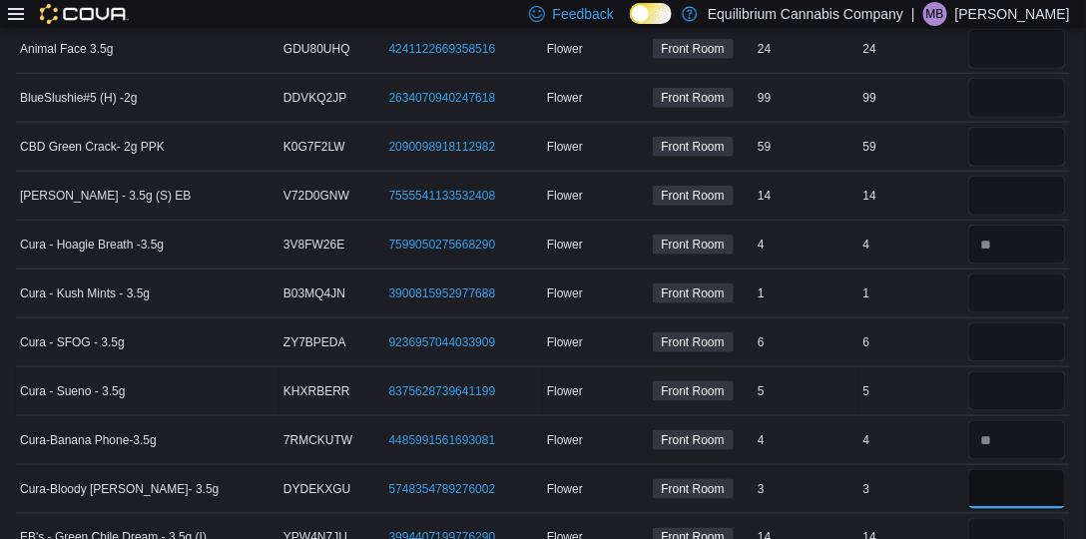
type input "*"
click at [1035, 384] on input "number" at bounding box center [1017, 391] width 98 height 40
type input "*"
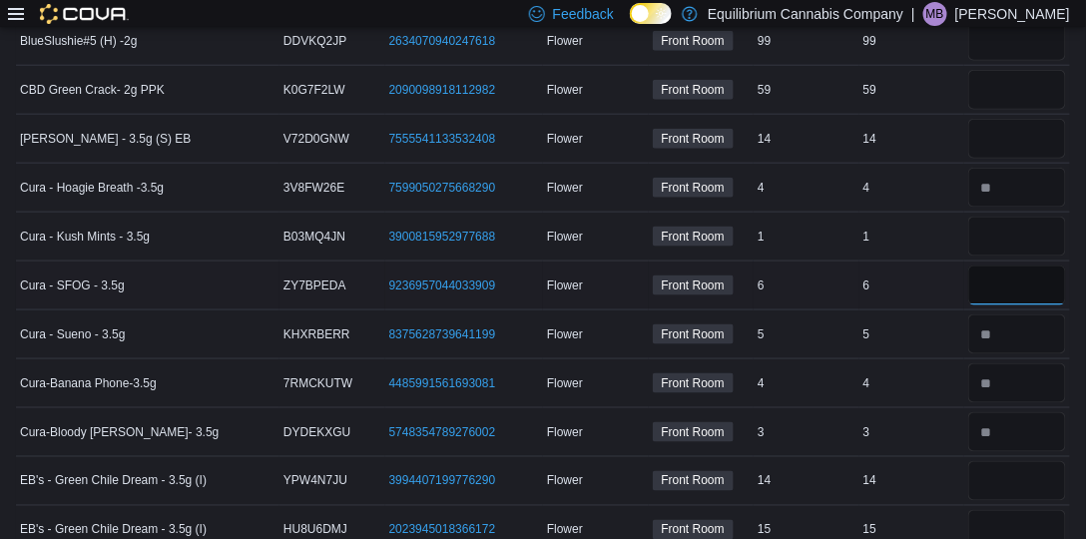
click at [1030, 266] on input "number" at bounding box center [1017, 286] width 98 height 40
type input "*"
click at [1023, 226] on input "number" at bounding box center [1017, 237] width 98 height 40
type input "*"
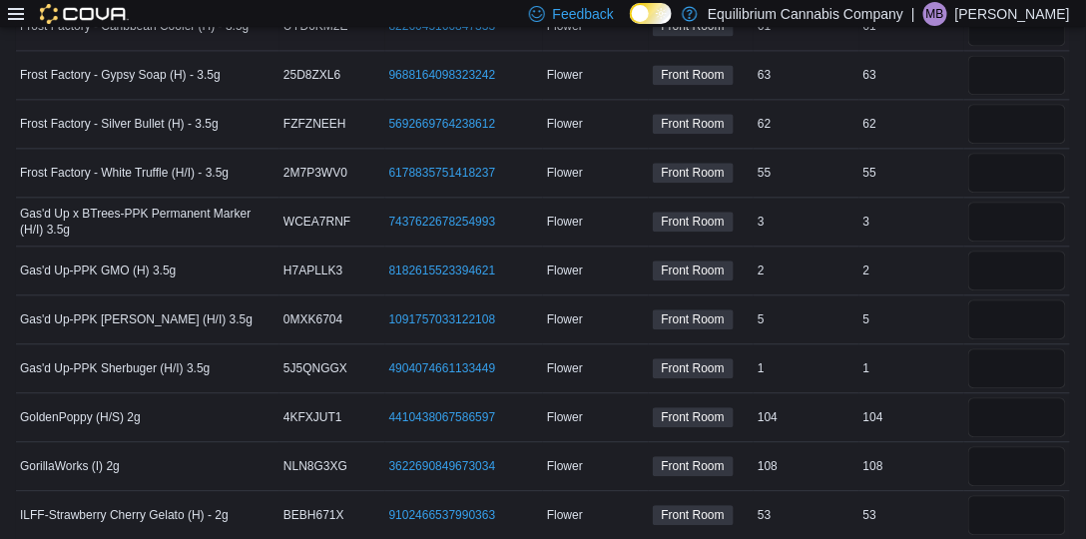
scroll to position [1140, 0]
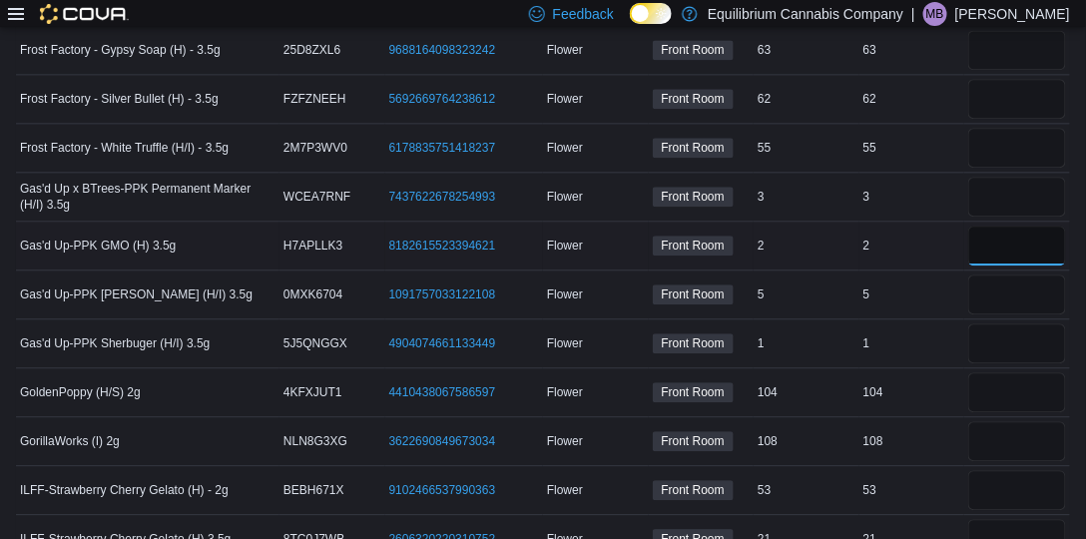
click at [1023, 249] on input "number" at bounding box center [1017, 246] width 98 height 40
click at [985, 195] on input "number" at bounding box center [1017, 197] width 98 height 40
type input "*"
click at [1016, 285] on input "number" at bounding box center [1017, 295] width 98 height 40
type input "*"
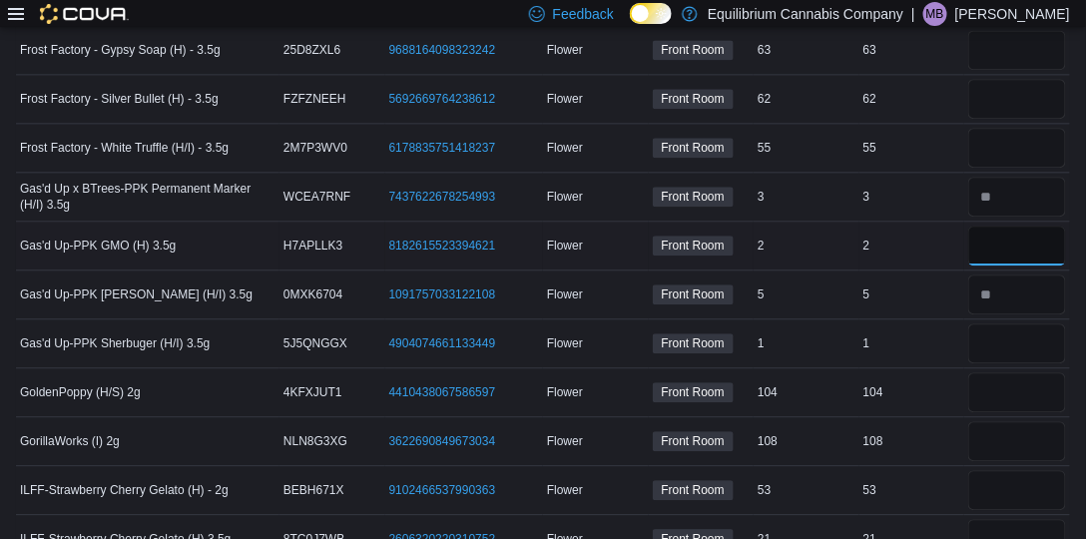
click at [1018, 249] on input "number" at bounding box center [1017, 246] width 98 height 40
type input "*"
click at [1050, 340] on input "number" at bounding box center [1017, 343] width 98 height 40
type input "*"
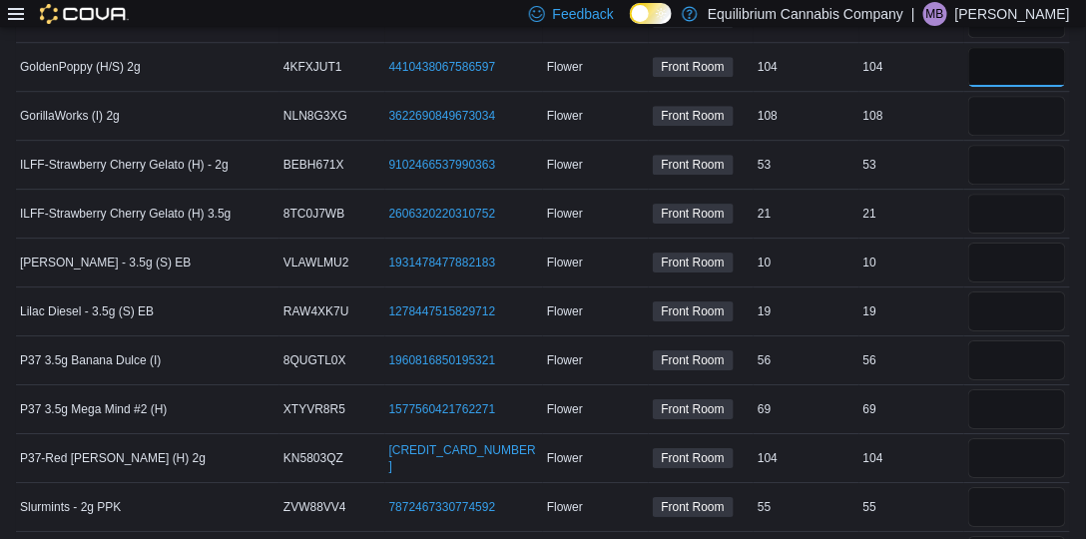
scroll to position [1483, 0]
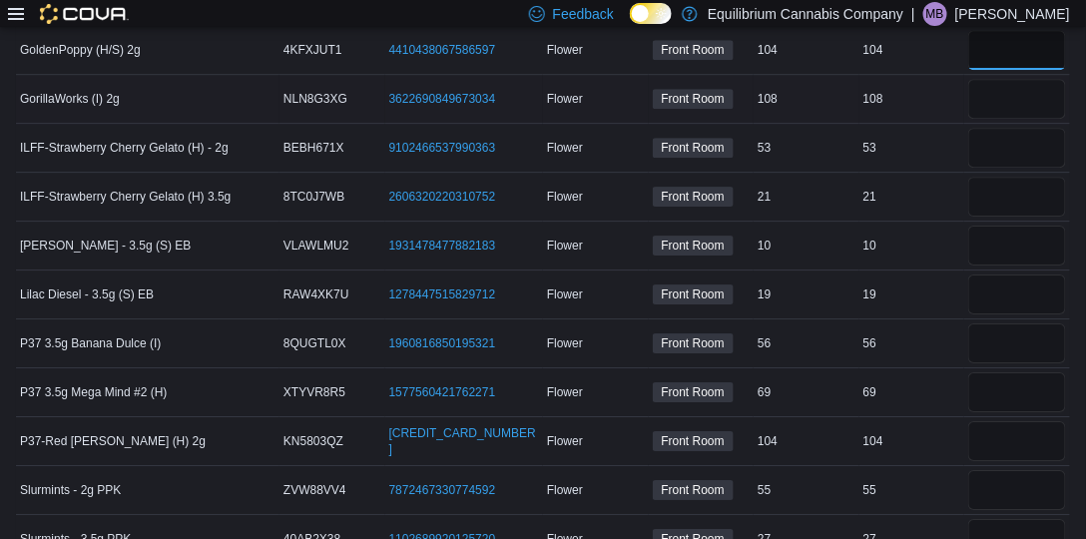
type input "***"
click at [1035, 93] on input "number" at bounding box center [1017, 99] width 98 height 40
type input "***"
click at [1042, 128] on input "number" at bounding box center [1017, 148] width 98 height 40
type input "**"
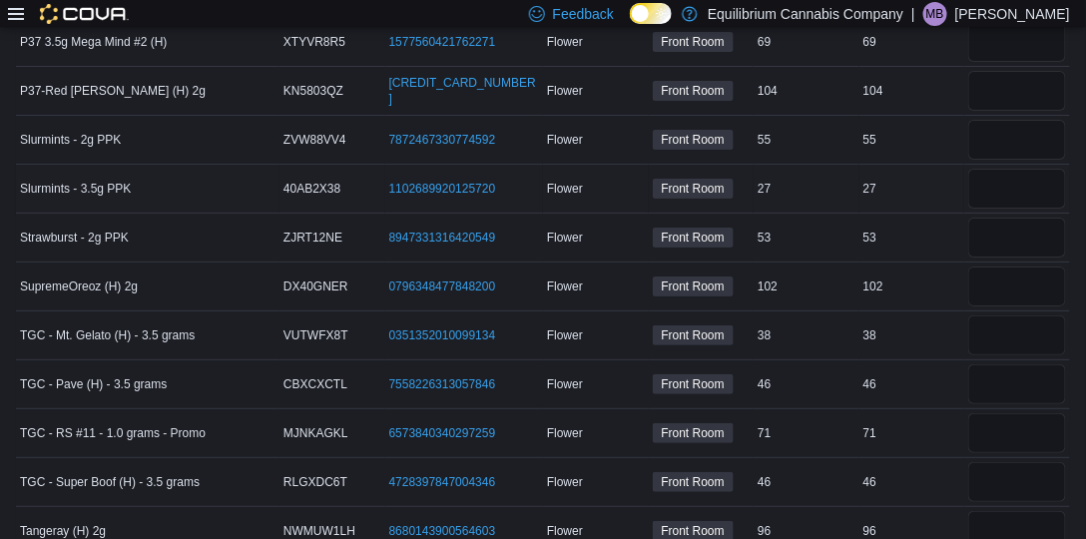
scroll to position [1846, 0]
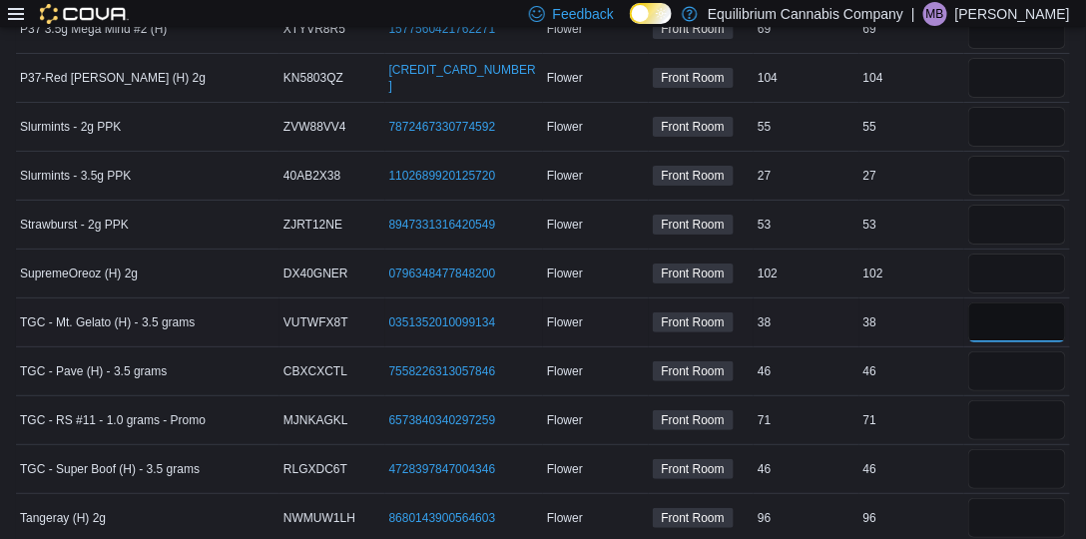
click at [1025, 303] on input "number" at bounding box center [1017, 323] width 98 height 40
type input "**"
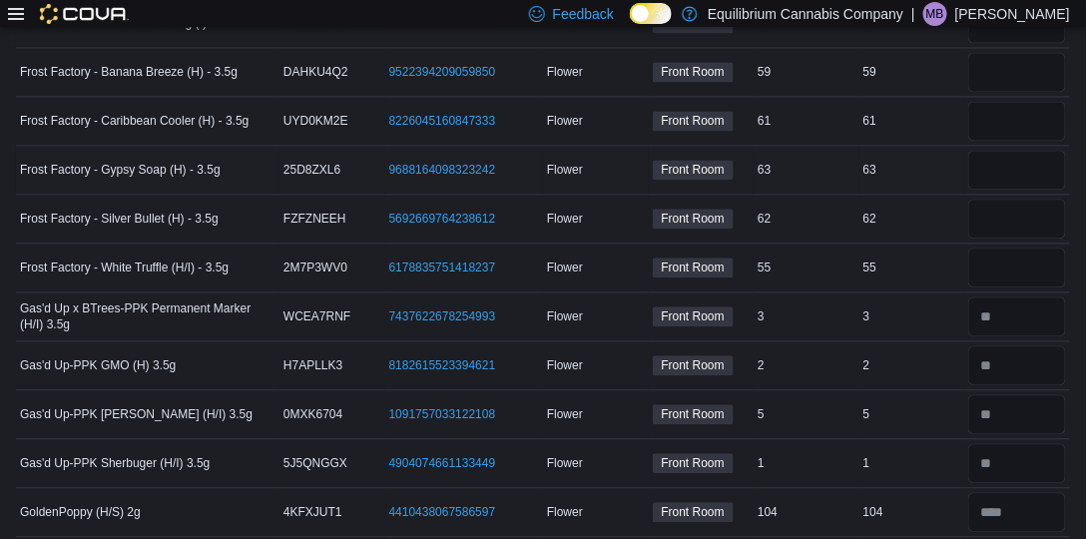
scroll to position [1047, 0]
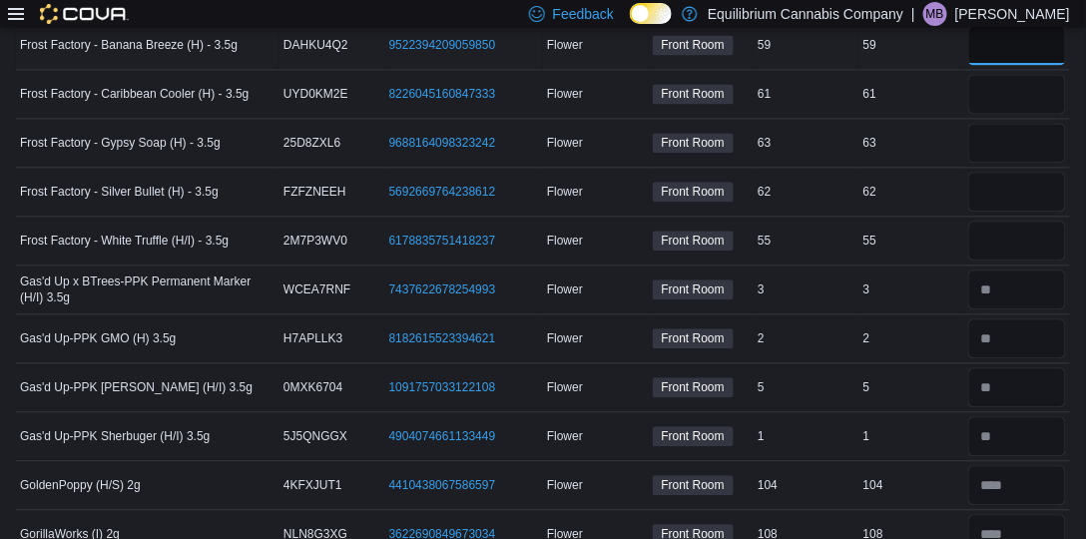
click at [1049, 36] on input "number" at bounding box center [1017, 45] width 98 height 40
type input "**"
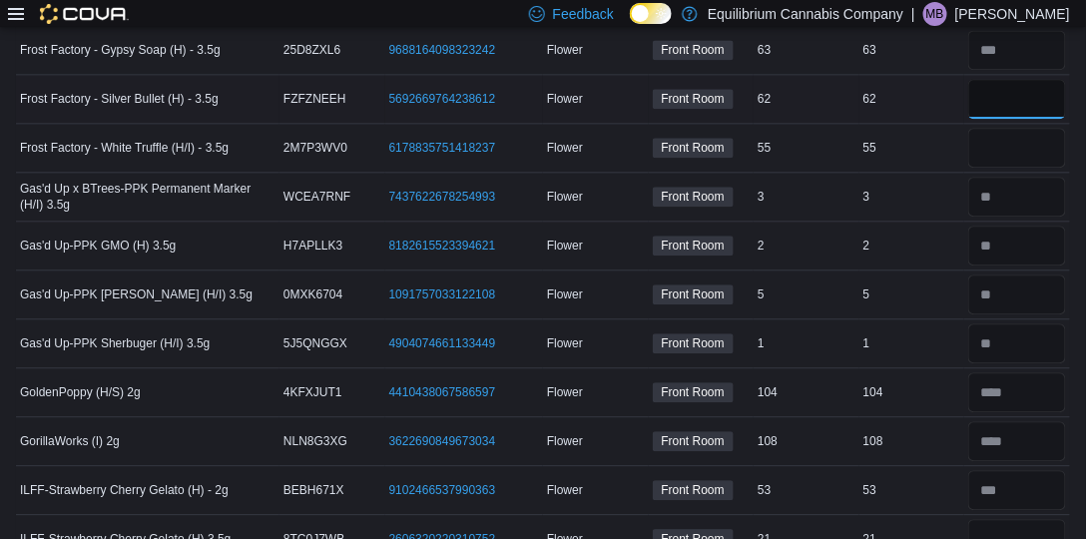
scroll to position [1161, 0]
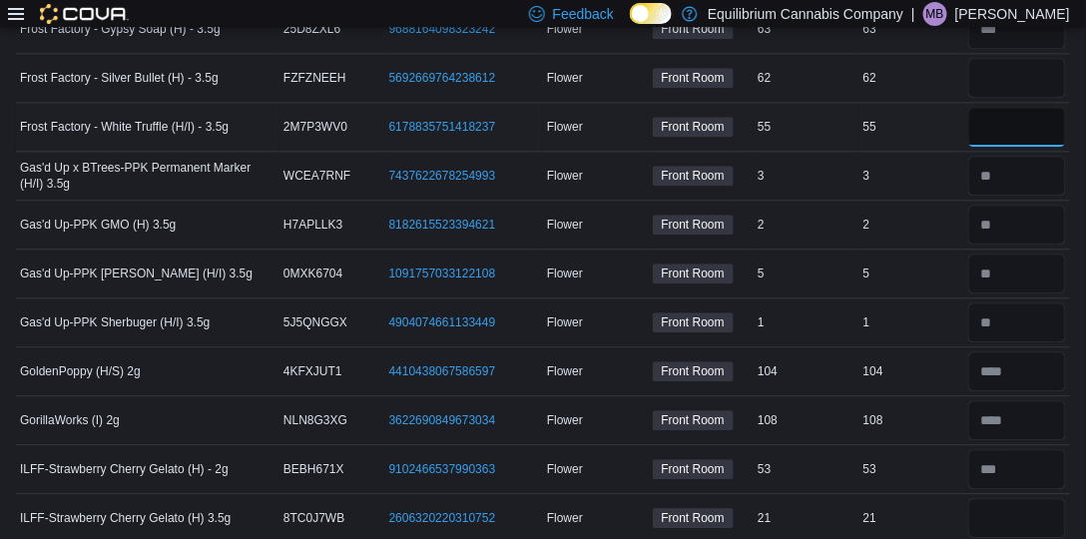
click at [1018, 126] on input "number" at bounding box center [1017, 127] width 98 height 40
type input "**"
click at [1044, 58] on input "number" at bounding box center [1017, 78] width 98 height 40
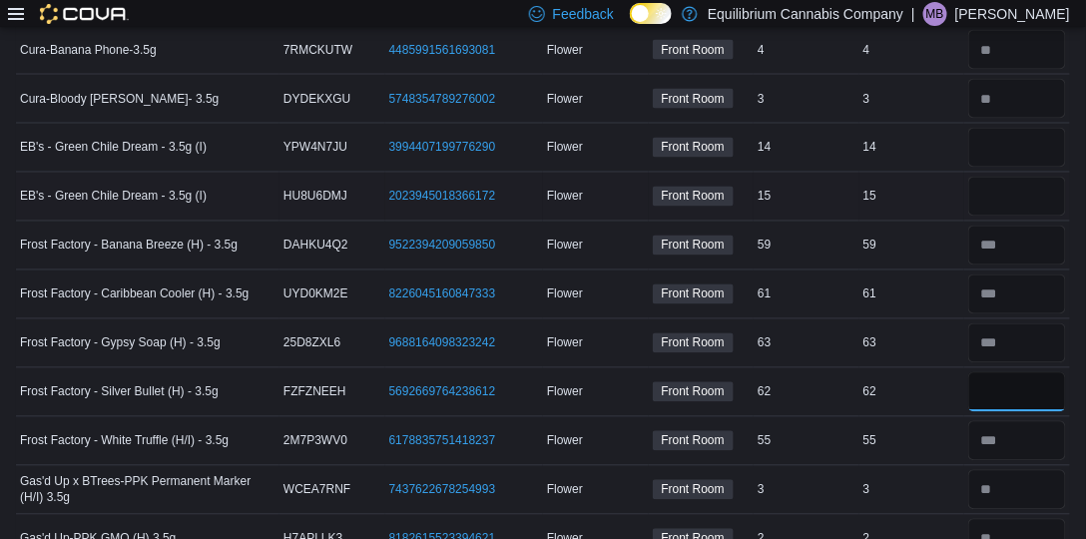
scroll to position [819, 0]
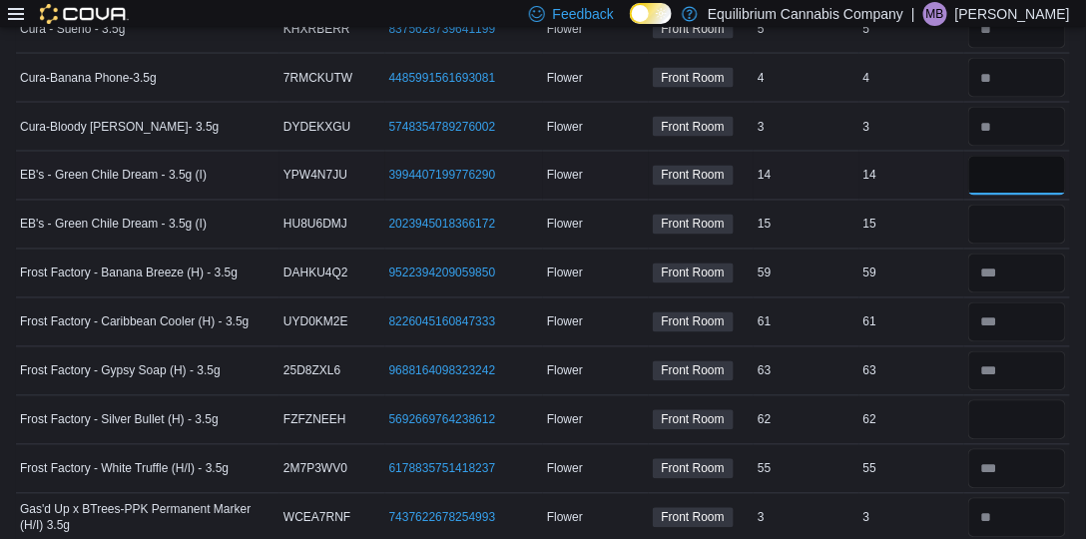
click at [1030, 162] on input "number" at bounding box center [1017, 176] width 98 height 40
type input "**"
click at [1026, 205] on input "number" at bounding box center [1017, 225] width 98 height 40
type input "**"
